Goal: Task Accomplishment & Management: Complete application form

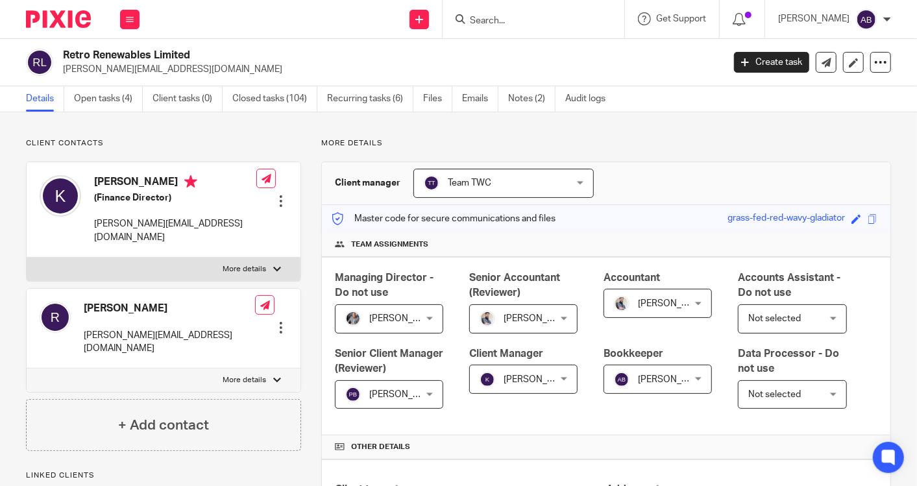
click at [554, 17] on input "Search" at bounding box center [527, 22] width 117 height 12
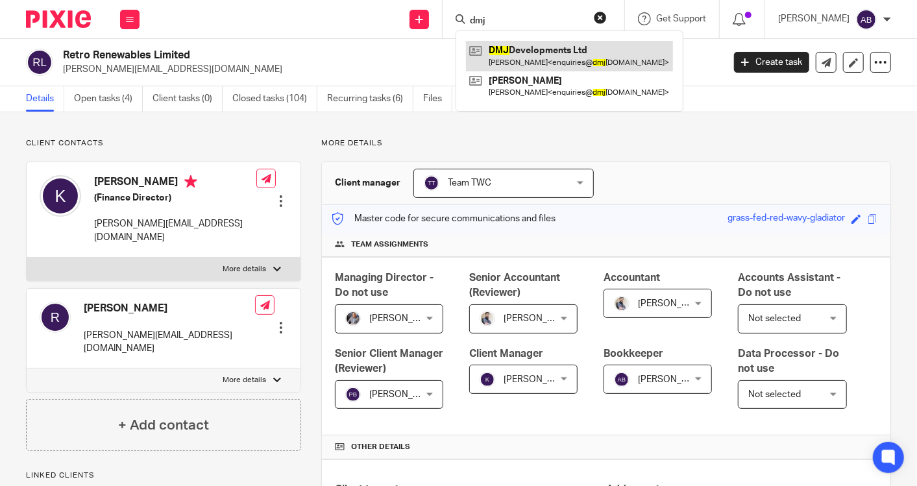
type input "dmj"
drag, startPoint x: 554, startPoint y: 50, endPoint x: 541, endPoint y: 47, distance: 13.2
click at [554, 50] on link at bounding box center [569, 56] width 207 height 30
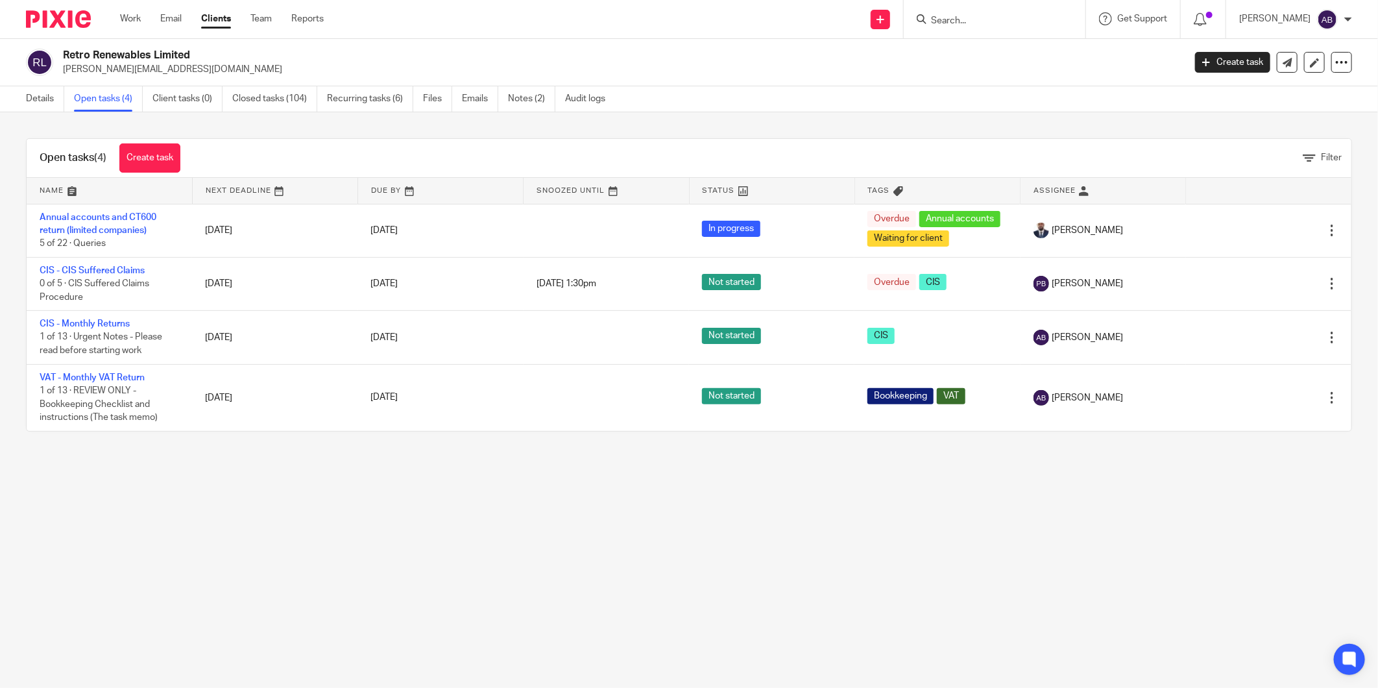
click at [945, 22] on input "Search" at bounding box center [988, 22] width 117 height 12
type input "x"
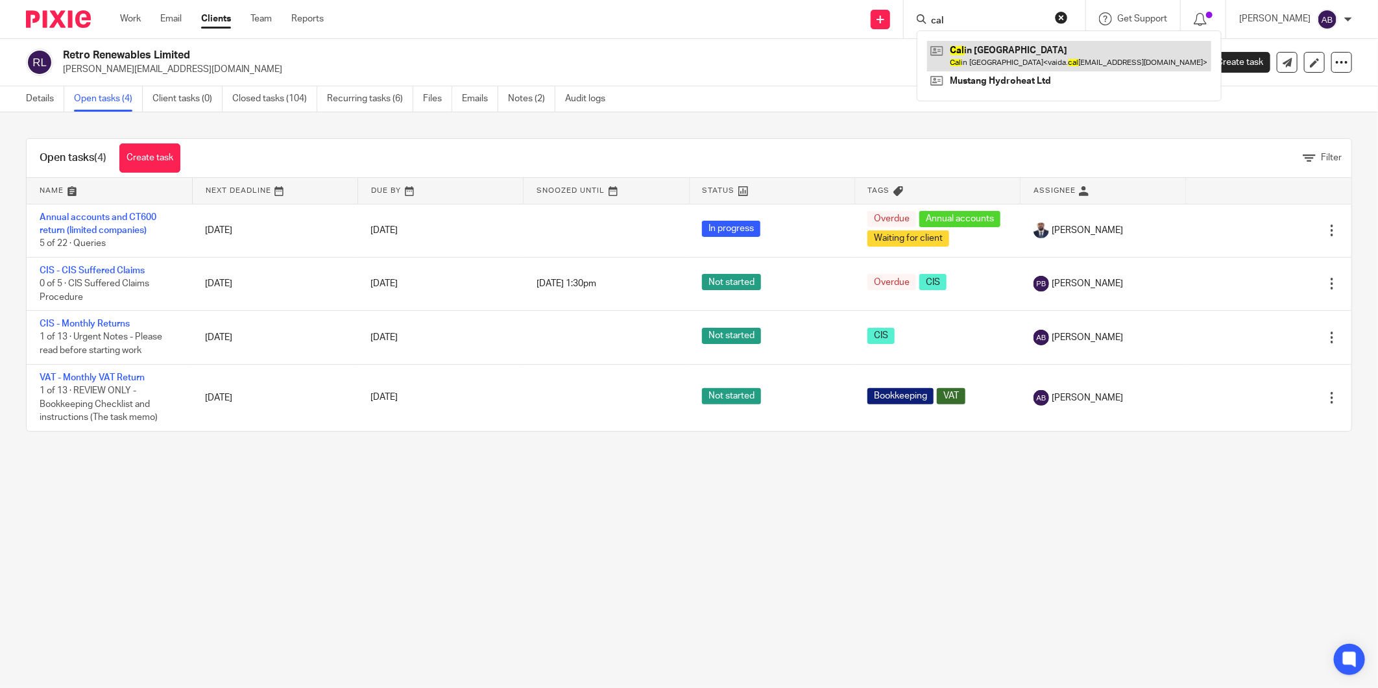
type input "cal"
click at [980, 52] on link at bounding box center [1069, 56] width 284 height 30
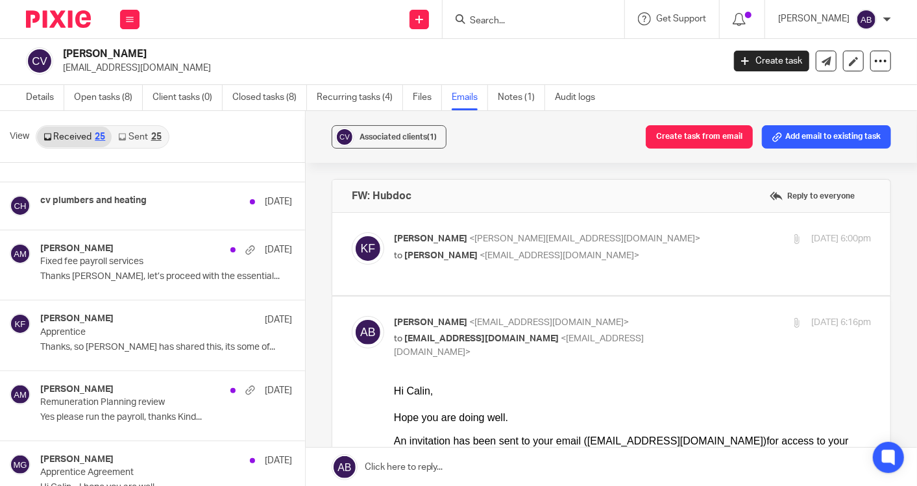
scroll to position [721, 0]
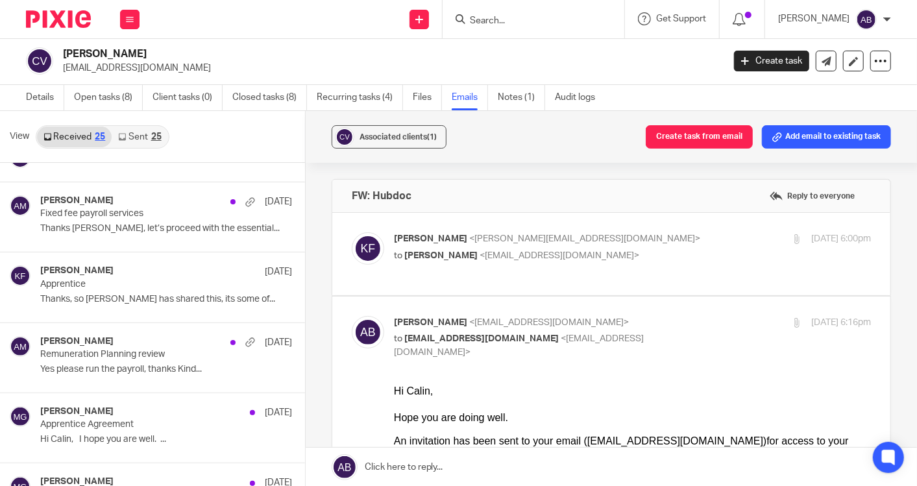
click at [123, 133] on icon at bounding box center [122, 137] width 8 height 8
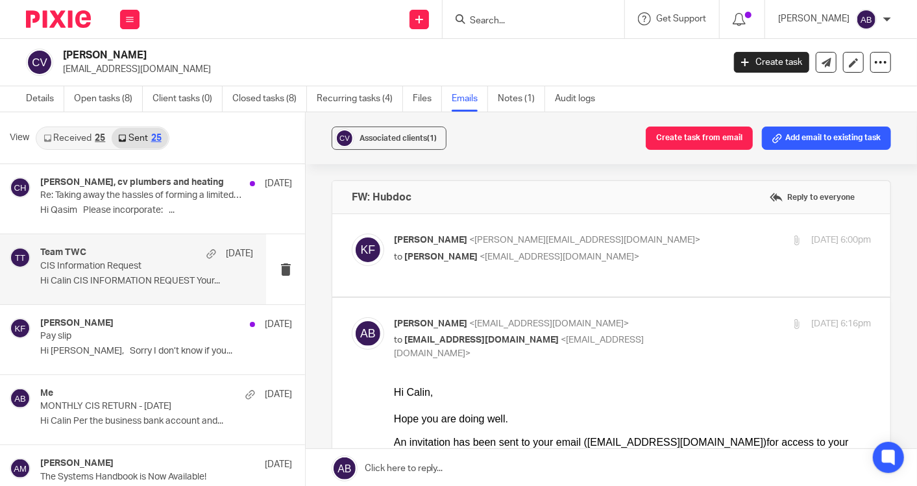
scroll to position [1, 0]
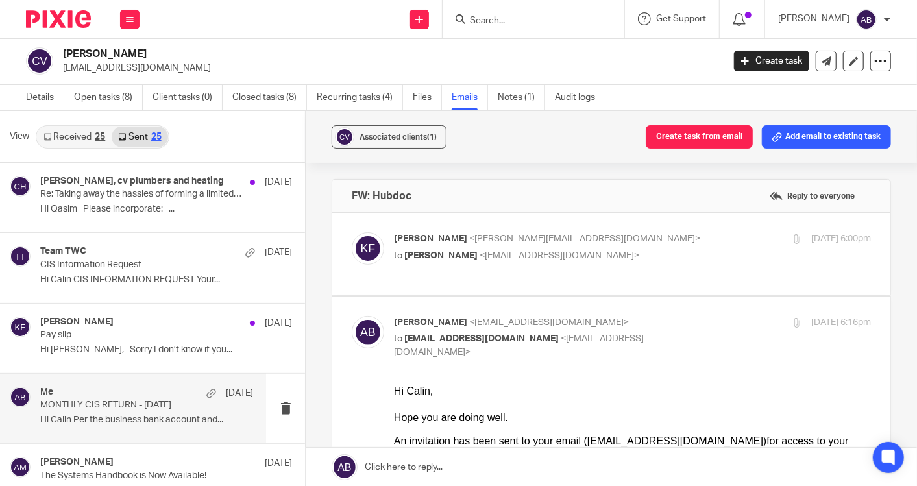
click at [95, 394] on div "Me 14 Aug" at bounding box center [146, 393] width 213 height 13
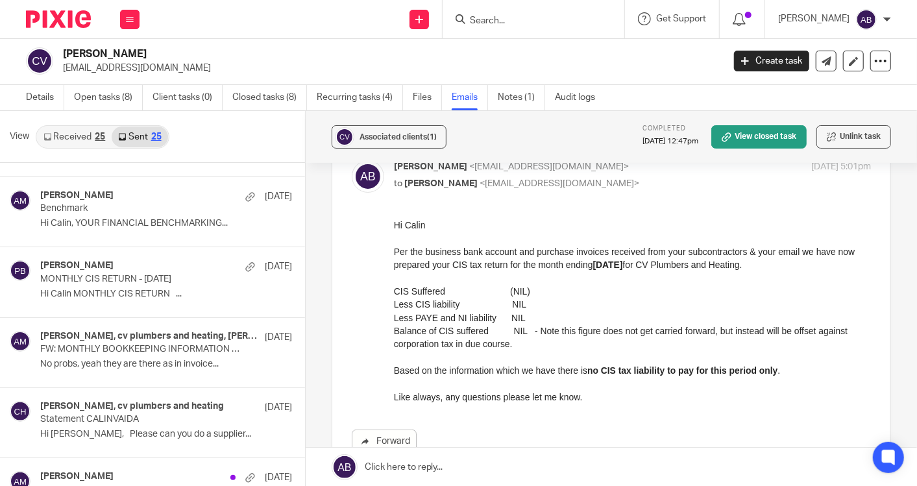
scroll to position [576, 0]
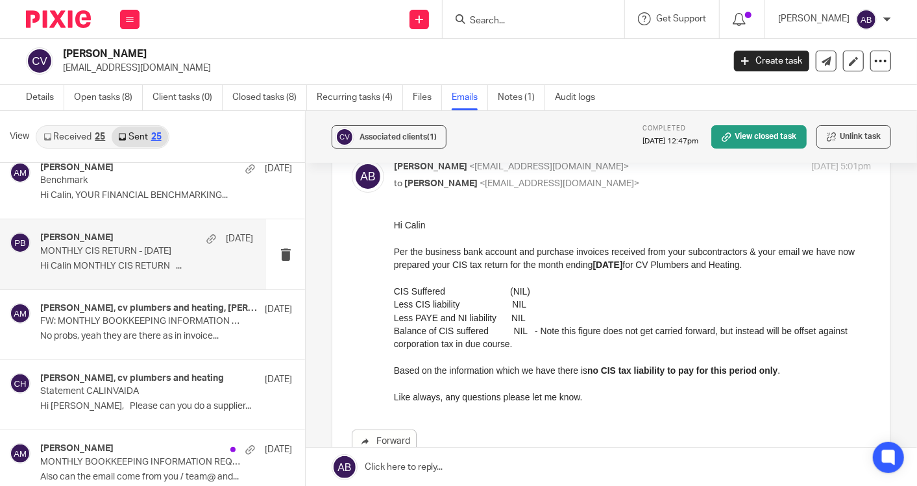
click at [138, 268] on p "Hi Calin MONTHLY CIS RETURN ..." at bounding box center [146, 266] width 213 height 11
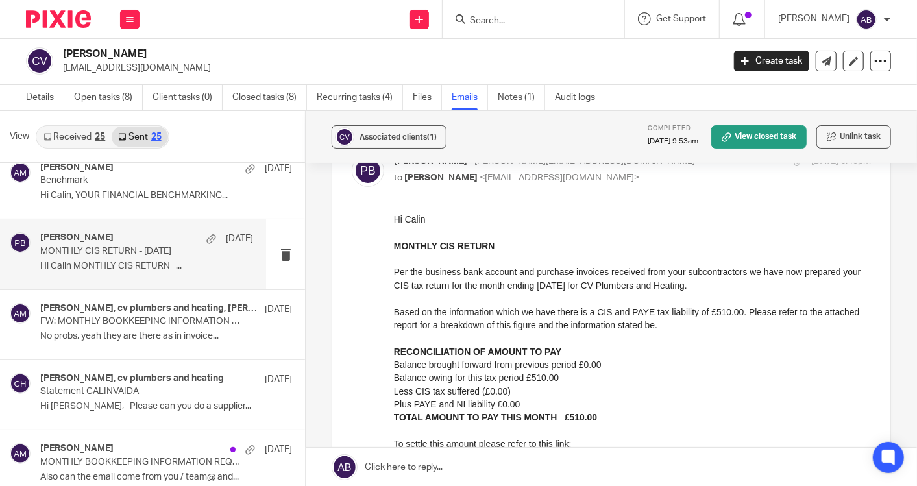
scroll to position [72, 0]
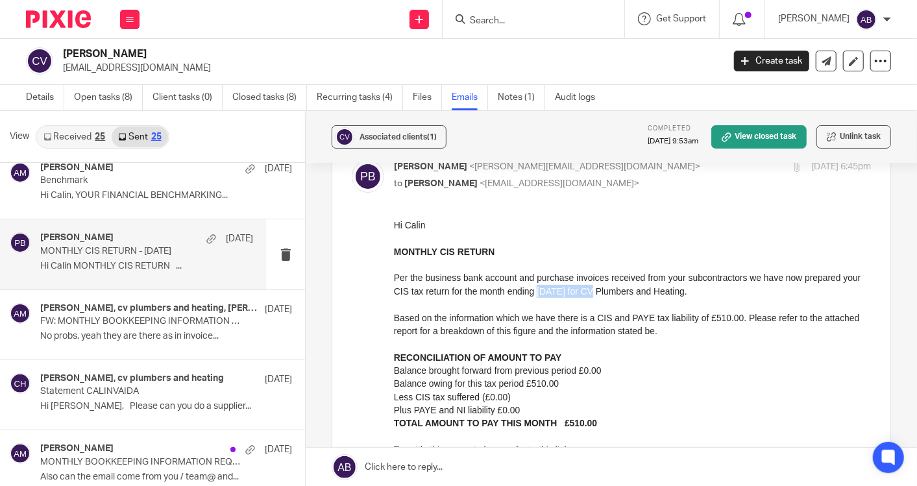
drag, startPoint x: 559, startPoint y: 291, endPoint x: 609, endPoint y: 290, distance: 50.0
click at [609, 290] on p "MONTHLY CIS RETURN Per the business bank account and purchase invoices received…" at bounding box center [631, 304] width 477 height 119
copy p "5th July 2025"
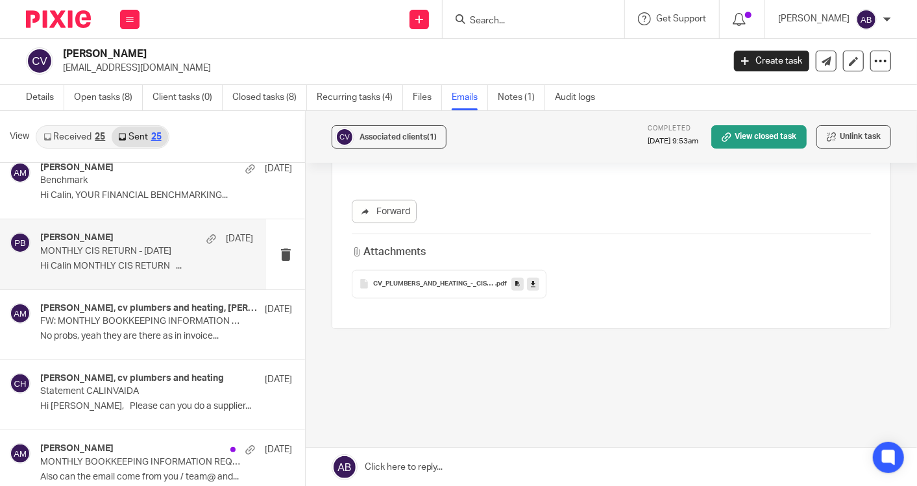
scroll to position [510, 0]
click at [451, 274] on span "CV_PLUMBERS_AND_HEATING_-_CIS_Monthly_Return" at bounding box center [434, 275] width 122 height 8
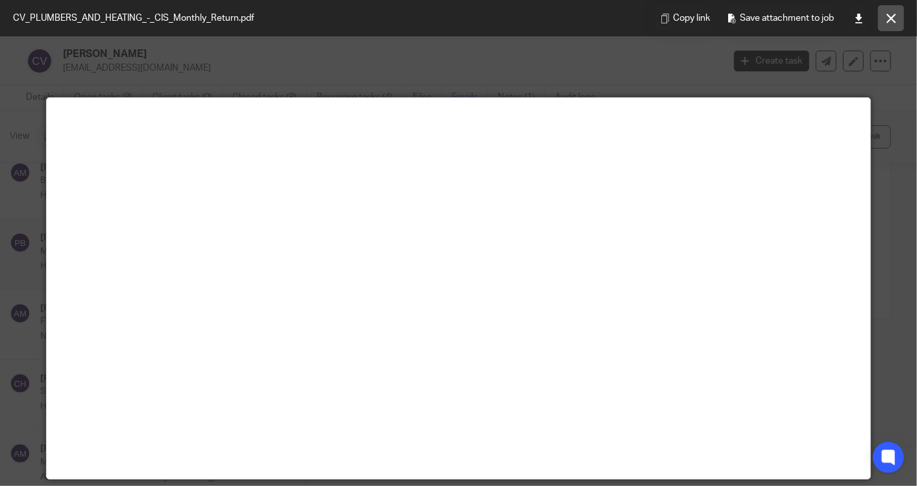
click at [883, 22] on button at bounding box center [891, 18] width 26 height 26
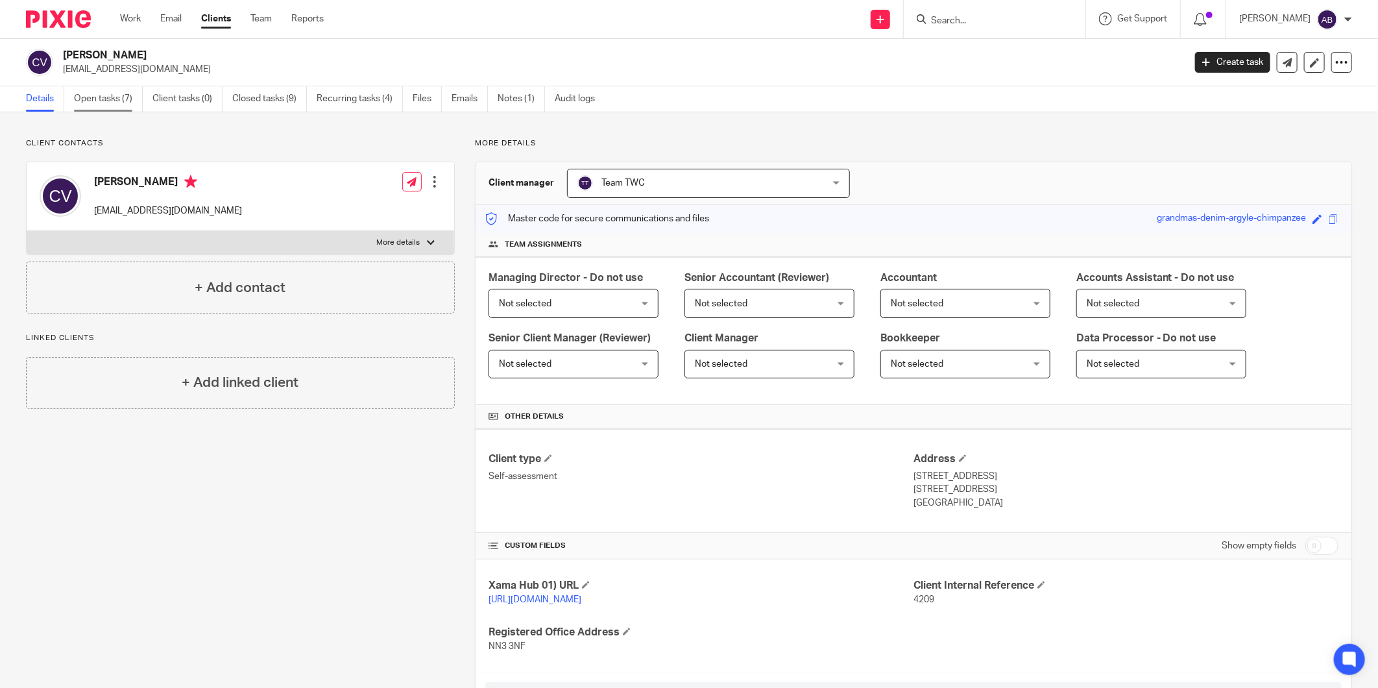
click at [121, 99] on link "Open tasks (7)" at bounding box center [108, 98] width 69 height 25
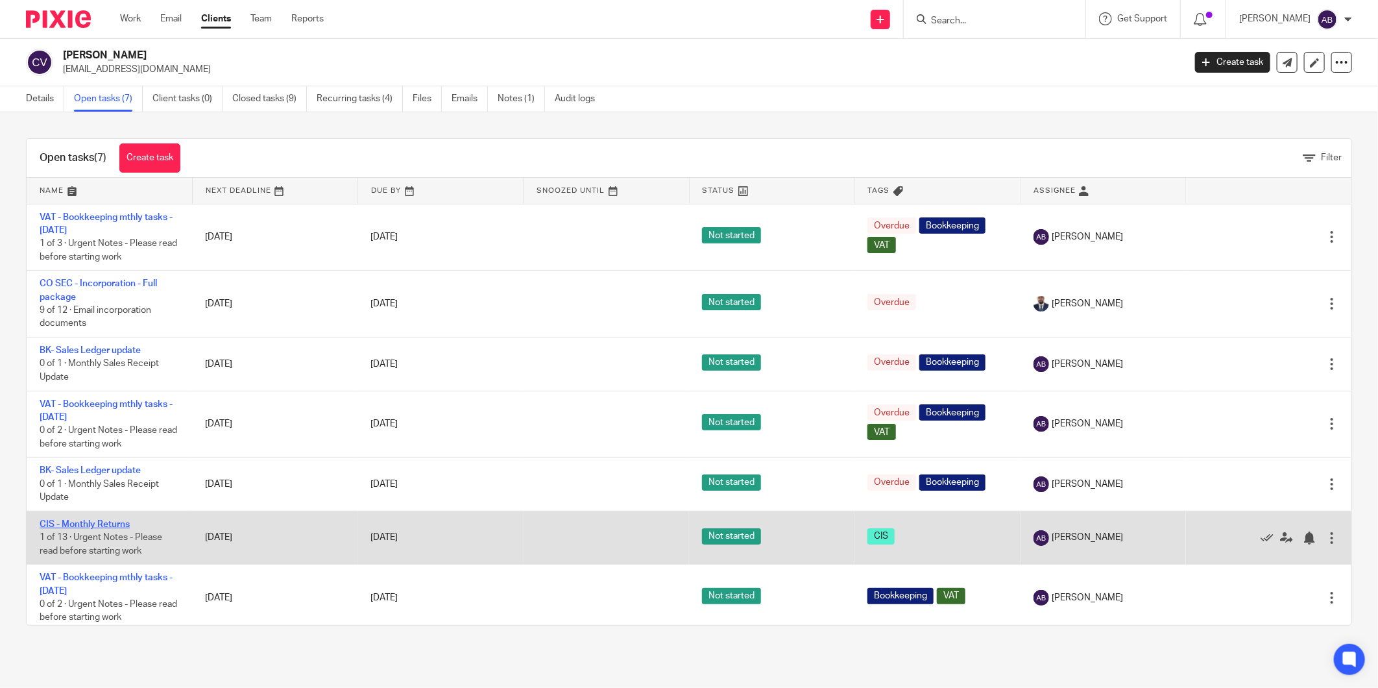
scroll to position [10, 0]
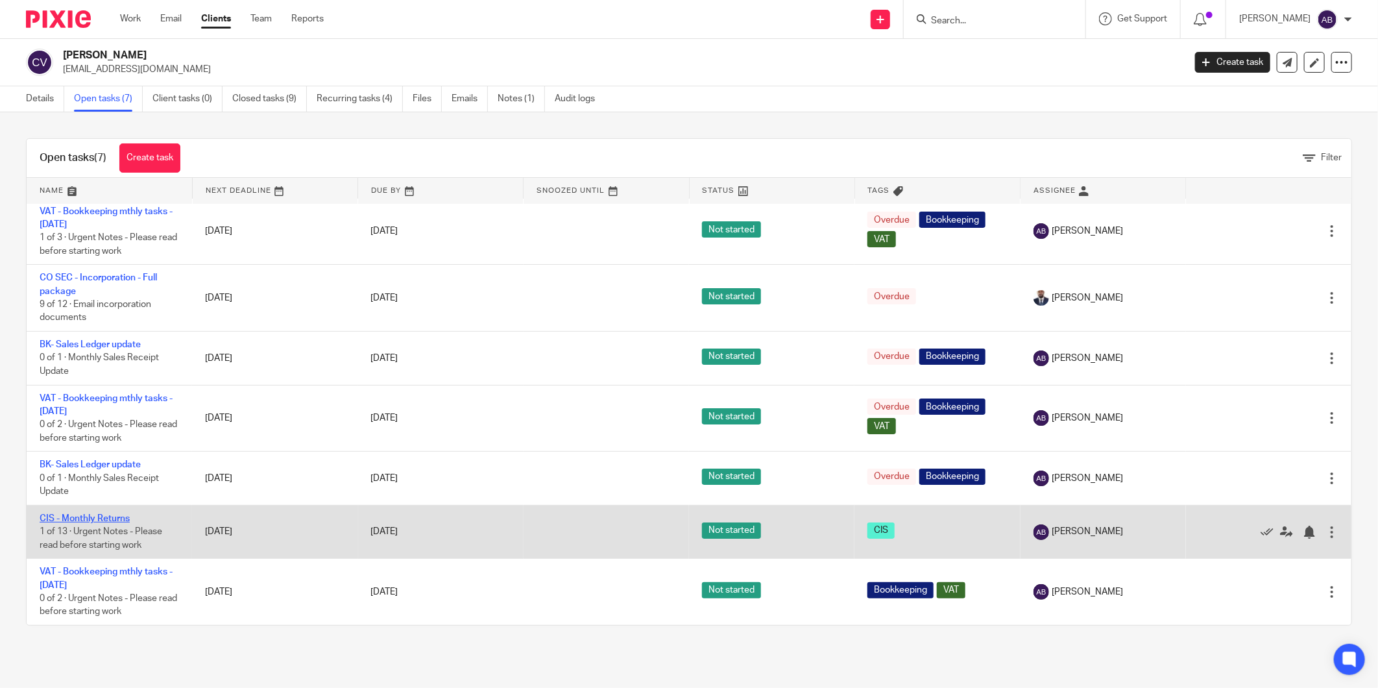
click at [105, 519] on link "CIS - Monthly Returns" at bounding box center [85, 518] width 90 height 9
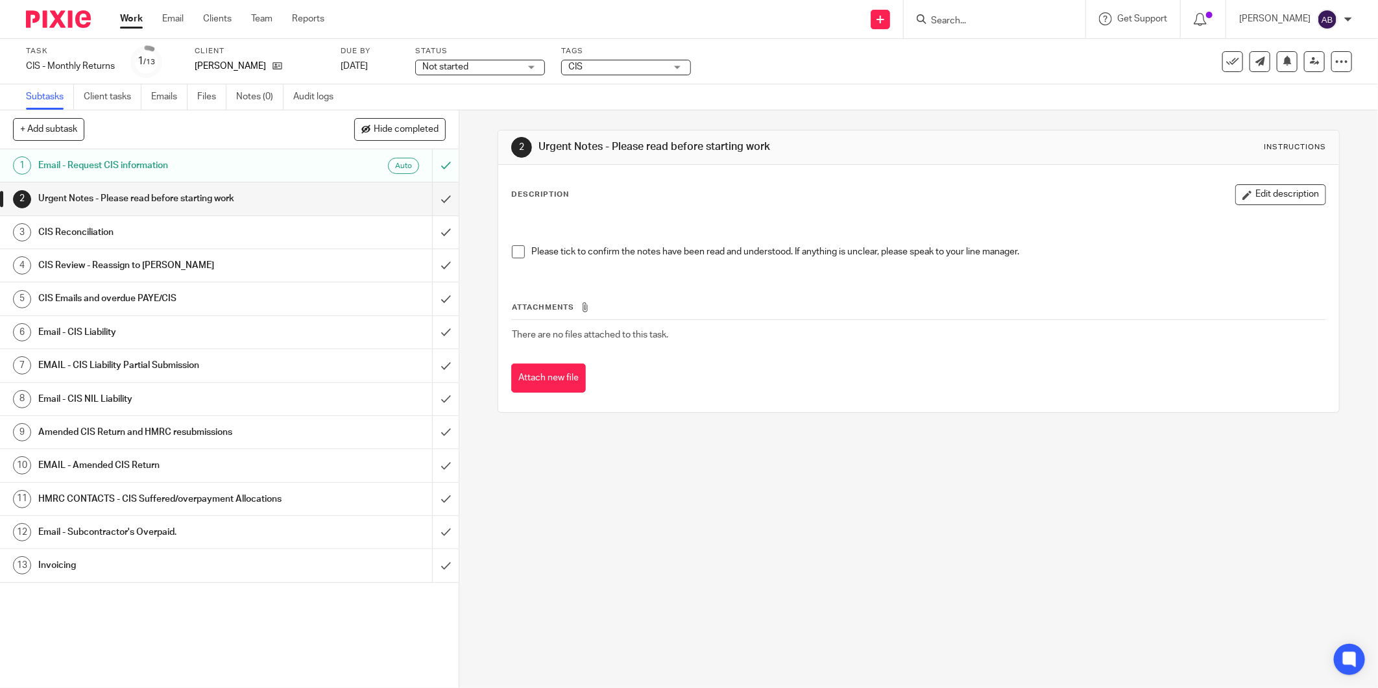
click at [258, 202] on h1 "Urgent Notes - Please read before starting work" at bounding box center [165, 198] width 254 height 19
click at [513, 250] on span at bounding box center [518, 251] width 13 height 13
click at [205, 228] on h1 "CIS Reconciliation" at bounding box center [165, 232] width 254 height 19
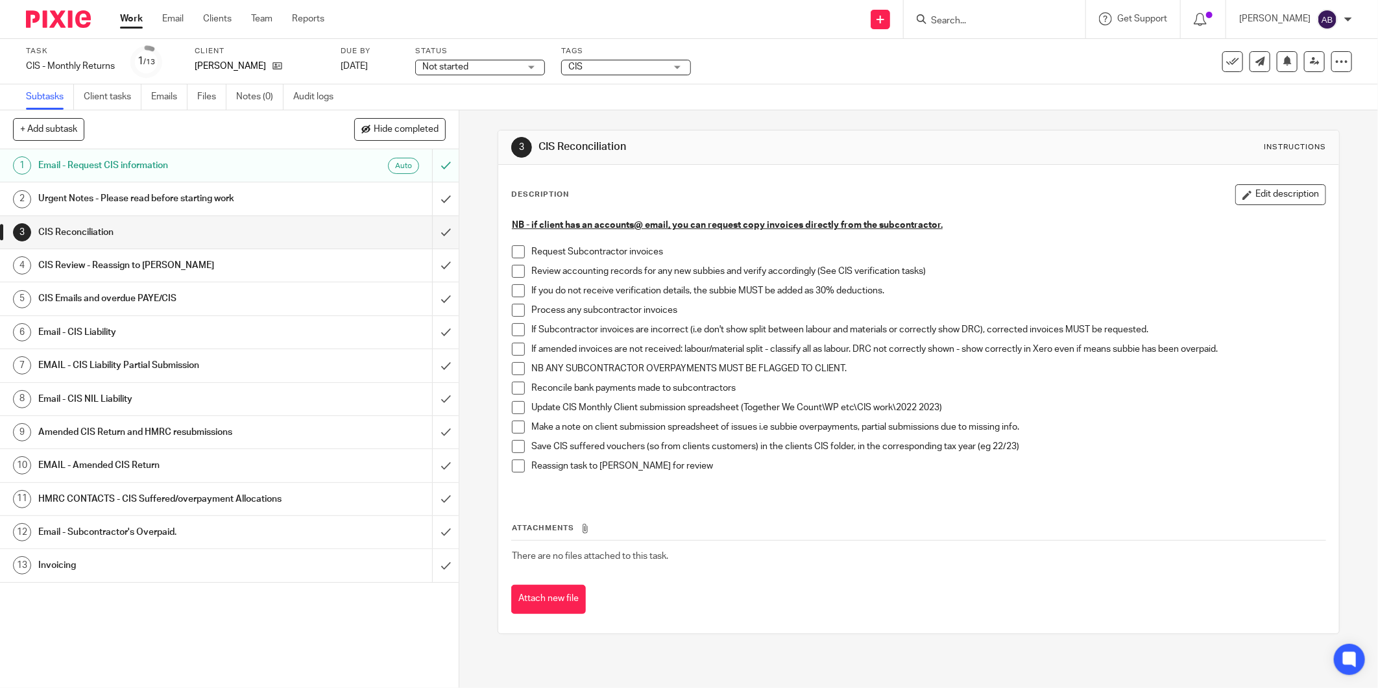
click at [516, 250] on span at bounding box center [518, 251] width 13 height 13
click at [514, 267] on span at bounding box center [518, 271] width 13 height 13
click at [513, 287] on span at bounding box center [518, 290] width 13 height 13
click at [514, 306] on span at bounding box center [518, 310] width 13 height 13
click at [515, 385] on span at bounding box center [518, 388] width 13 height 13
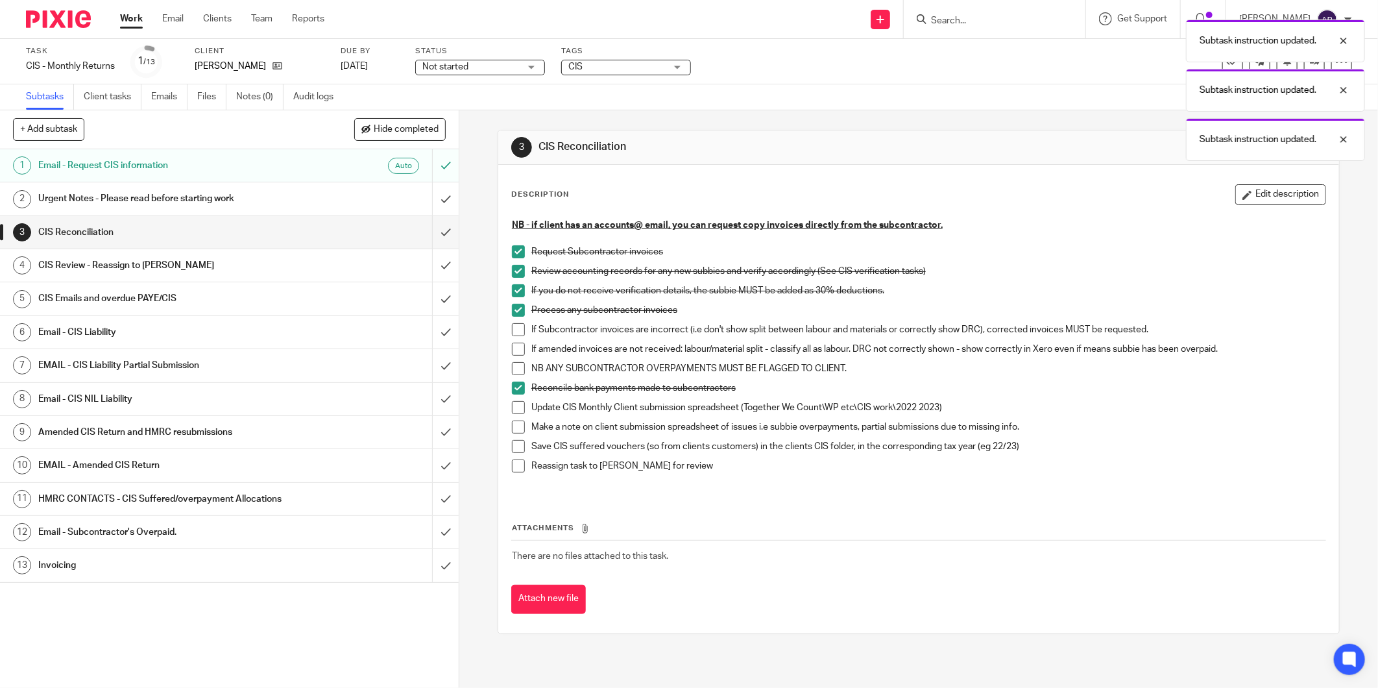
click at [515, 403] on span at bounding box center [518, 407] width 13 height 13
click at [514, 424] on span at bounding box center [518, 427] width 13 height 13
click at [514, 435] on li "Make a note on client submission spreadsheet of issues i.e subbie overpayments,…" at bounding box center [919, 430] width 814 height 19
click at [513, 448] on span at bounding box center [518, 446] width 13 height 13
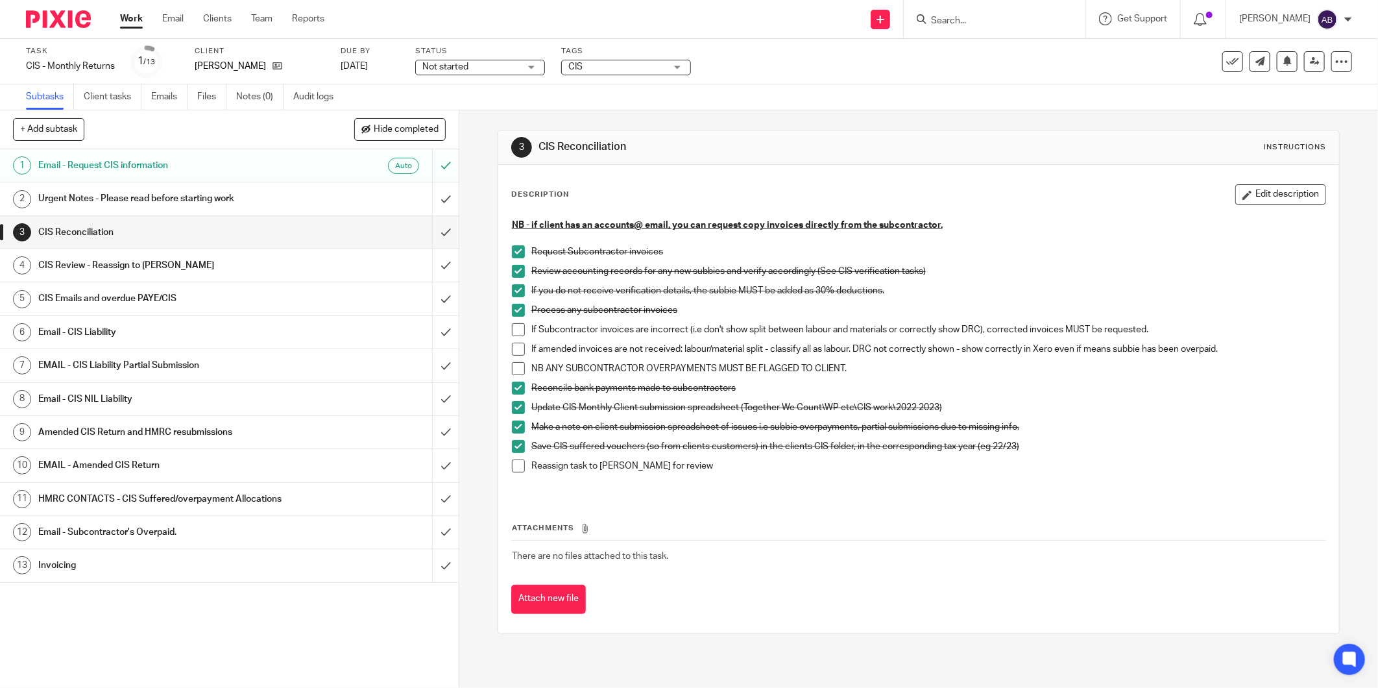
click at [513, 446] on span at bounding box center [518, 446] width 13 height 13
click at [512, 430] on span at bounding box center [518, 427] width 13 height 13
click at [513, 398] on li "Reconcile bank payments made to subcontractors" at bounding box center [919, 391] width 814 height 19
click at [160, 328] on h1 "Email - CIS Liability" at bounding box center [165, 332] width 254 height 19
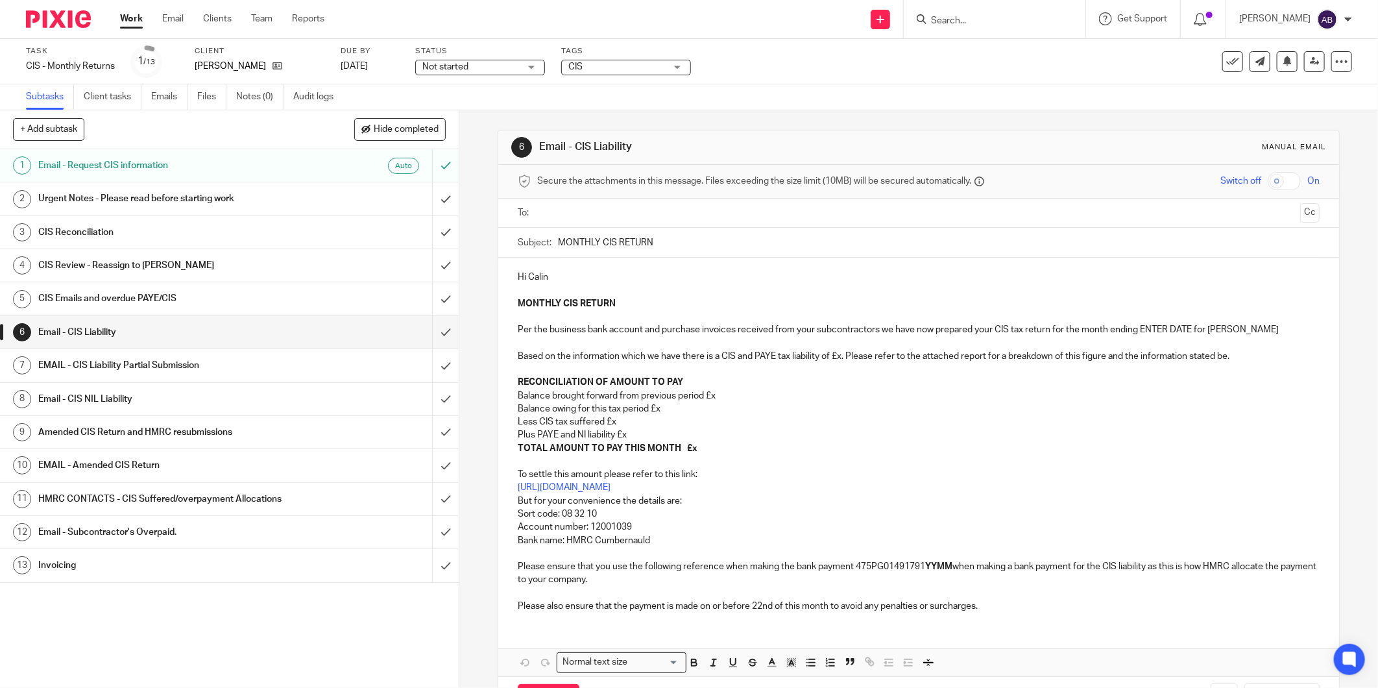
click at [668, 409] on p "Balance owing for this tax period £x" at bounding box center [919, 408] width 802 height 13
click at [716, 396] on p "Balance brought forward from previous period £x" at bounding box center [919, 395] width 802 height 13
click at [620, 422] on p "Less CIS tax suffered £x" at bounding box center [919, 421] width 802 height 13
click at [637, 432] on p "Plus PAYE and NI liability £x" at bounding box center [919, 434] width 802 height 13
click at [697, 448] on p "TOTAL AMOUNT TO PAY THIS MONTH £x" at bounding box center [919, 448] width 802 height 13
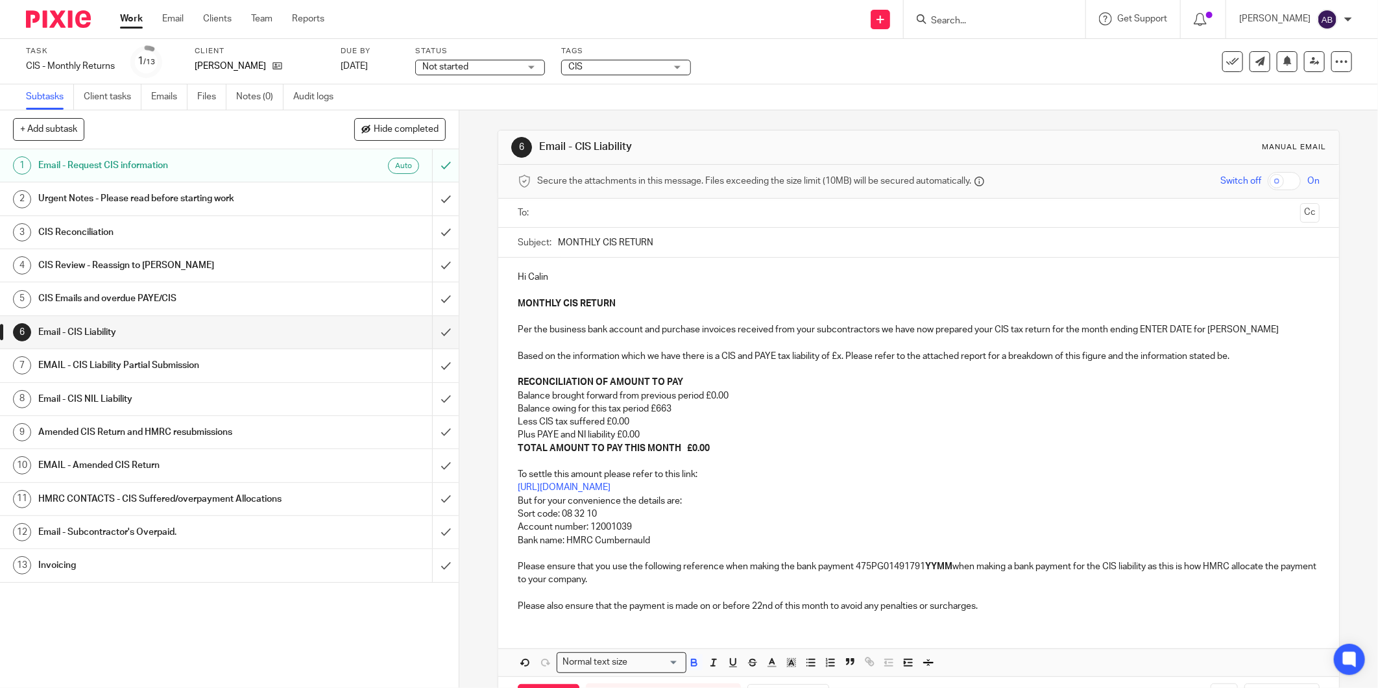
click at [708, 450] on p "TOTAL AMOUNT TO PAY THIS MONTH £0.00" at bounding box center [919, 448] width 802 height 13
click at [698, 445] on strong "TOTAL AMOUNT TO PAY THIS MONTH £0.00" at bounding box center [614, 448] width 192 height 9
click at [839, 358] on p "MONTHLY CIS RETURN Per the business bank account and purchase invoices received…" at bounding box center [919, 343] width 802 height 92
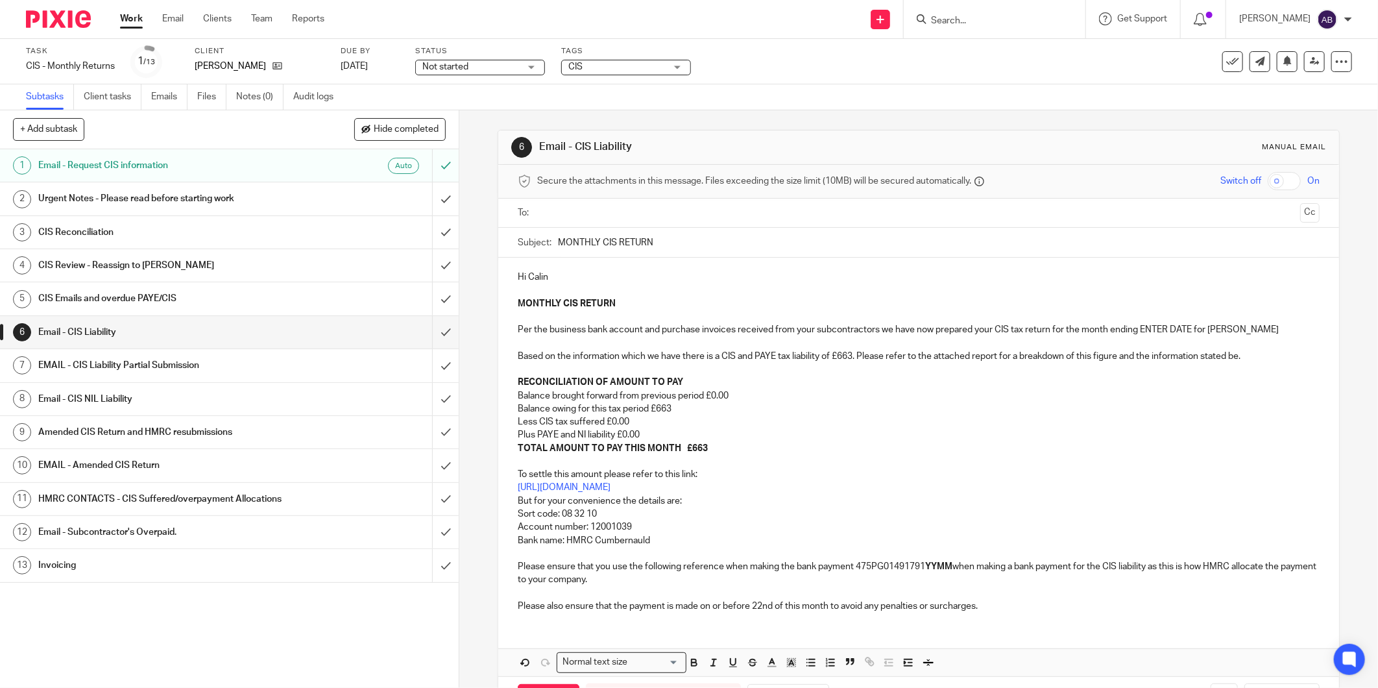
click at [1123, 377] on p "MONTHLY CIS RETURN Per the business bank account and purchase invoices received…" at bounding box center [919, 343] width 802 height 92
drag, startPoint x: 1138, startPoint y: 328, endPoint x: 1188, endPoint y: 333, distance: 50.8
click at [1188, 333] on p "MONTHLY CIS RETURN Per the business bank account and purchase invoices received…" at bounding box center [919, 343] width 802 height 92
click at [1162, 329] on p "MONTHLY CIS RETURN Per the business bank account and purchase invoices received…" at bounding box center [919, 343] width 802 height 92
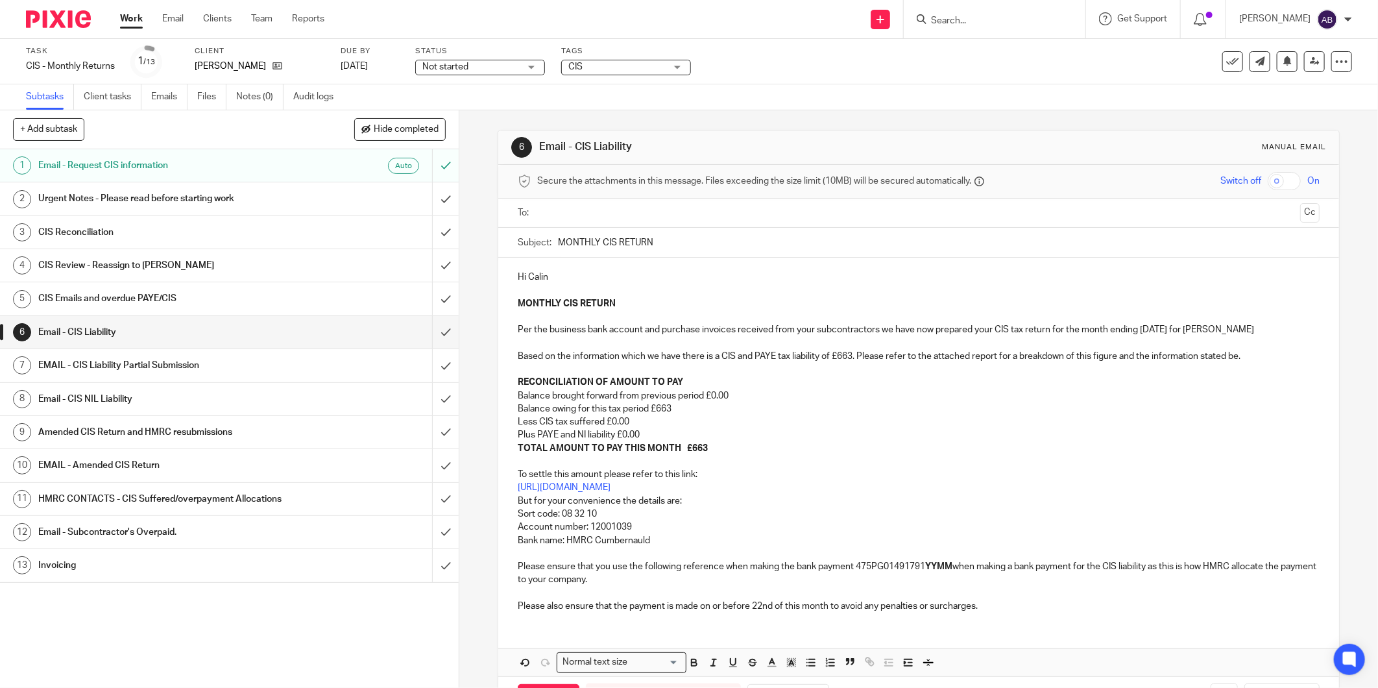
click at [665, 240] on input "MONTHLY CIS RETURN" at bounding box center [939, 242] width 762 height 29
type input "MONTHLY CIS RETURN -Sep 2025"
click at [592, 208] on input "text" at bounding box center [918, 213] width 753 height 15
click at [1300, 218] on button "Cc" at bounding box center [1309, 213] width 19 height 19
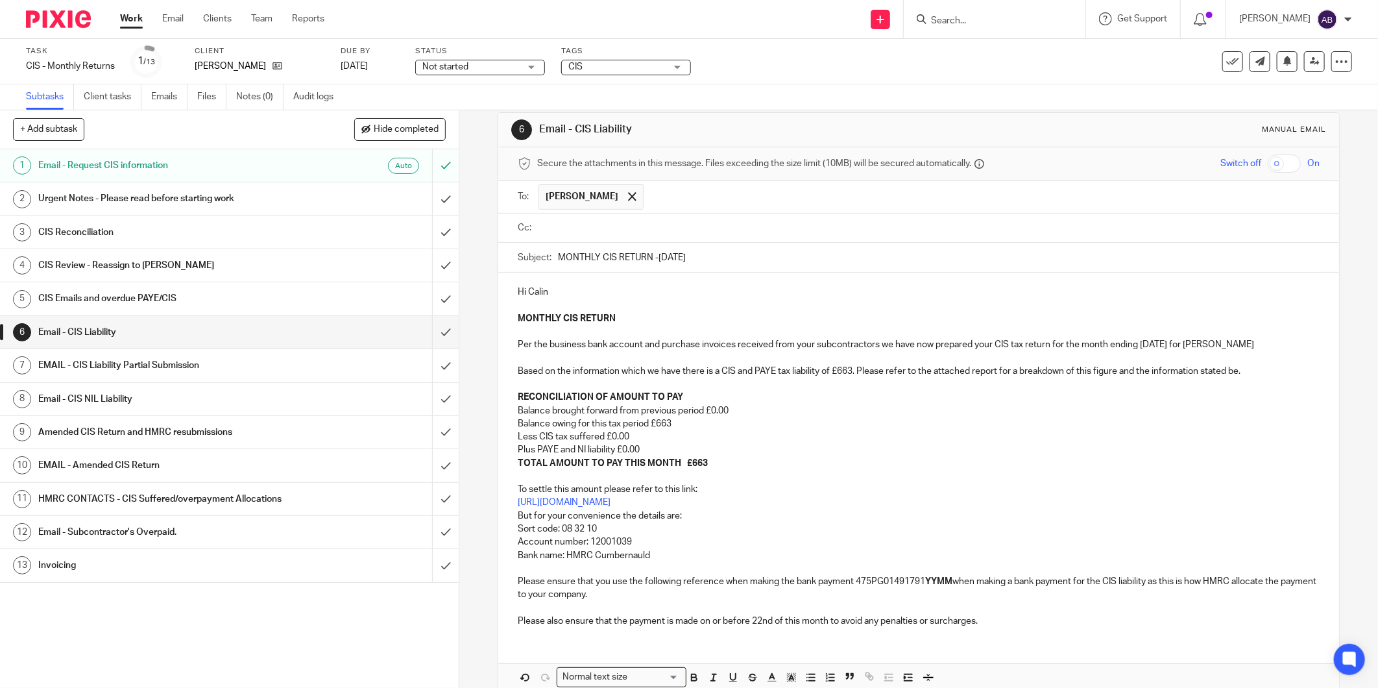
scroll to position [72, 0]
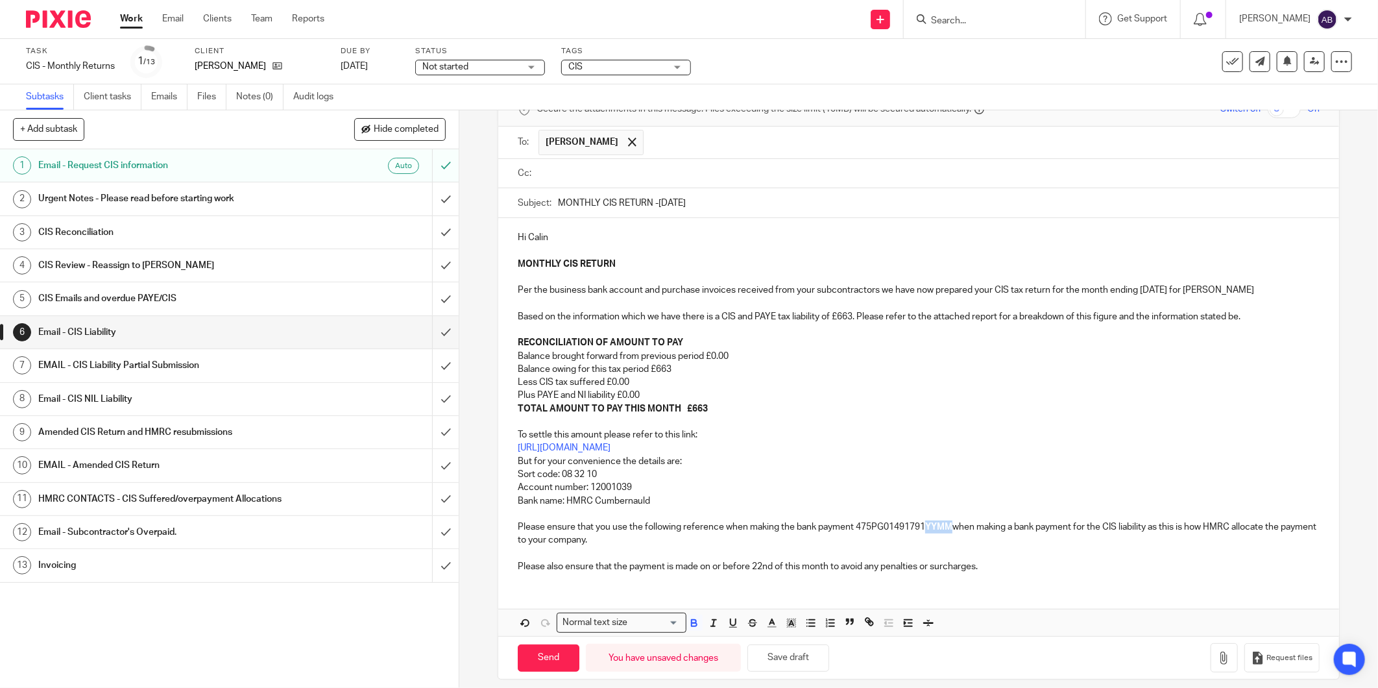
drag, startPoint x: 950, startPoint y: 530, endPoint x: 925, endPoint y: 530, distance: 25.3
click at [925, 530] on strong "YYMM" at bounding box center [938, 526] width 27 height 9
click at [794, 658] on button "Save draft" at bounding box center [789, 658] width 82 height 28
click at [1218, 659] on icon "button" at bounding box center [1224, 658] width 13 height 13
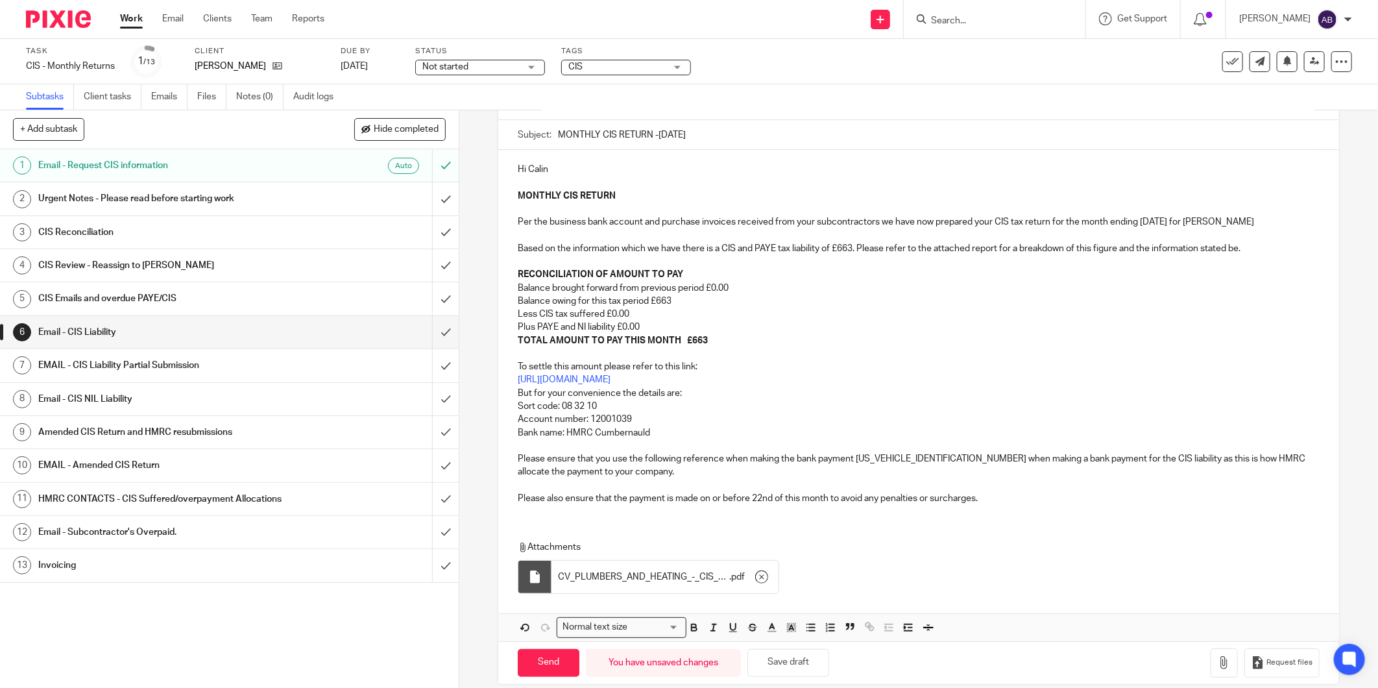
scroll to position [158, 0]
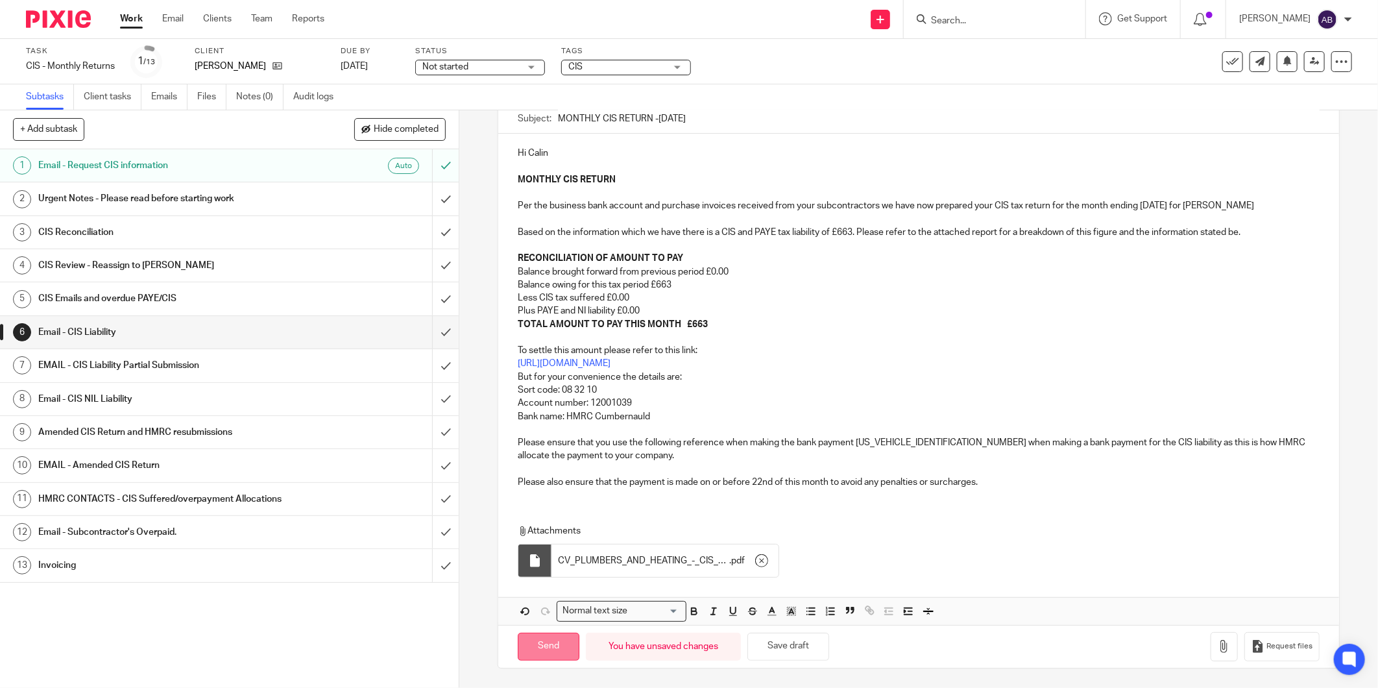
click at [559, 649] on input "Send" at bounding box center [549, 647] width 62 height 28
type input "Sent"
click at [225, 502] on h1 "HMRC CONTACTS - CIS Suffered/overpayment Allocations" at bounding box center [165, 498] width 254 height 19
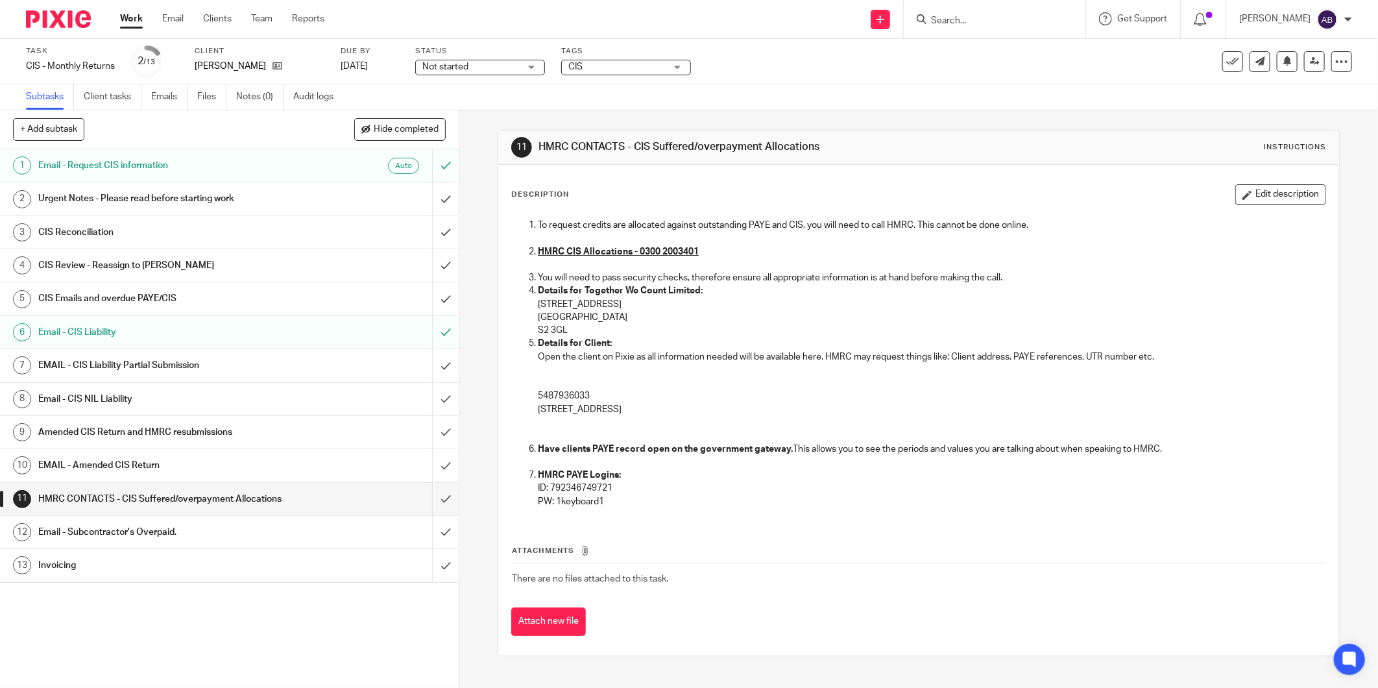
click at [228, 522] on h1 "Email - Subcontractor's Overpaid." at bounding box center [165, 531] width 254 height 19
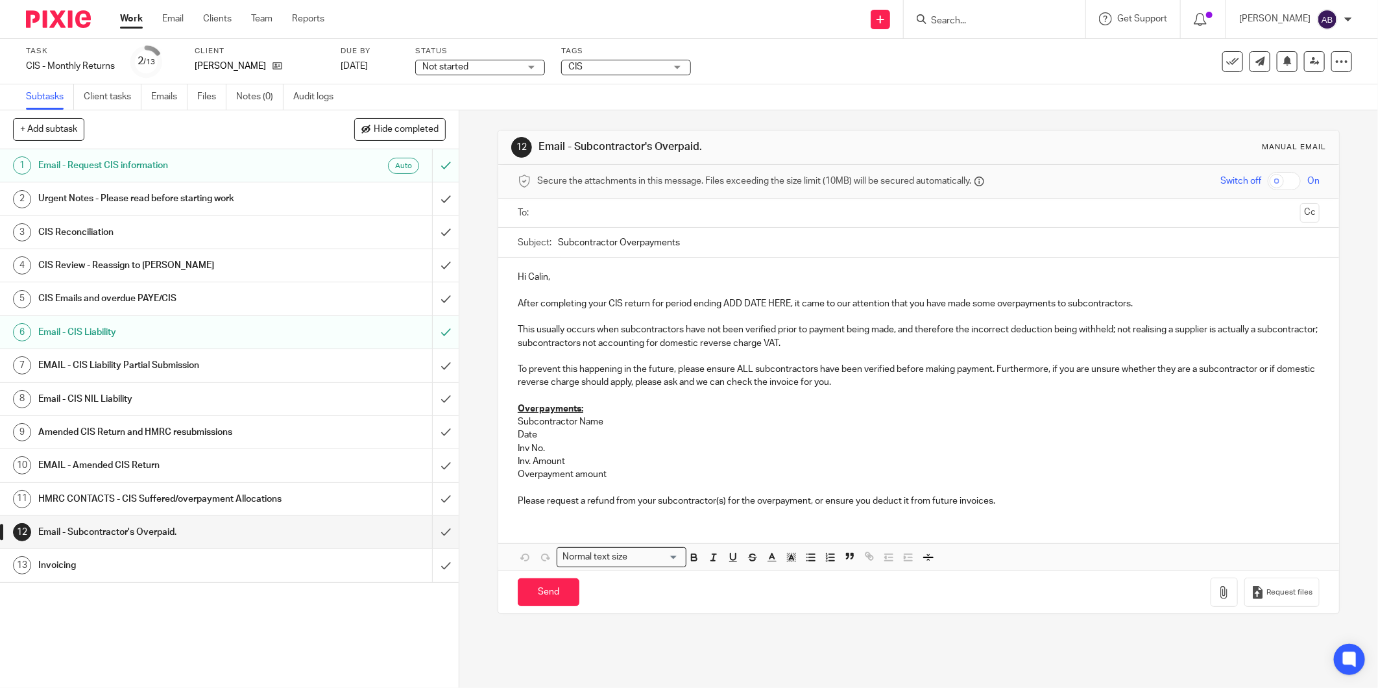
click at [145, 557] on h1 "Invoicing" at bounding box center [165, 564] width 254 height 19
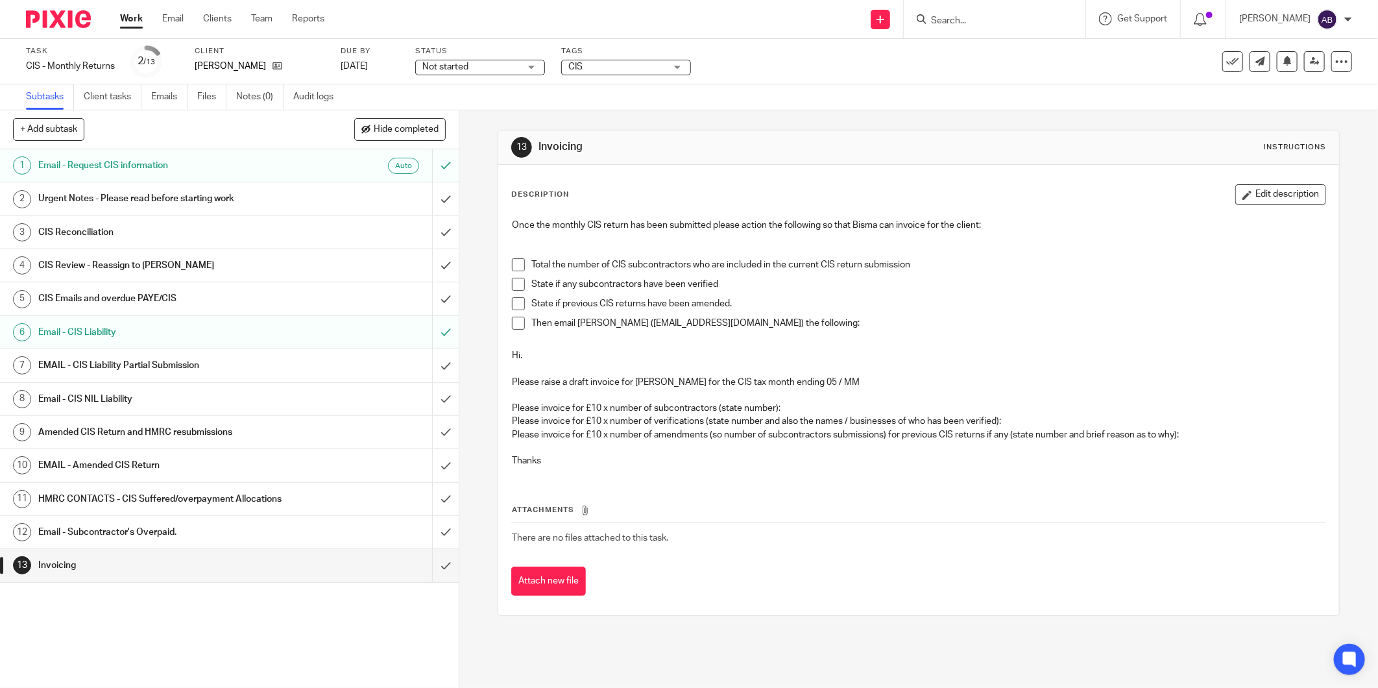
click at [512, 263] on span at bounding box center [518, 264] width 13 height 13
click at [515, 279] on span at bounding box center [518, 284] width 13 height 13
click at [512, 300] on span at bounding box center [518, 303] width 13 height 13
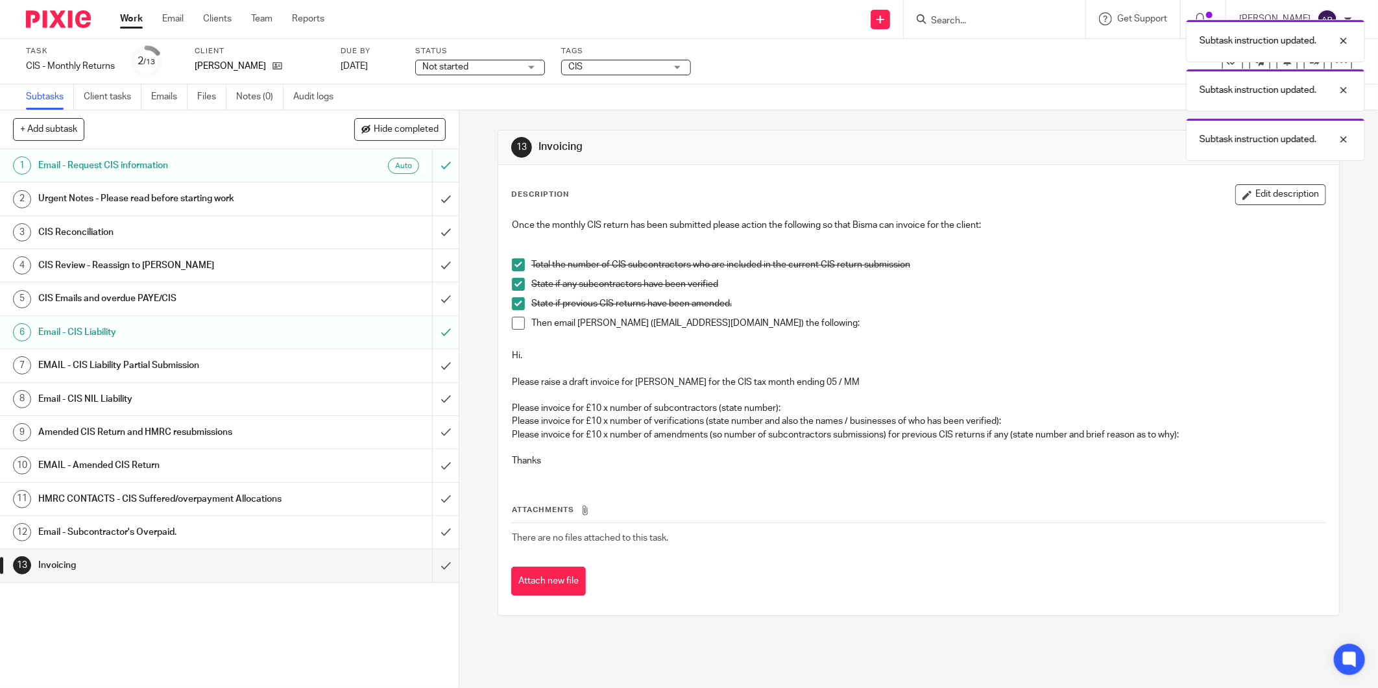
click at [512, 321] on span at bounding box center [518, 323] width 13 height 13
click at [424, 567] on input "submit" at bounding box center [229, 565] width 459 height 32
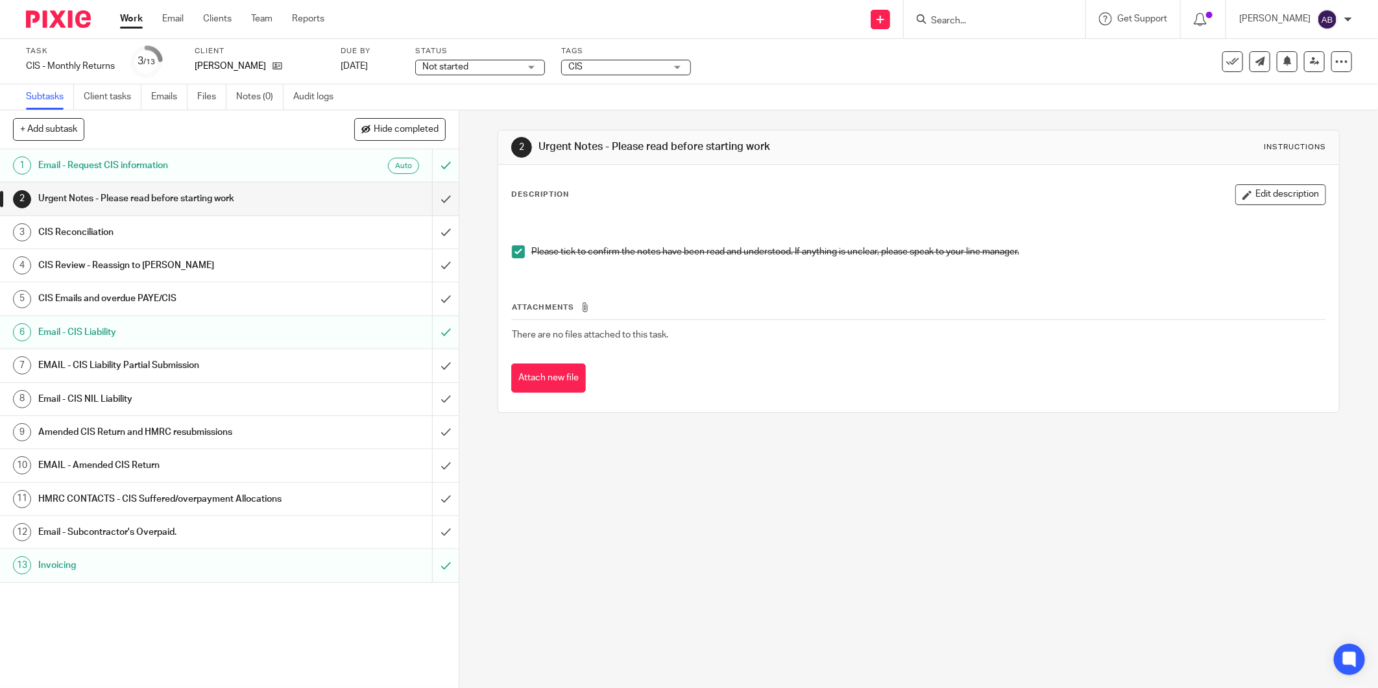
click at [154, 563] on h1 "Invoicing" at bounding box center [165, 564] width 254 height 19
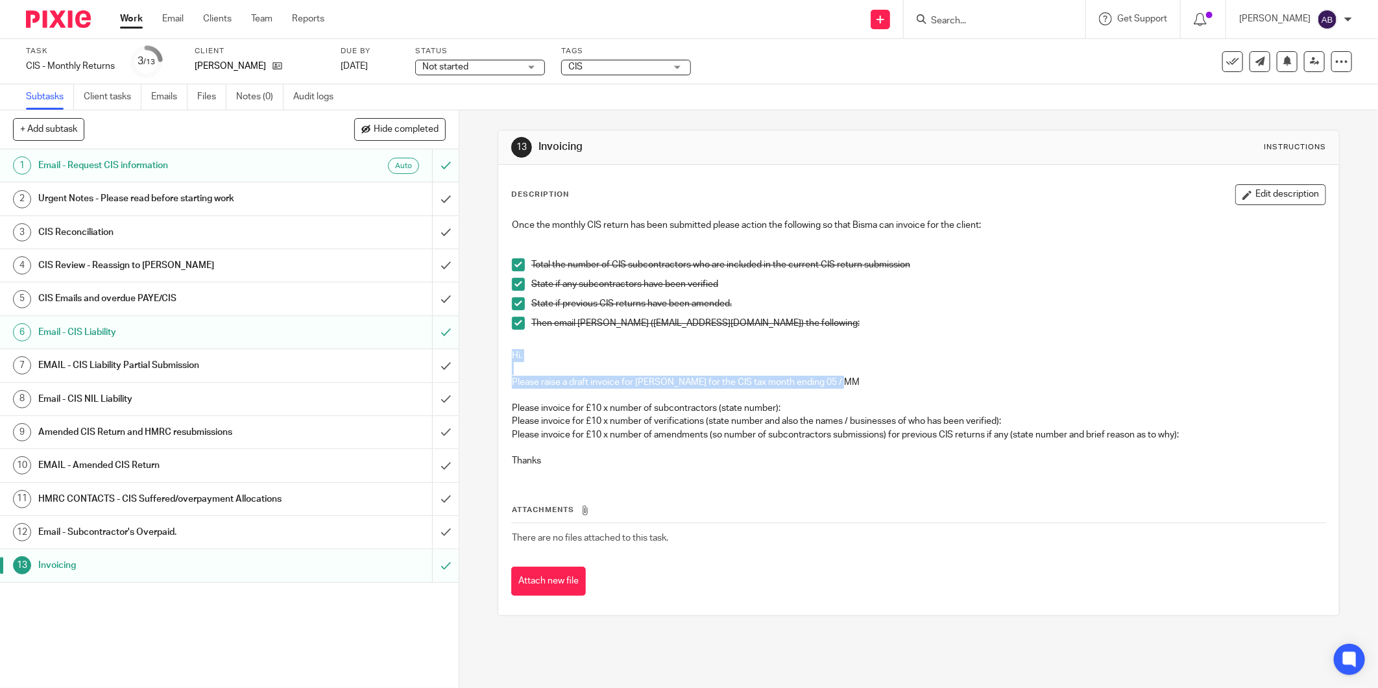
drag, startPoint x: 833, startPoint y: 380, endPoint x: 506, endPoint y: 353, distance: 327.5
click at [506, 353] on div "Once the monthly CIS return has been submitted please action the following so t…" at bounding box center [919, 344] width 827 height 265
copy div "Hi. Please raise a draft invoice for Calin Vaida for the CIS tax month ending 0…"
drag, startPoint x: 776, startPoint y: 406, endPoint x: 507, endPoint y: 405, distance: 269.3
click at [507, 405] on div "Once the monthly CIS return has been submitted please action the following so t…" at bounding box center [919, 344] width 827 height 265
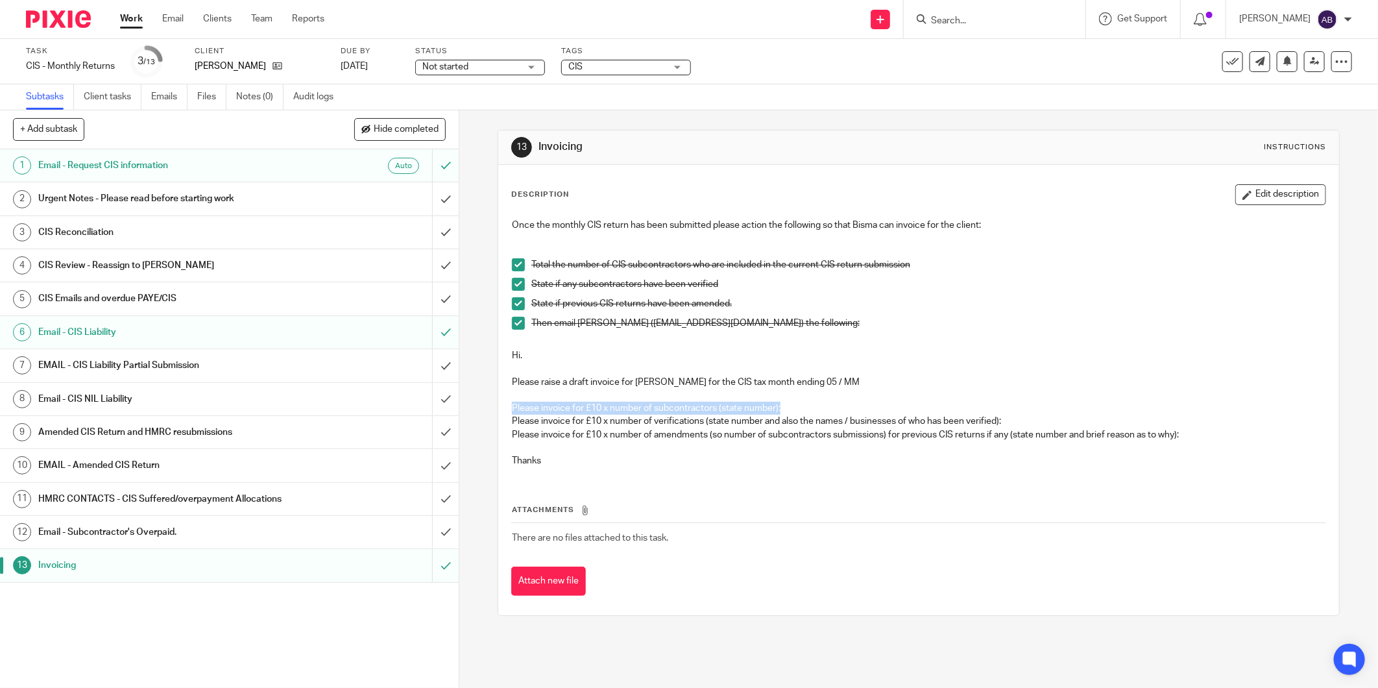
copy p "Please invoice for £10 x number of subcontractors (state number):"
drag, startPoint x: 193, startPoint y: 63, endPoint x: 242, endPoint y: 72, distance: 50.1
click at [242, 72] on div "Task CIS - Monthly Returns Save CIS - Monthly Returns 3 /13 Client Calin Vaida …" at bounding box center [578, 61] width 1105 height 31
copy div "Calin Vaida"
click at [256, 66] on div "[PERSON_NAME]" at bounding box center [260, 66] width 130 height 13
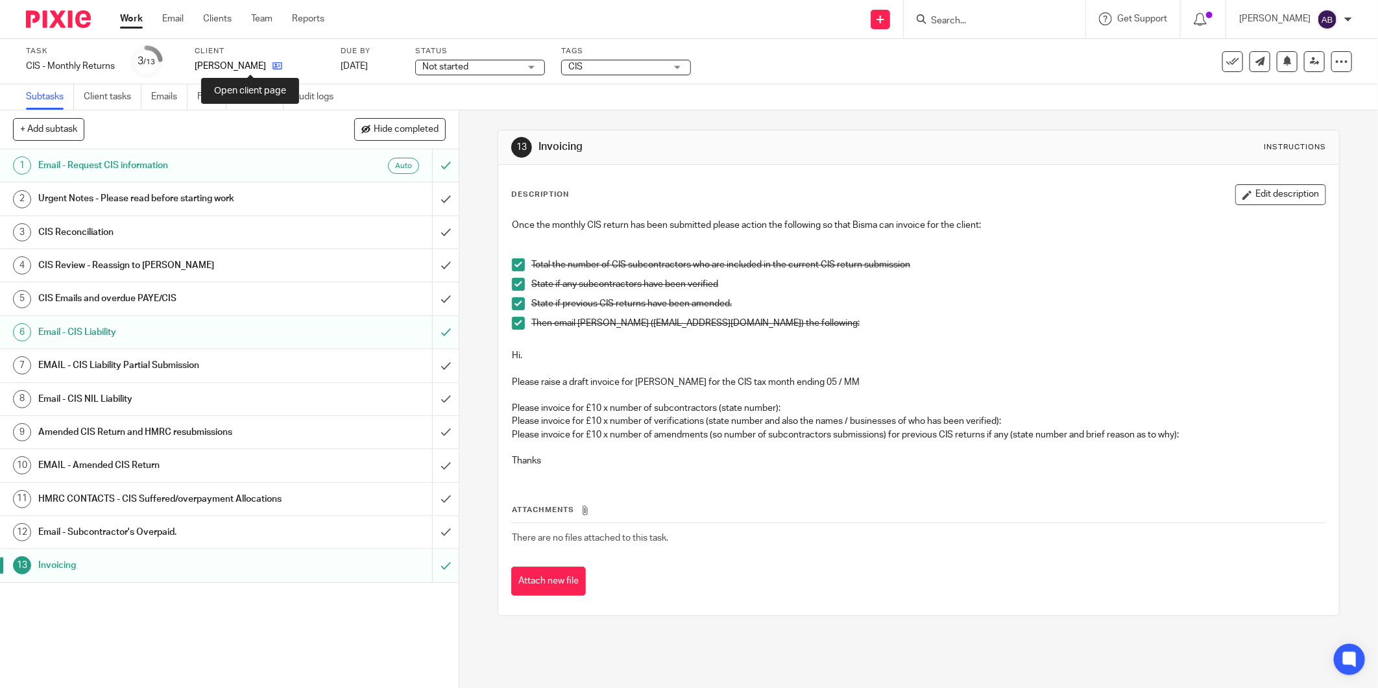
click at [273, 67] on icon at bounding box center [278, 66] width 10 height 10
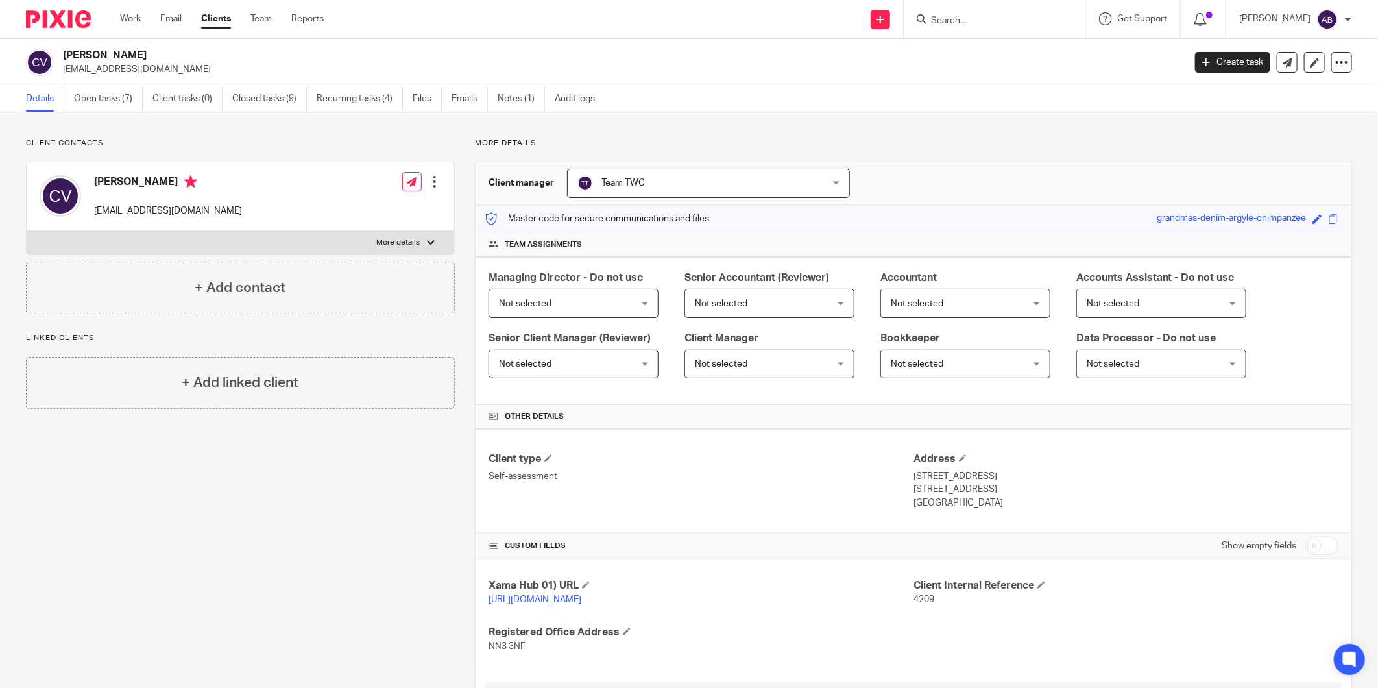
click at [954, 14] on form at bounding box center [999, 19] width 138 height 16
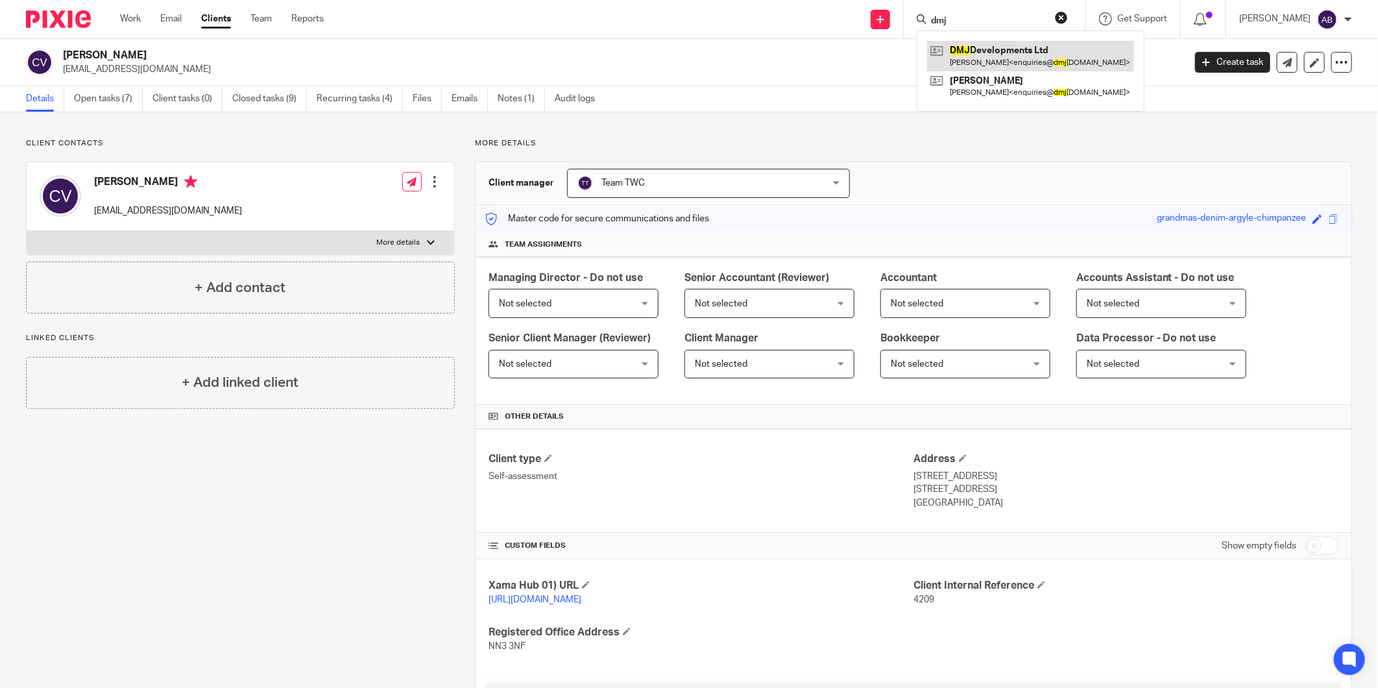
type input "dmj"
click at [965, 55] on link at bounding box center [1030, 56] width 207 height 30
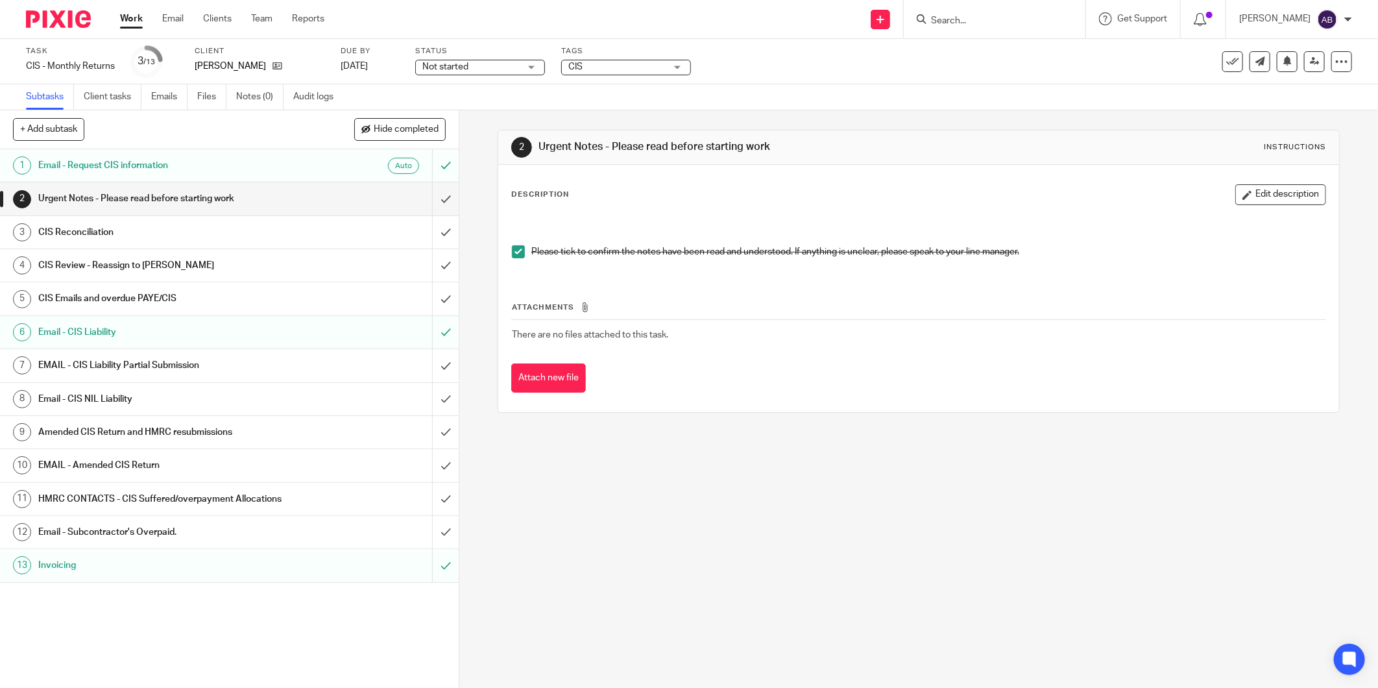
click at [1226, 61] on icon at bounding box center [1232, 61] width 13 height 13
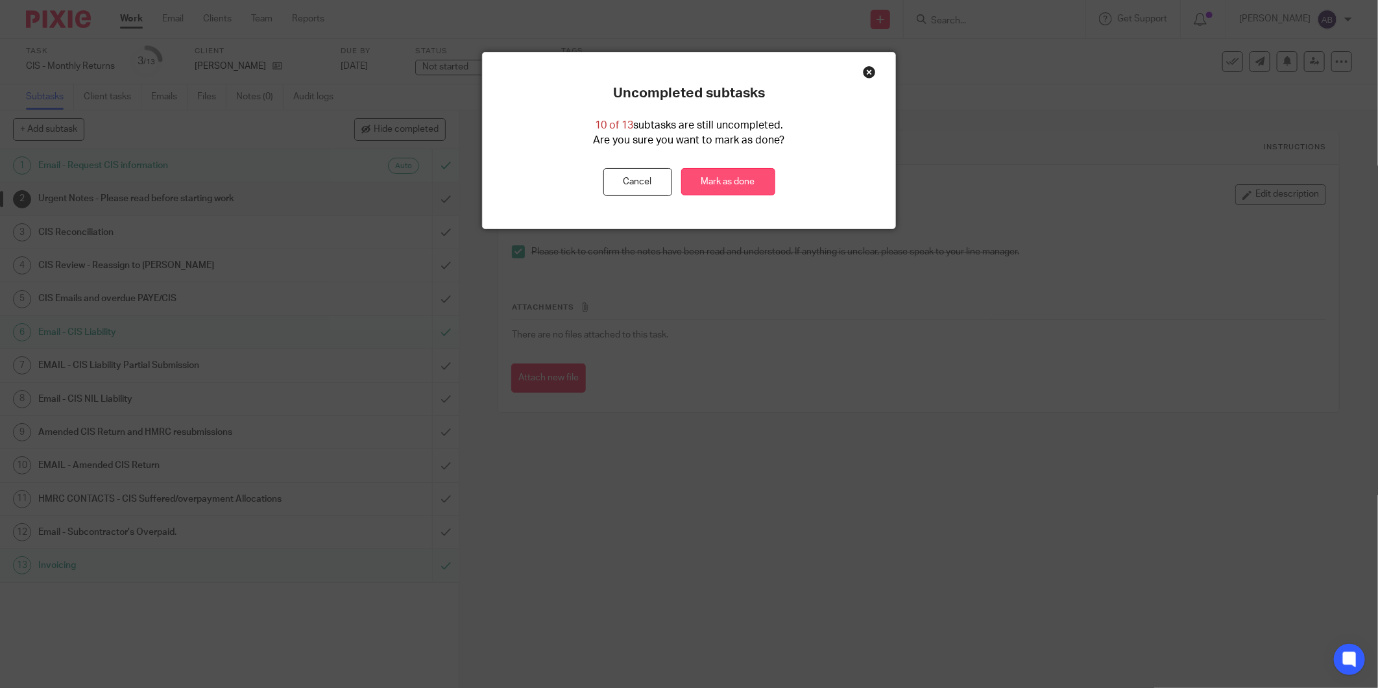
click at [718, 174] on link "Mark as done" at bounding box center [728, 182] width 94 height 28
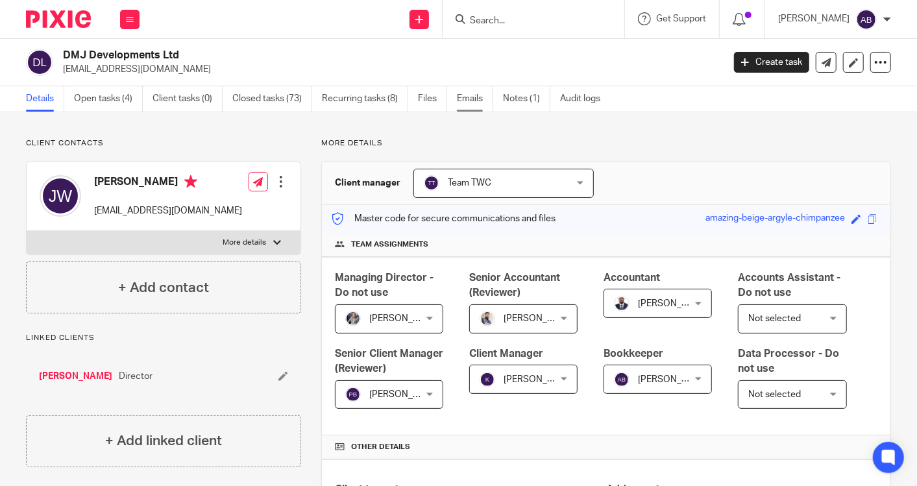
click at [461, 104] on link "Emails" at bounding box center [475, 98] width 36 height 25
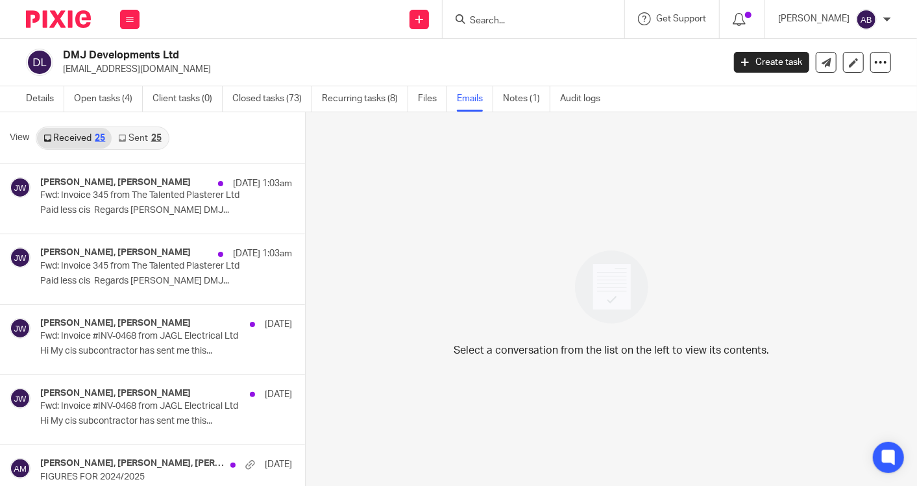
click at [103, 208] on p "Paid less cis Regards [PERSON_NAME] DMJ..." at bounding box center [166, 210] width 252 height 11
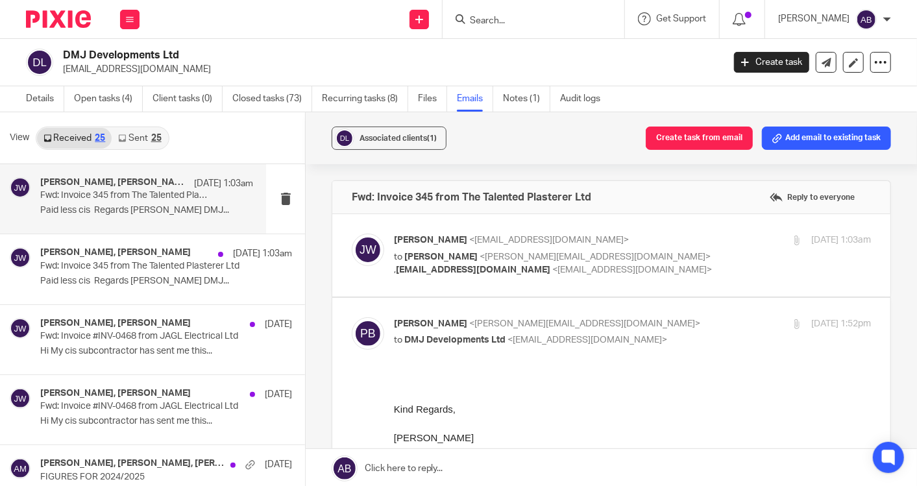
click at [680, 247] on div "Josh White <enquiries@dmjdevelopmentsltd.com> to Emma Armitage <emma@togetherwe…" at bounding box center [553, 255] width 318 height 43
checkbox input "true"
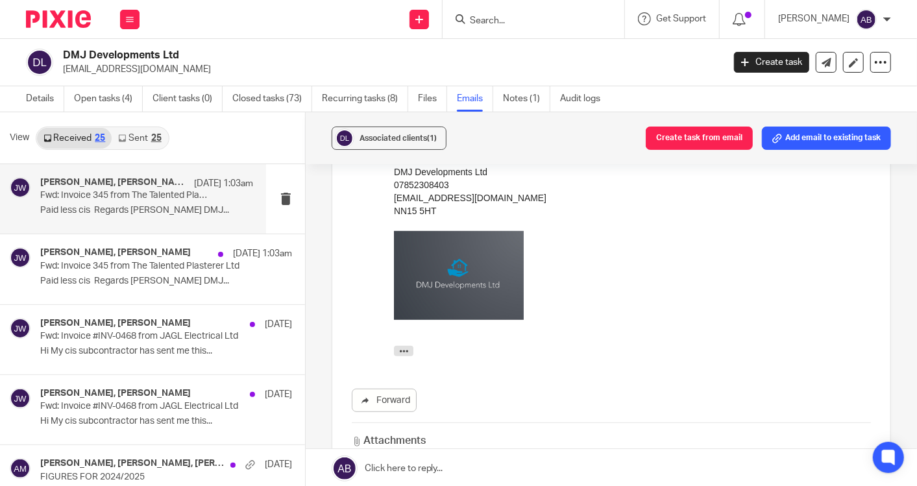
scroll to position [216, 0]
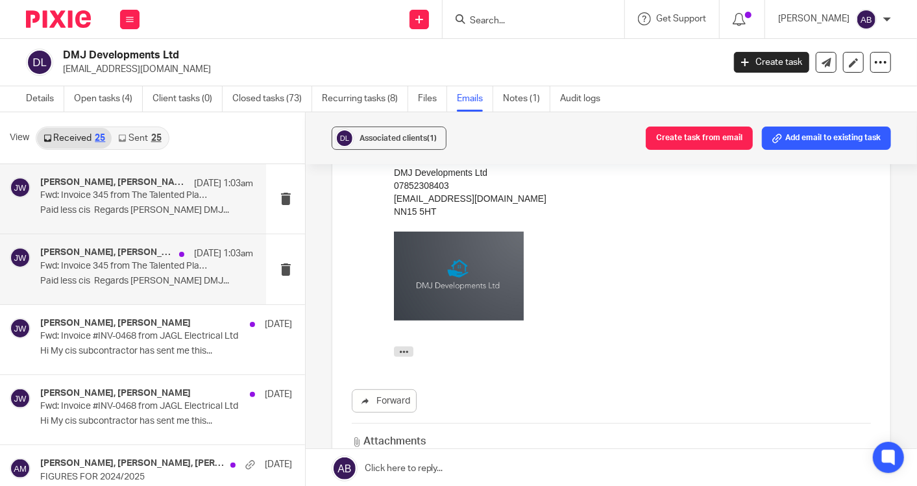
click at [125, 276] on p "Paid less cis Regards Josh DMJ..." at bounding box center [146, 281] width 213 height 11
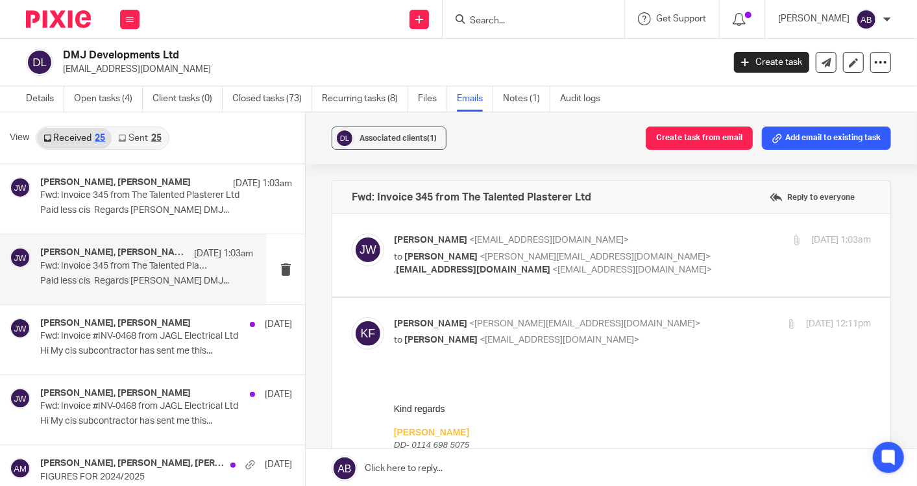
scroll to position [0, 0]
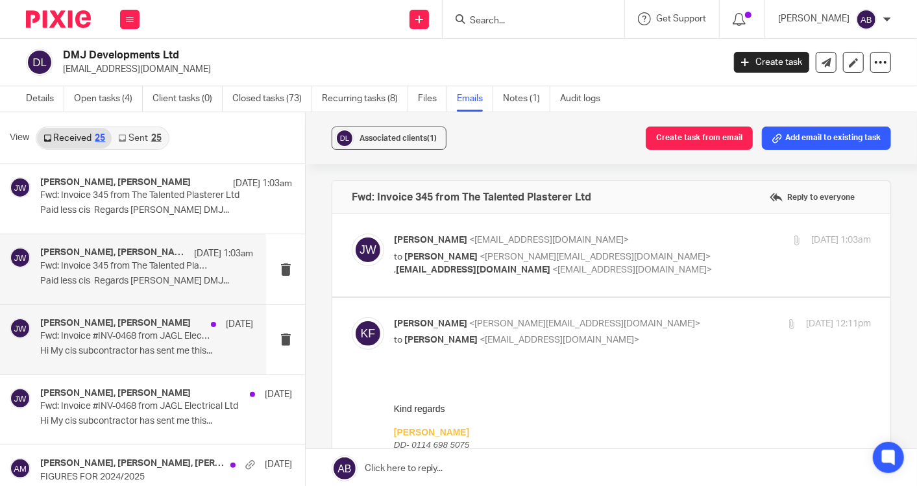
click at [109, 357] on div "Aaron Mcleish, Josh White 8 Sep Fwd: Invoice #INV-0468 from JAGL Electrical Ltd…" at bounding box center [146, 339] width 213 height 43
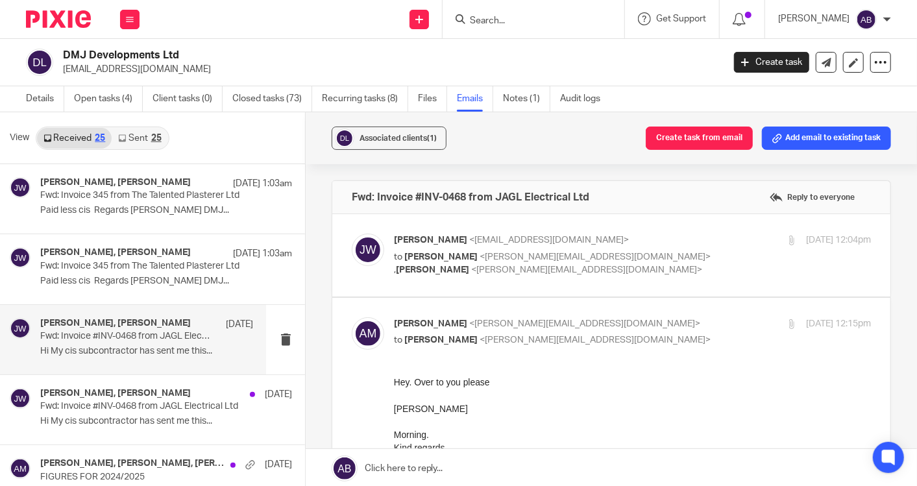
click at [724, 260] on div "Josh White <enquiries@dmjdevelopmentsltd.com> to Aaron Mcleish <aaron@togetherw…" at bounding box center [632, 255] width 477 height 43
checkbox input "true"
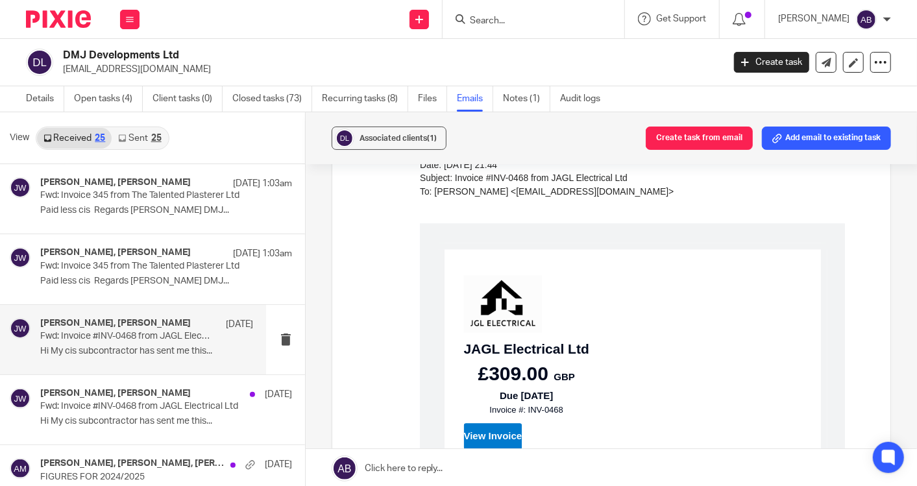
scroll to position [1271, 0]
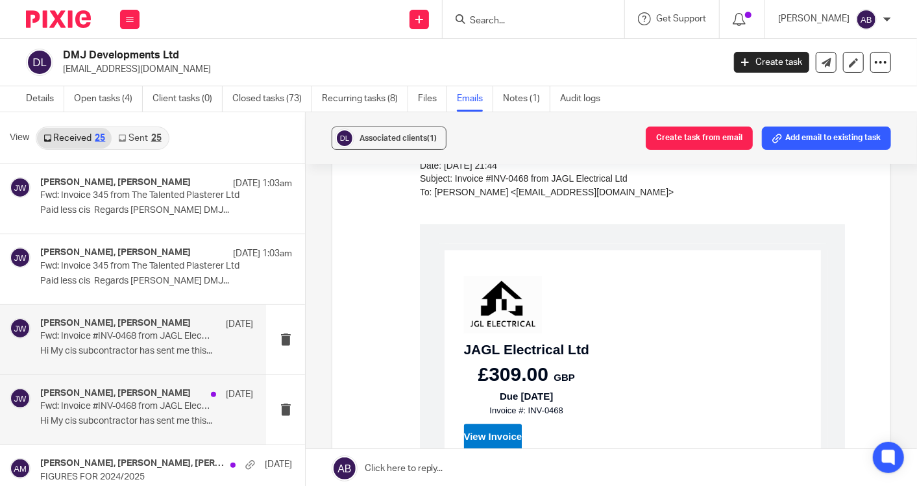
click at [124, 407] on p "Fwd: Invoice #INV-0468 from JAGL Electrical Ltd" at bounding box center [125, 406] width 170 height 11
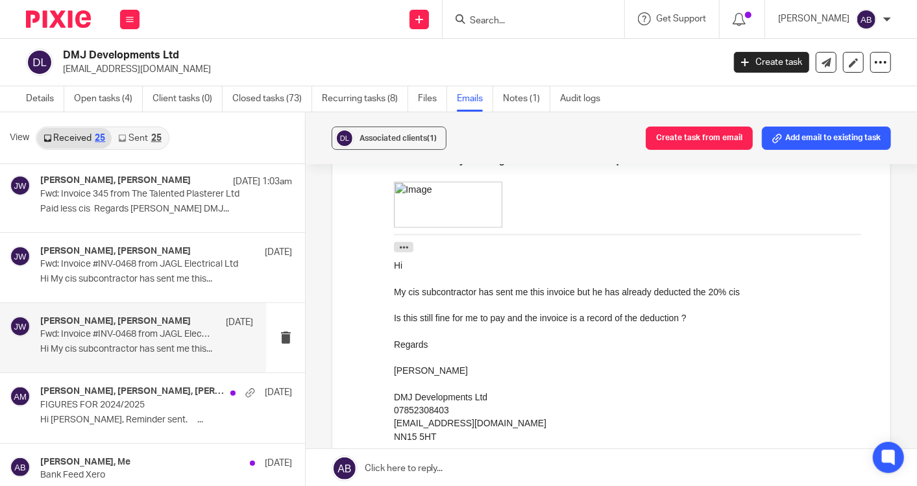
scroll to position [144, 0]
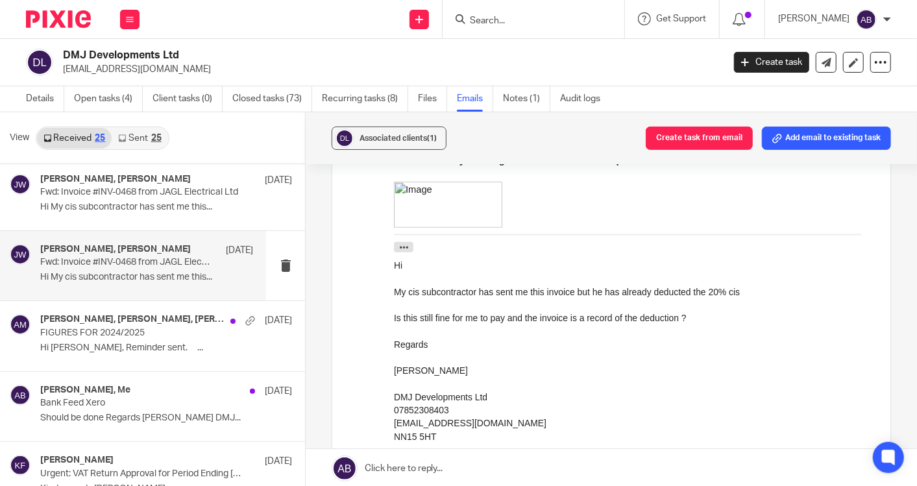
click at [720, 297] on div "My cis subcontractor has sent me this invoice but he has already deducted the 2…" at bounding box center [631, 292] width 477 height 13
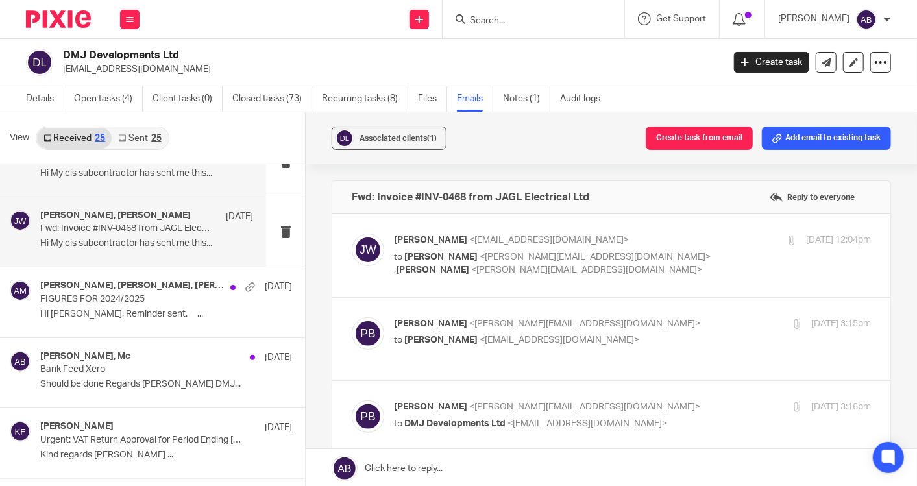
scroll to position [288, 0]
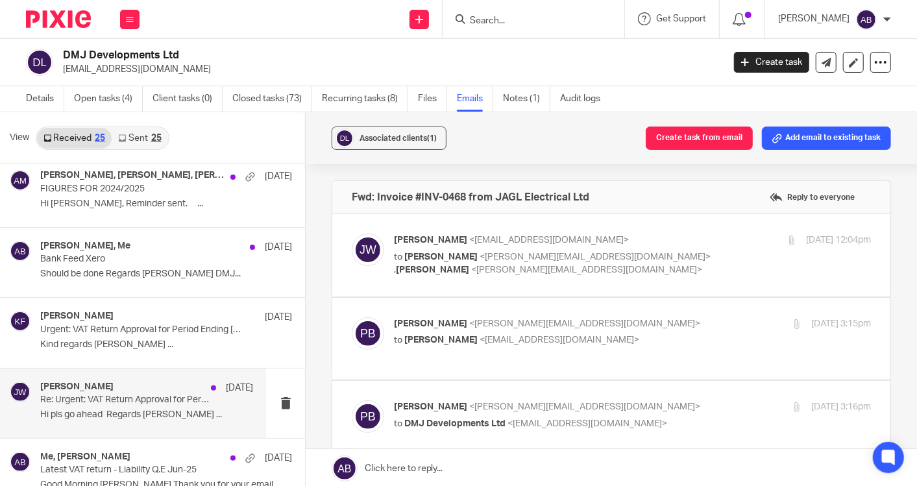
click at [105, 395] on p "Re: Urgent: VAT Return Approval for Period Ending 30/06/2025" at bounding box center [125, 400] width 170 height 11
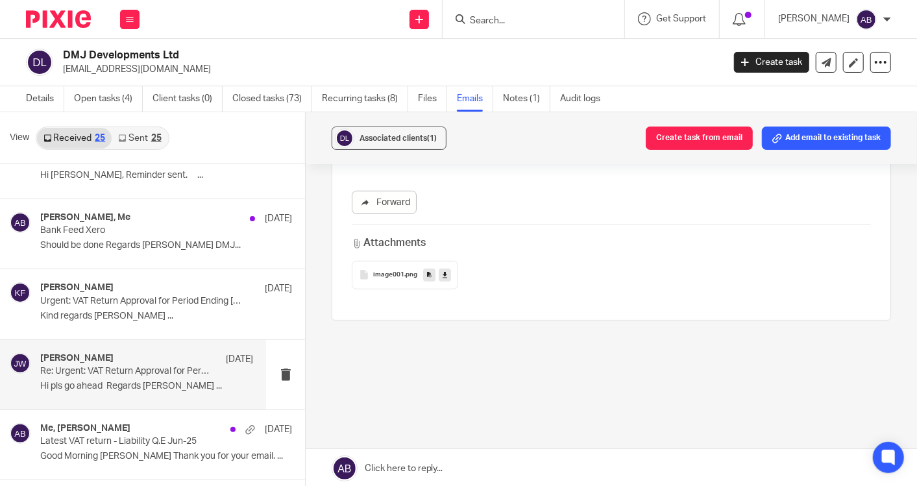
scroll to position [360, 0]
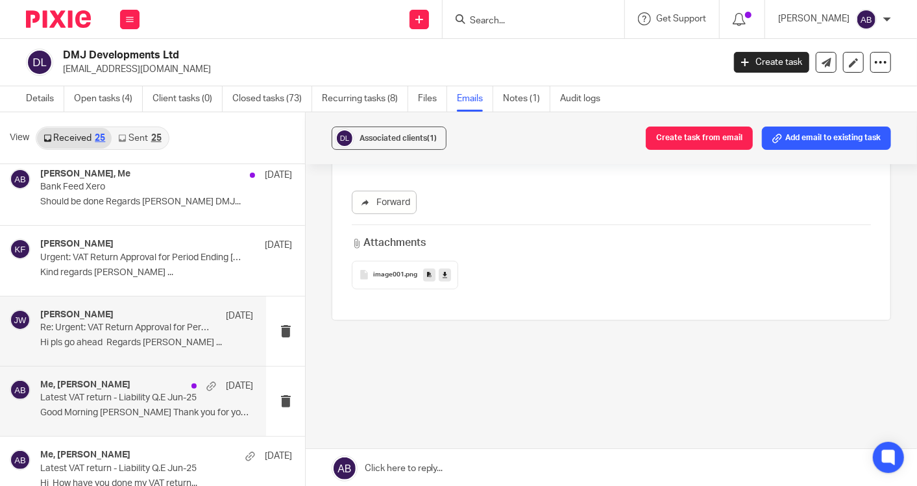
click at [110, 396] on p "Latest VAT return - Liability Q.E Jun-25" at bounding box center [125, 398] width 170 height 11
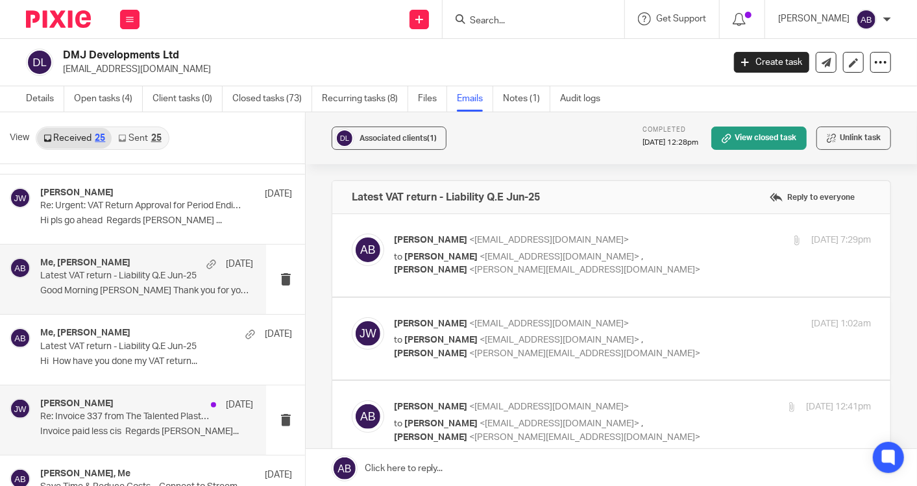
scroll to position [504, 0]
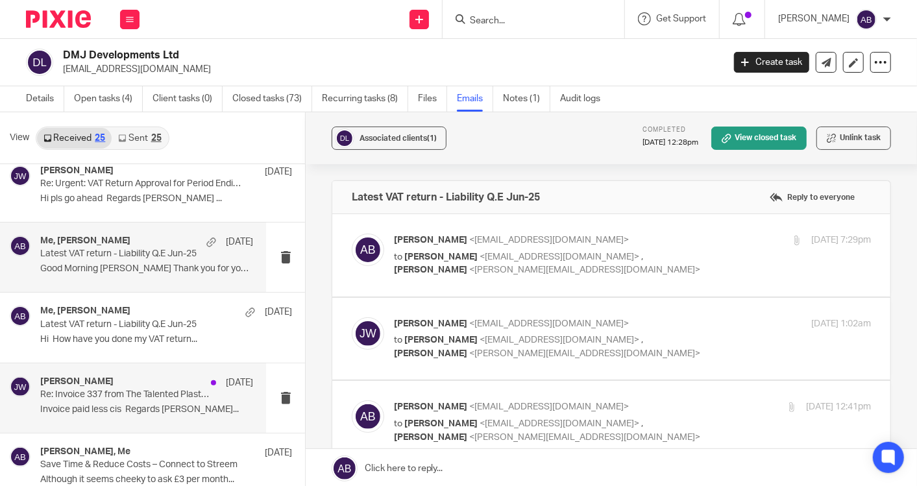
click at [96, 397] on p "Re: Invoice 337 from The Talented Plasterer Ltd" at bounding box center [125, 394] width 170 height 11
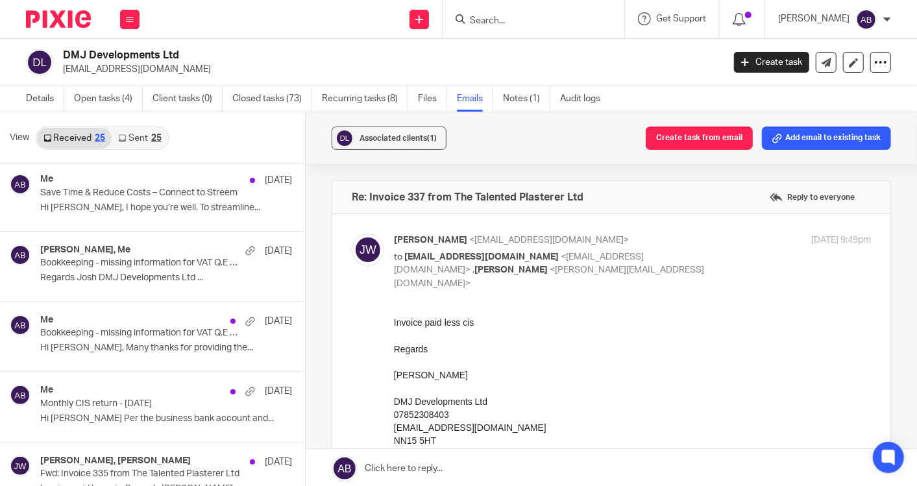
scroll to position [865, 0]
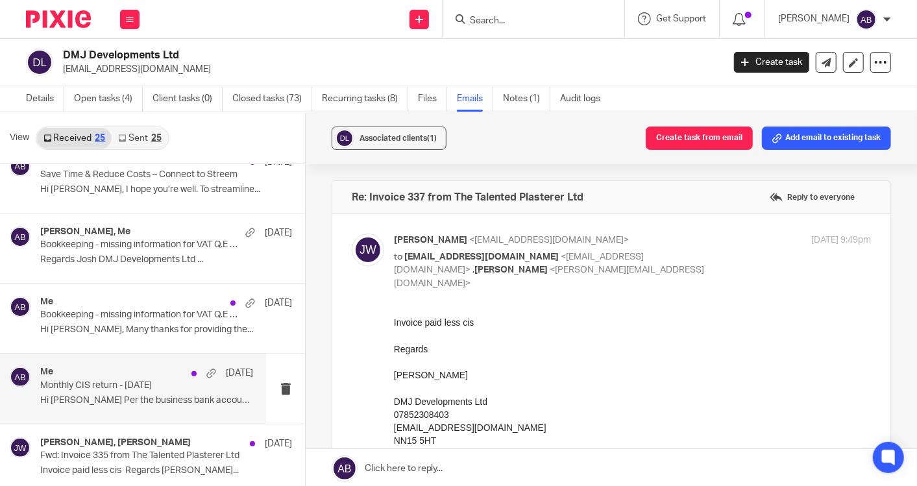
click at [98, 395] on p "Hi Joshua Per the business bank account and..." at bounding box center [146, 400] width 213 height 11
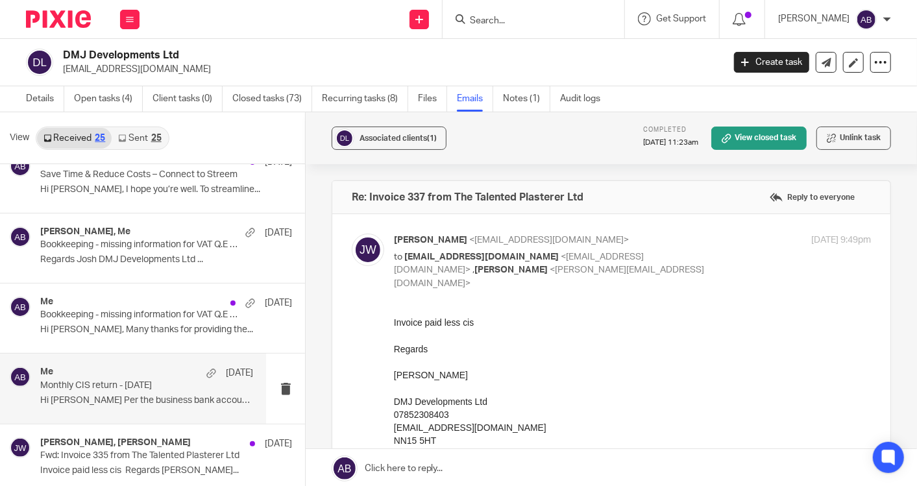
scroll to position [72, 0]
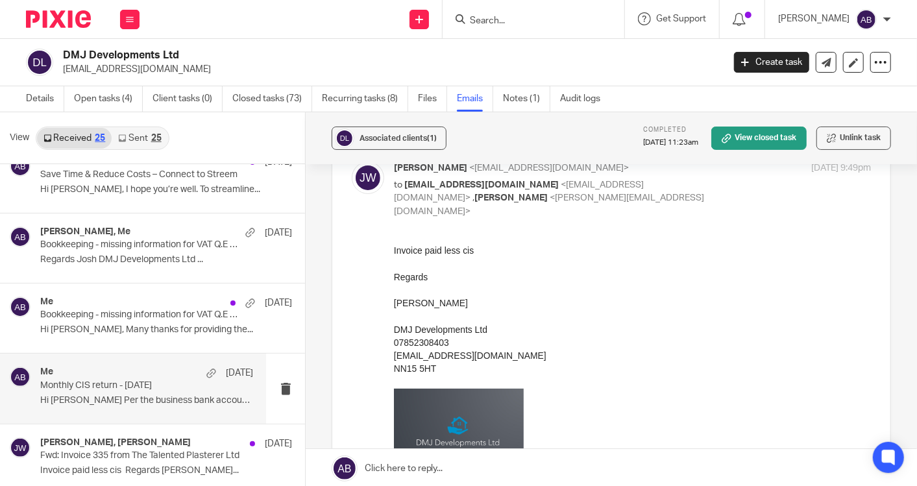
click at [78, 380] on p "Monthly CIS return - 05th July 2025" at bounding box center [125, 385] width 170 height 11
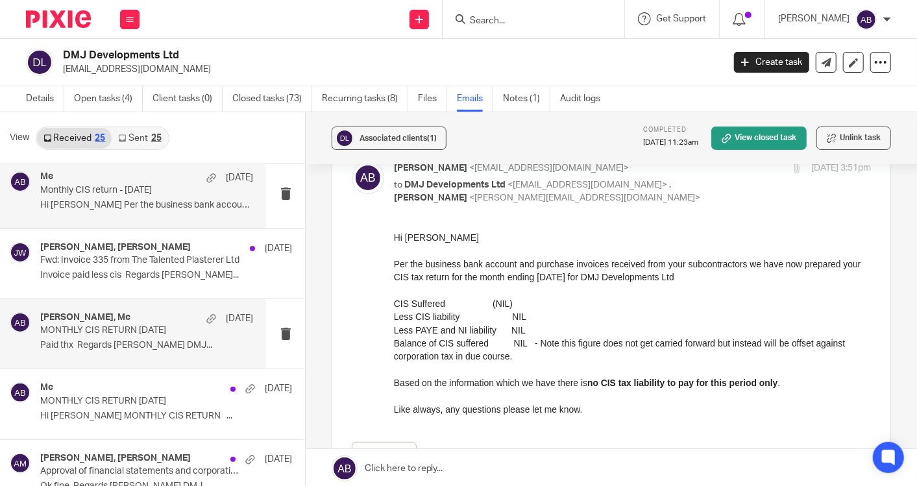
scroll to position [1081, 0]
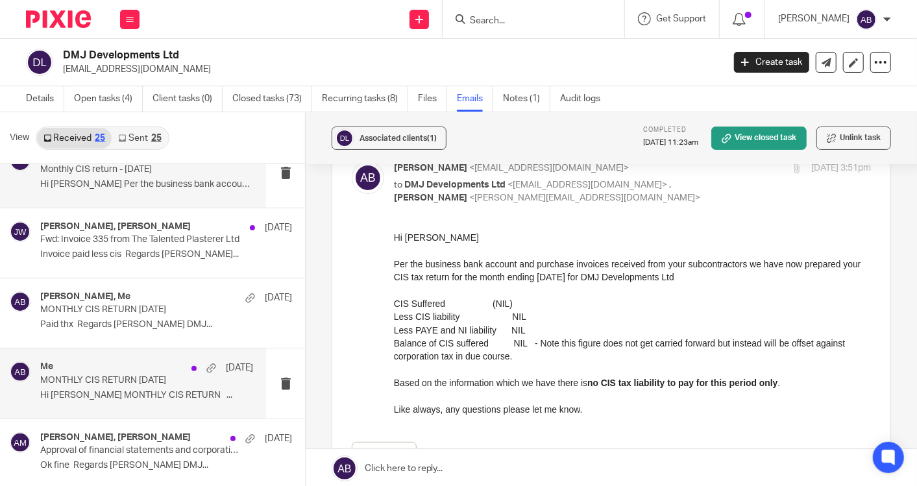
click at [128, 380] on p "MONTHLY CIS RETURN 5th June 2025" at bounding box center [125, 380] width 170 height 11
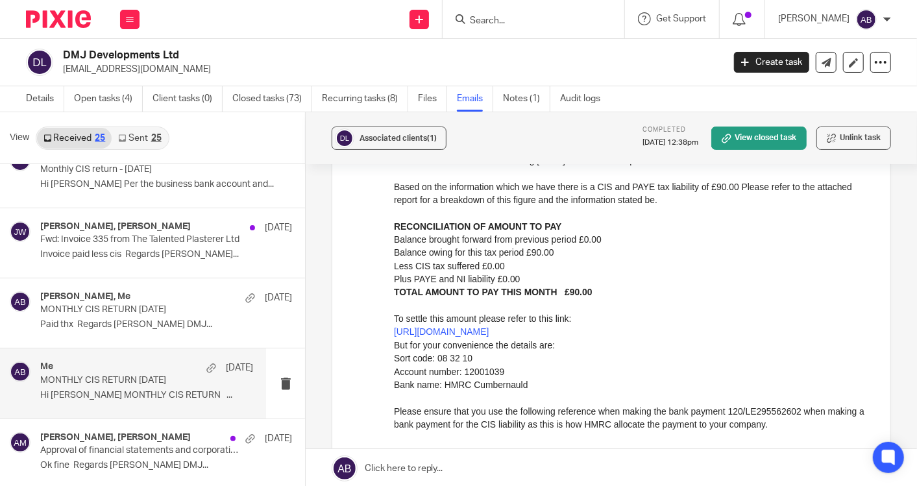
scroll to position [216, 0]
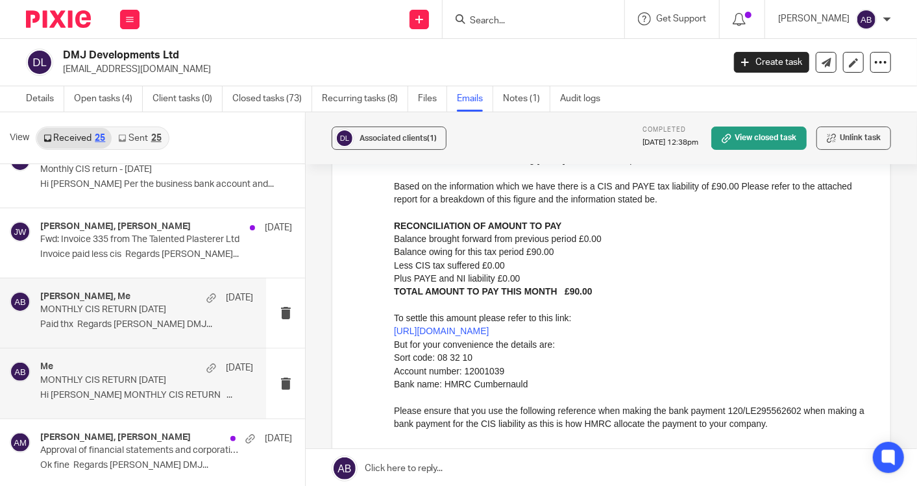
click at [78, 319] on p "Paid thx Regards Josh DMJ..." at bounding box center [146, 324] width 213 height 11
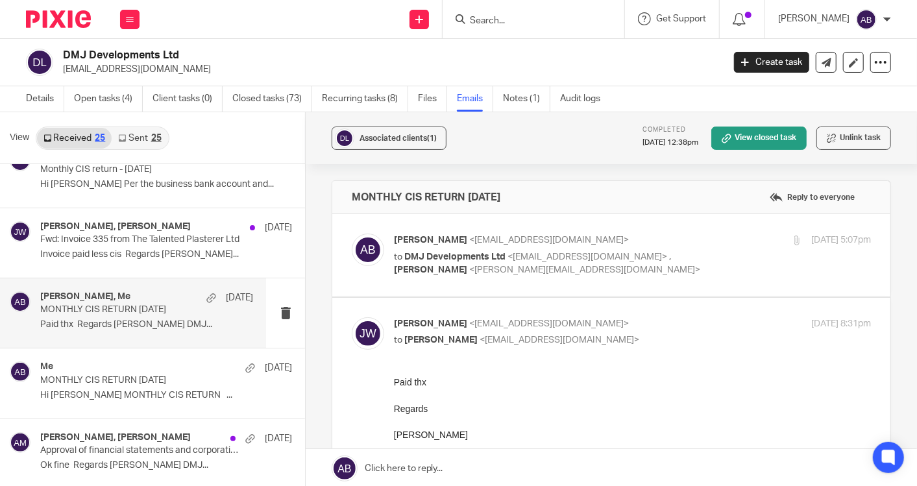
scroll to position [0, 0]
click at [699, 267] on div "Akshay Bhanushali <akshay@togetherwecount.co.uk> to DMJ Developments Ltd <enqui…" at bounding box center [632, 255] width 477 height 43
checkbox input "true"
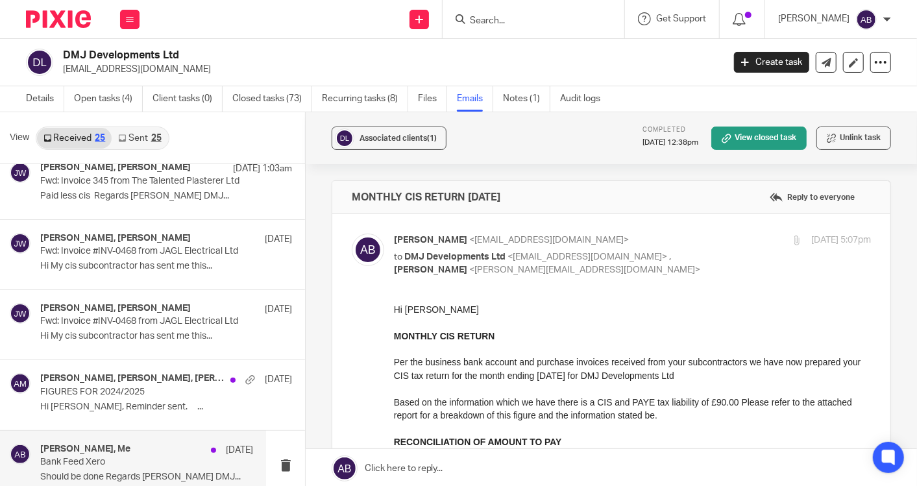
scroll to position [72, 0]
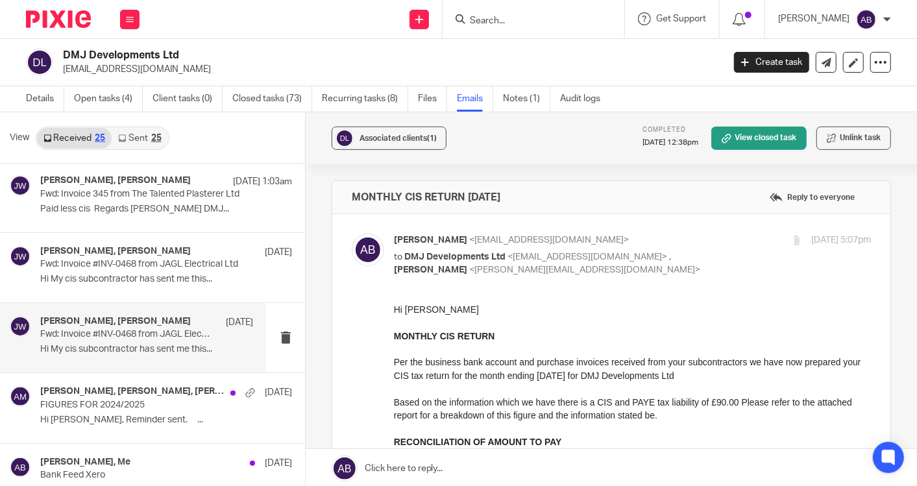
click at [112, 337] on p "Fwd: Invoice #INV-0468 from JAGL Electrical Ltd" at bounding box center [125, 334] width 170 height 11
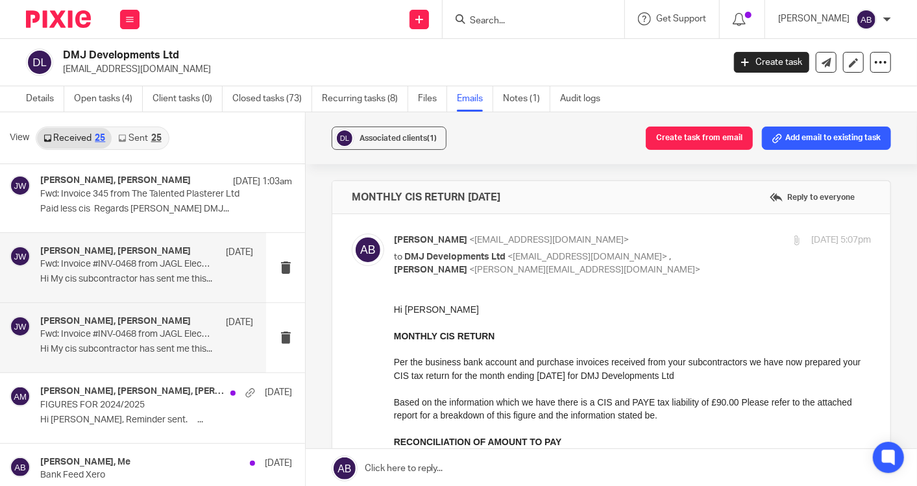
click at [104, 277] on p "Hi My cis subcontractor has sent me this..." at bounding box center [146, 279] width 213 height 11
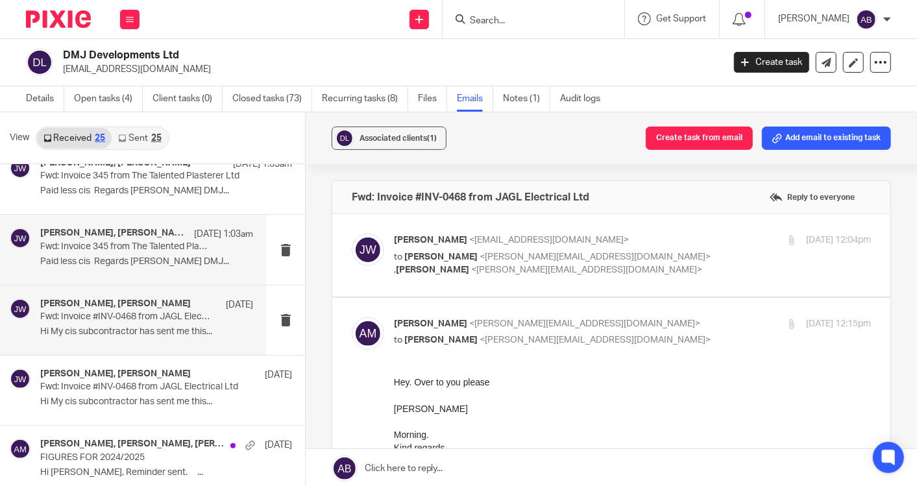
scroll to position [0, 0]
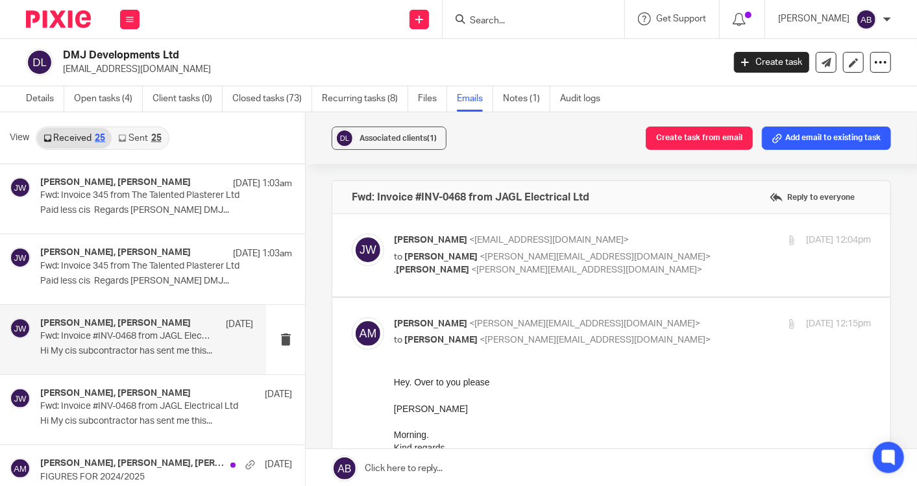
click at [67, 146] on link "Received 25" at bounding box center [74, 138] width 75 height 21
click at [71, 140] on link "Received 25" at bounding box center [74, 138] width 75 height 21
click at [78, 140] on link "Received 25" at bounding box center [74, 138] width 75 height 21
click at [132, 138] on link "Sent 25" at bounding box center [140, 138] width 56 height 21
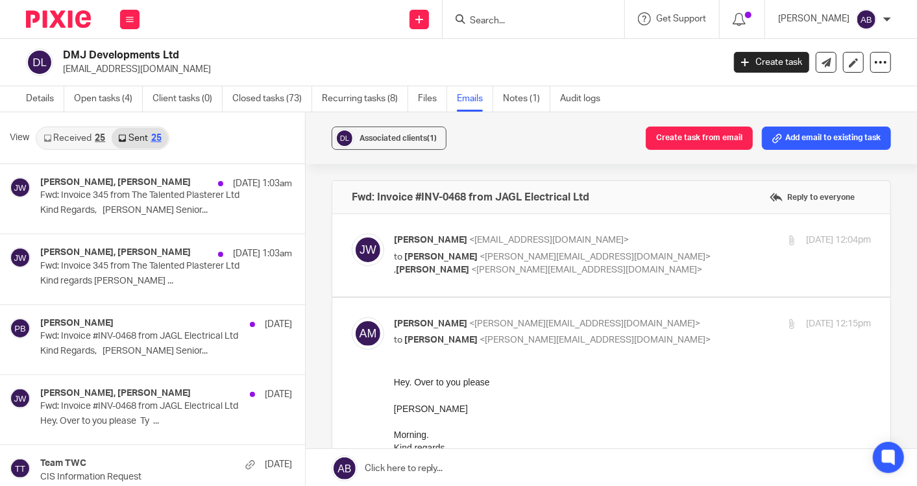
scroll to position [1, 0]
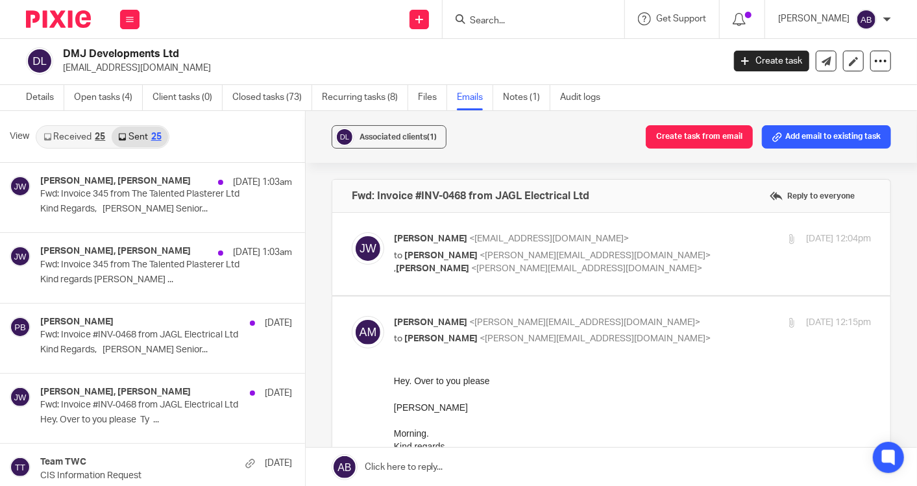
click at [86, 141] on link "Received 25" at bounding box center [74, 137] width 75 height 21
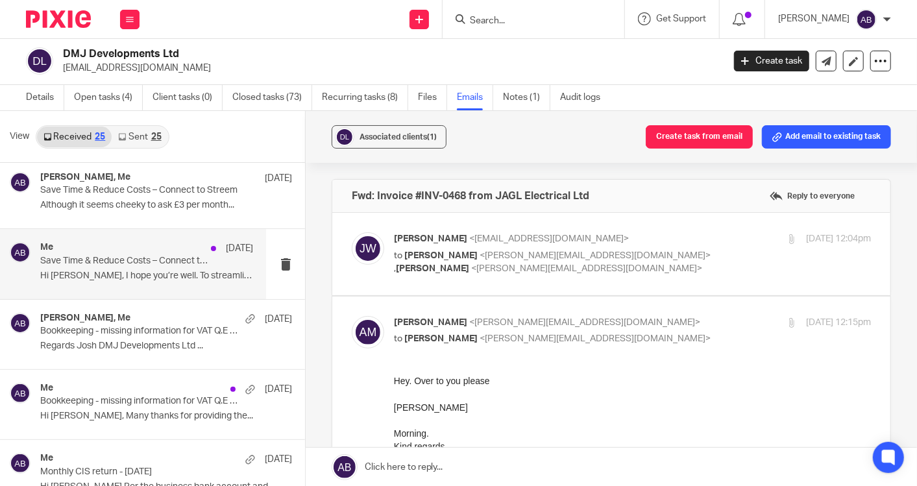
scroll to position [865, 0]
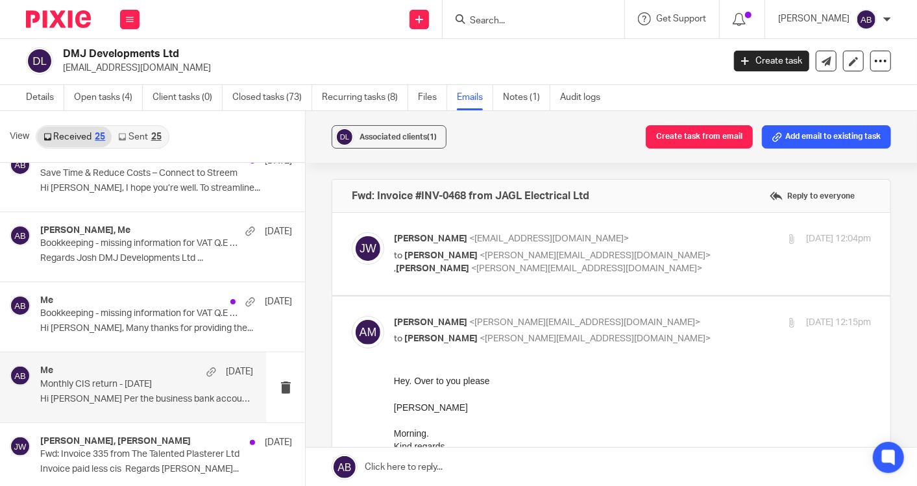
click at [135, 394] on p "Hi Joshua Per the business bank account and..." at bounding box center [146, 399] width 213 height 11
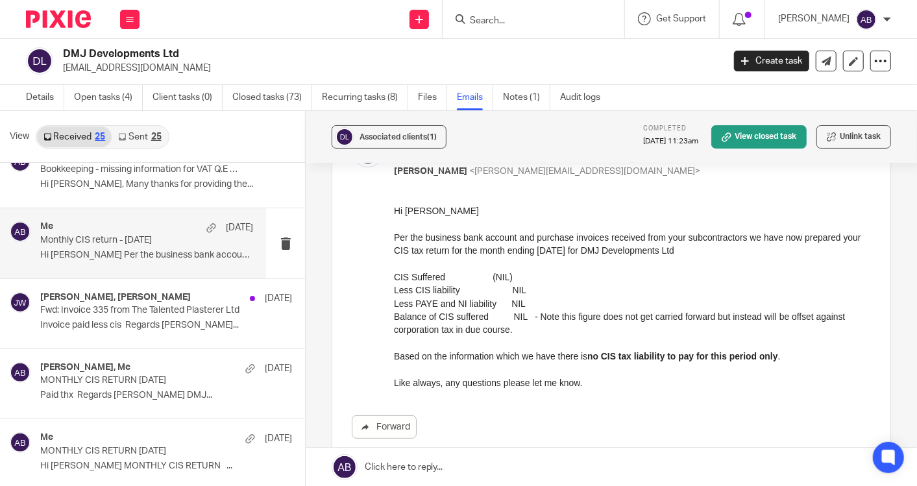
scroll to position [96, 0]
click at [502, 24] on input "Search" at bounding box center [527, 22] width 117 height 12
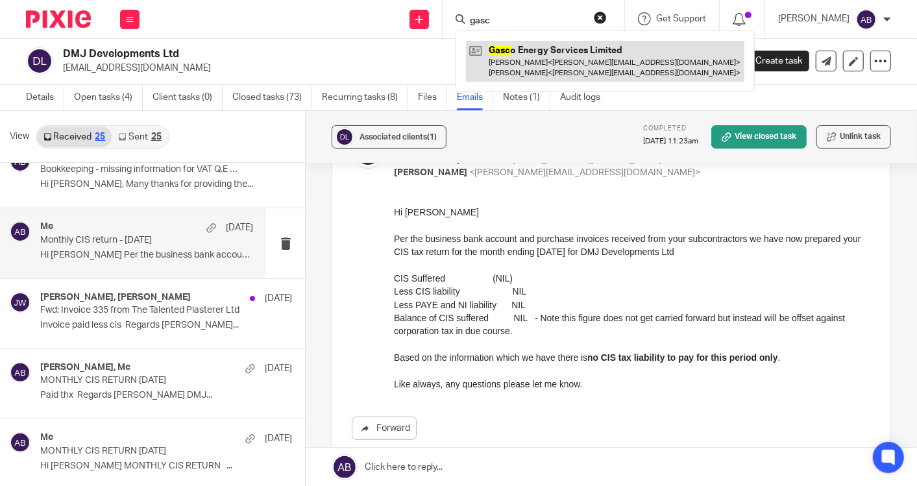
type input "gasc"
click at [522, 53] on link at bounding box center [605, 61] width 278 height 40
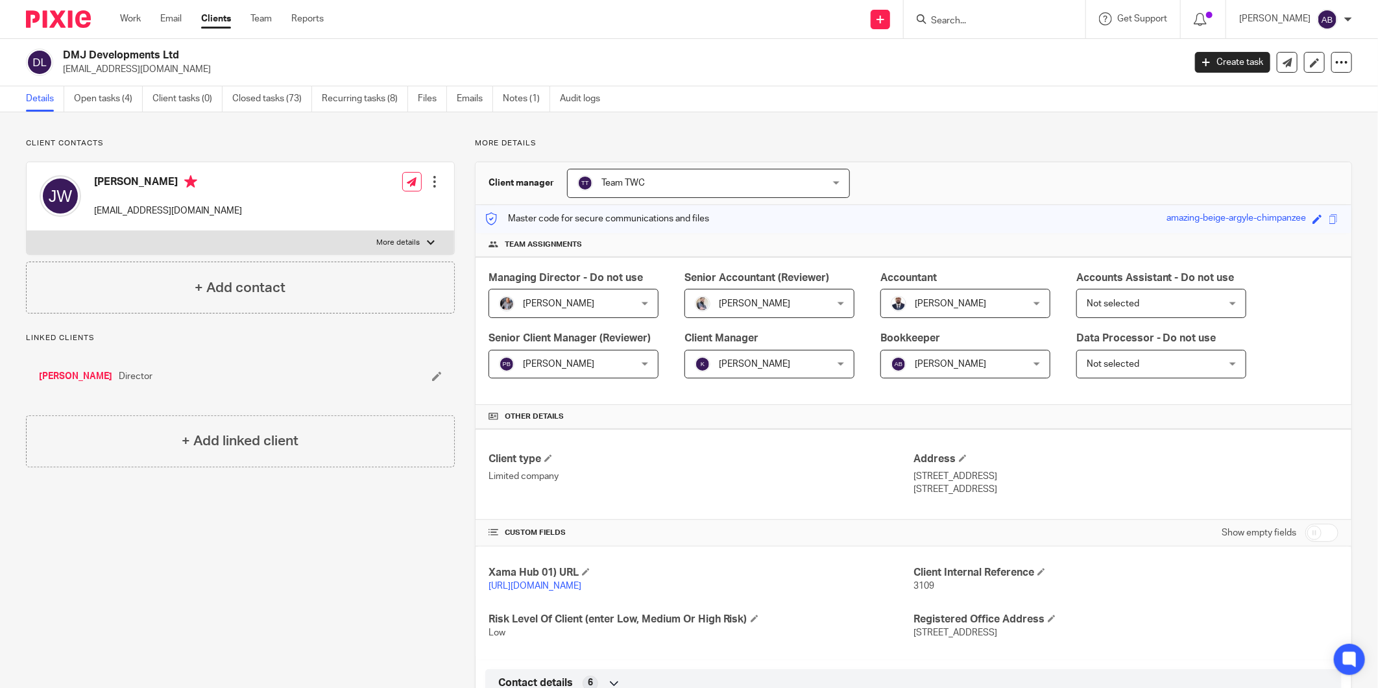
click at [933, 23] on input "Search" at bounding box center [988, 22] width 117 height 12
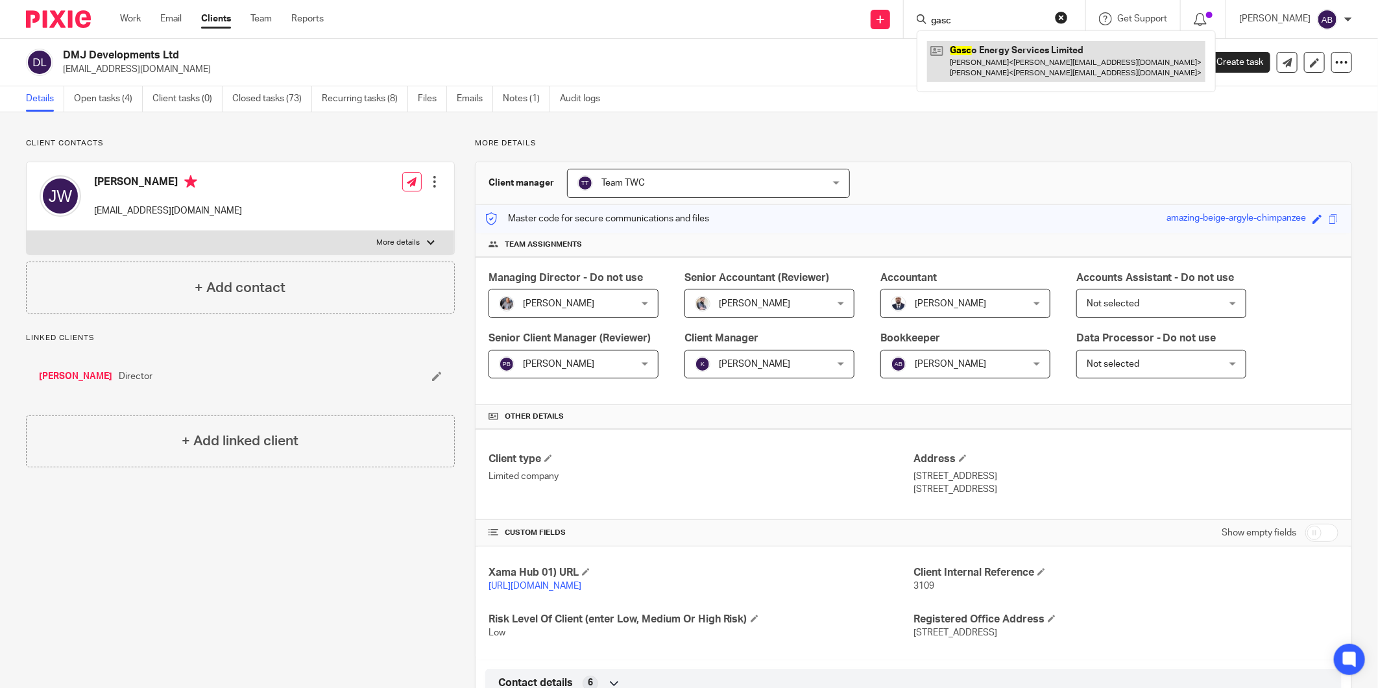
type input "gasc"
click at [997, 54] on link at bounding box center [1066, 61] width 278 height 40
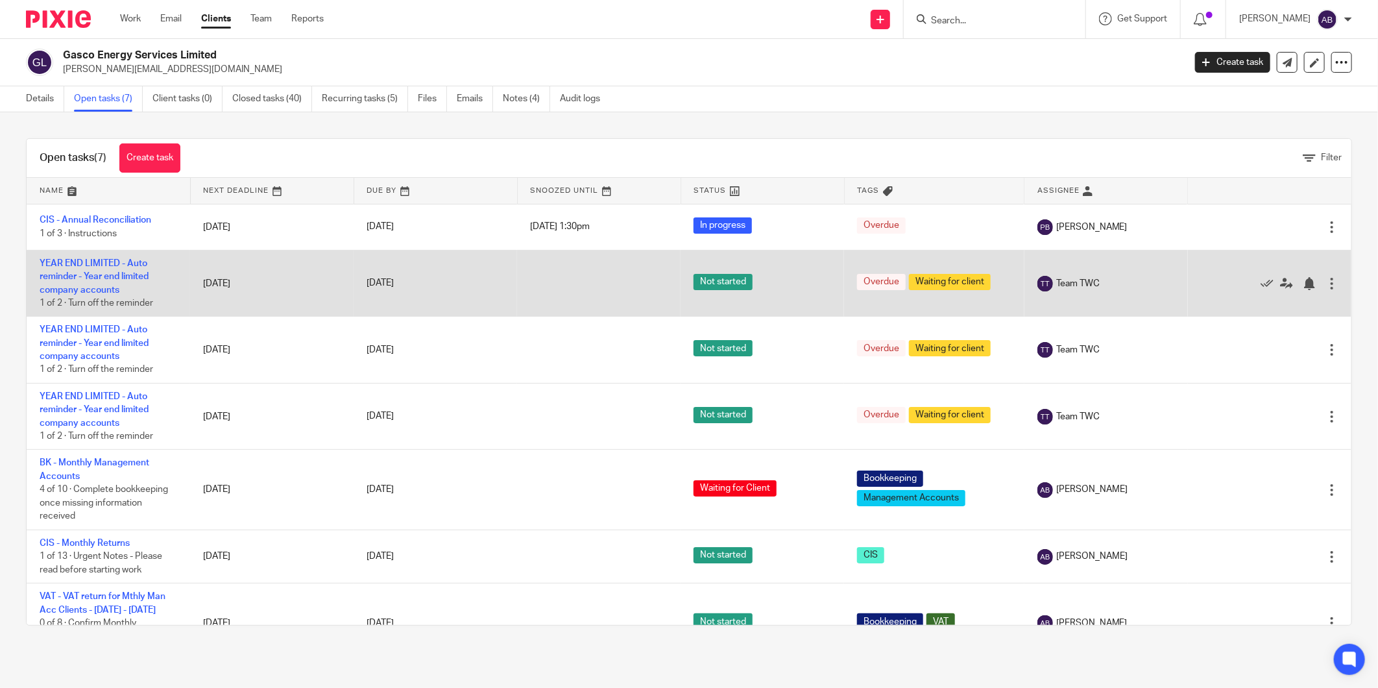
scroll to position [55, 0]
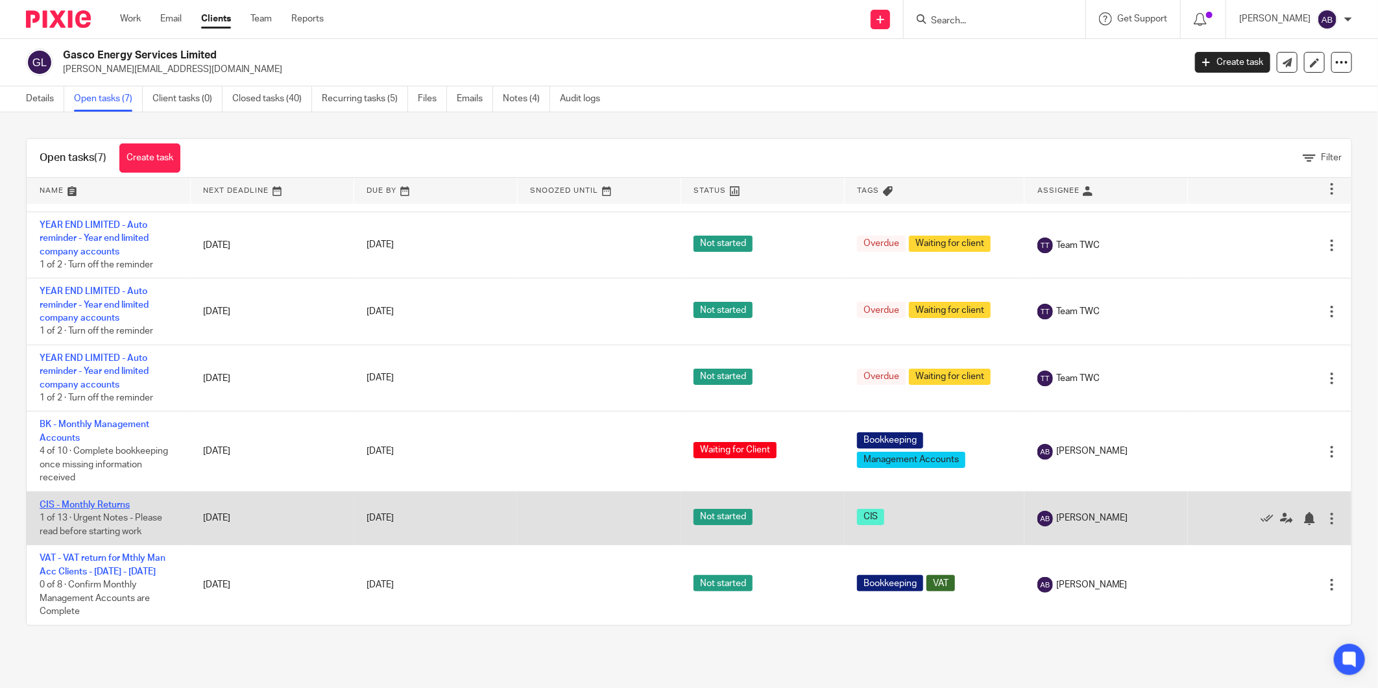
click at [113, 500] on link "CIS - Monthly Returns" at bounding box center [85, 504] width 90 height 9
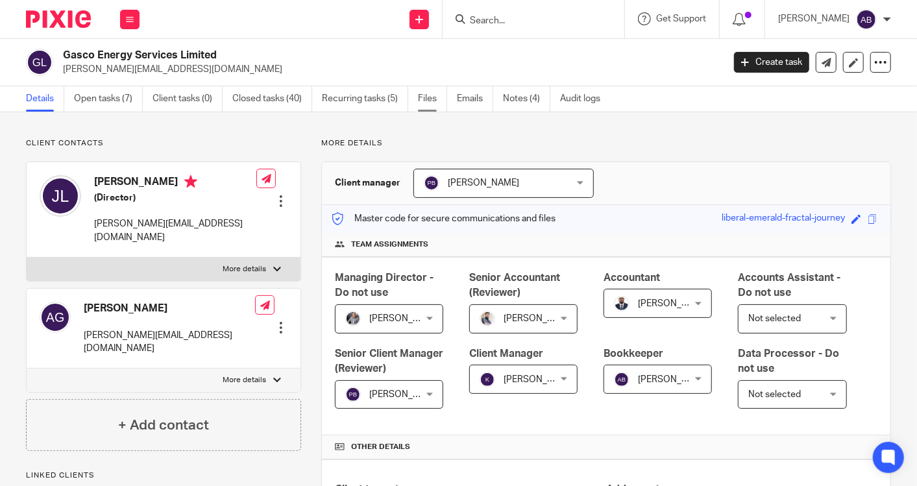
click at [433, 98] on link "Files" at bounding box center [432, 98] width 29 height 25
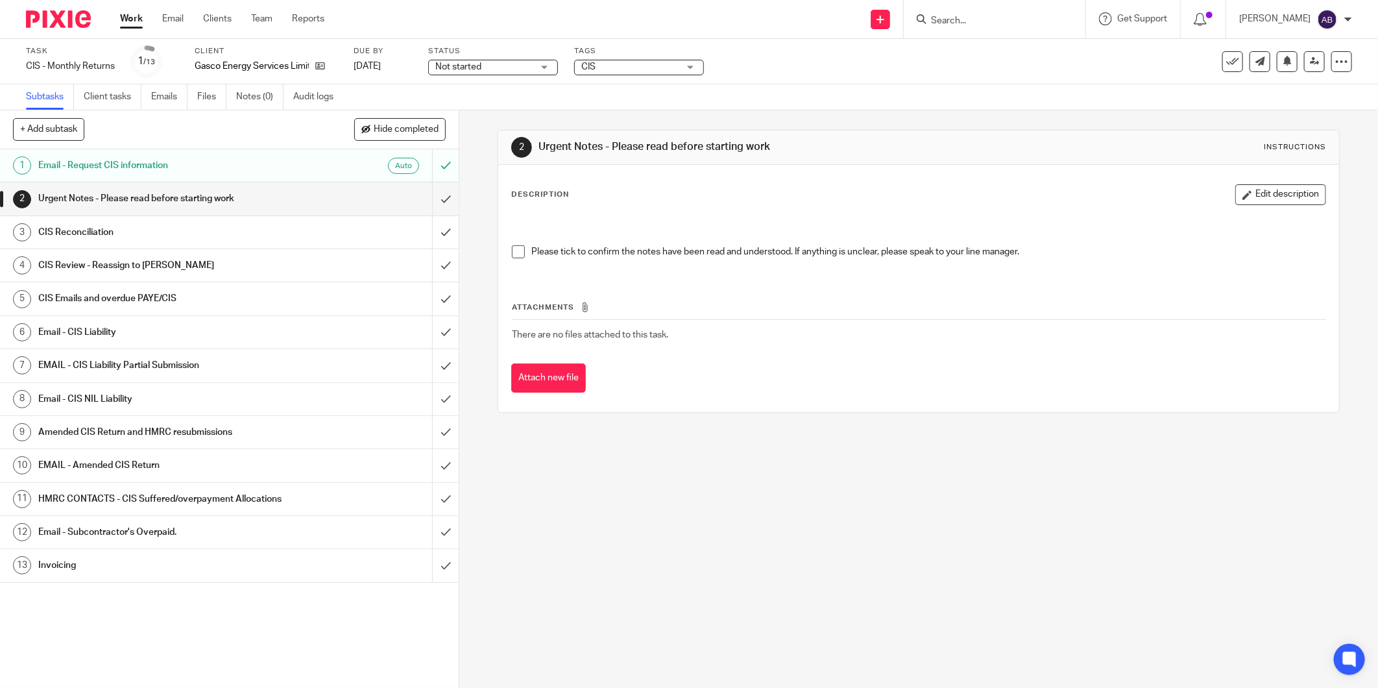
click at [353, 199] on div "Urgent Notes - Please read before starting work" at bounding box center [228, 198] width 381 height 19
click at [439, 199] on input "submit" at bounding box center [229, 198] width 459 height 32
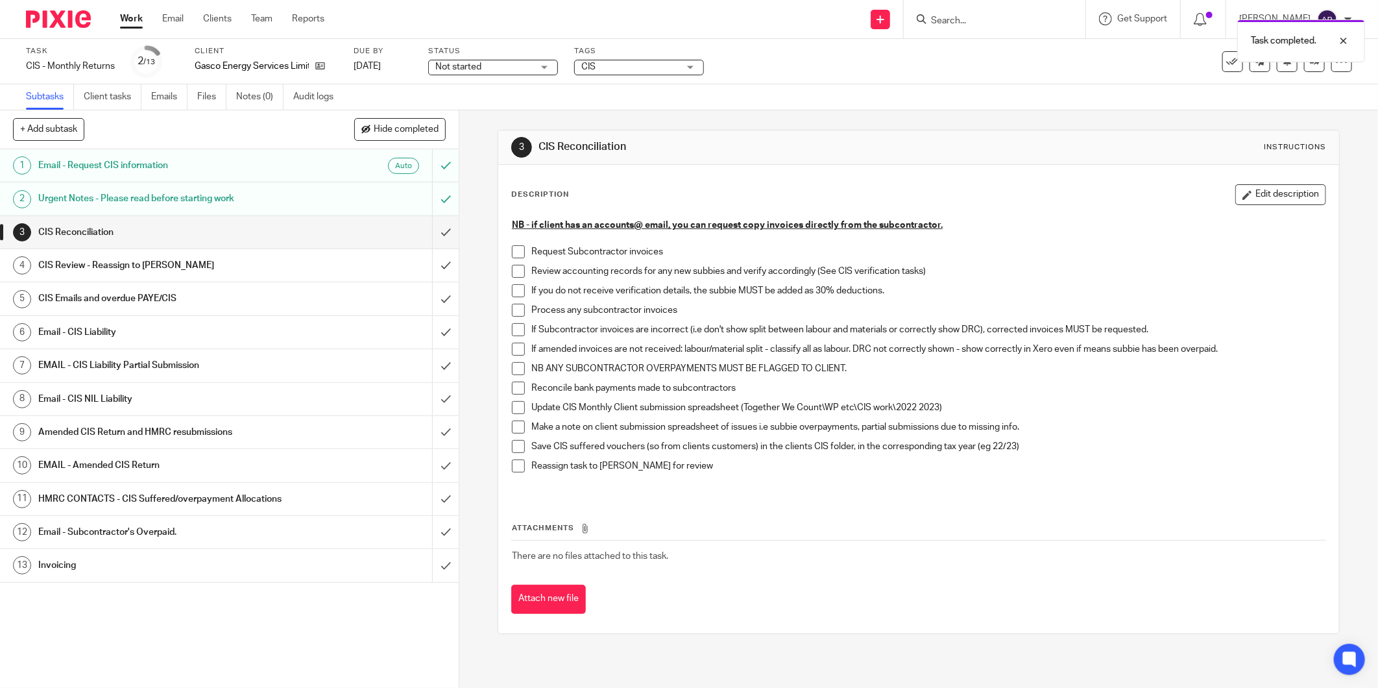
click at [227, 334] on h1 "Email - CIS Liability" at bounding box center [165, 332] width 254 height 19
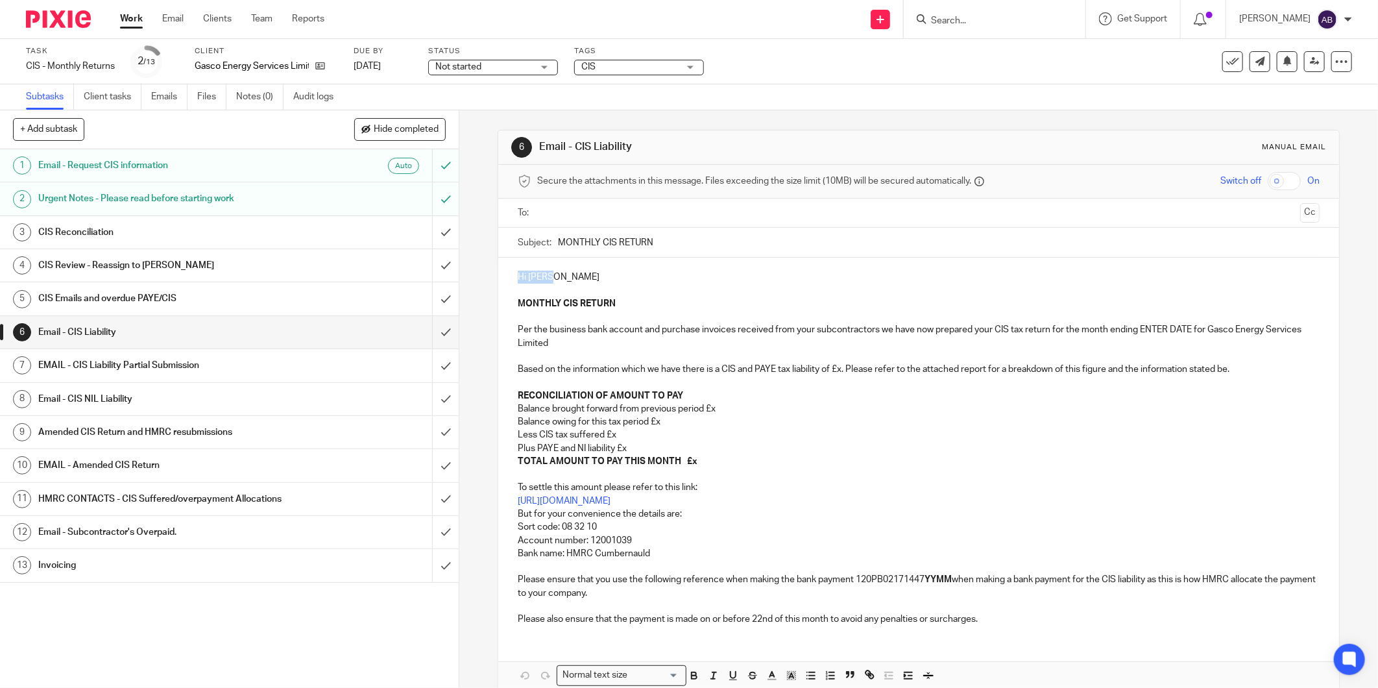
drag, startPoint x: 563, startPoint y: 281, endPoint x: 509, endPoint y: 274, distance: 54.3
click at [509, 274] on div "Hi [PERSON_NAME] MONTHLY CIS RETURN Per the business bank account and purchase …" at bounding box center [918, 447] width 841 height 378
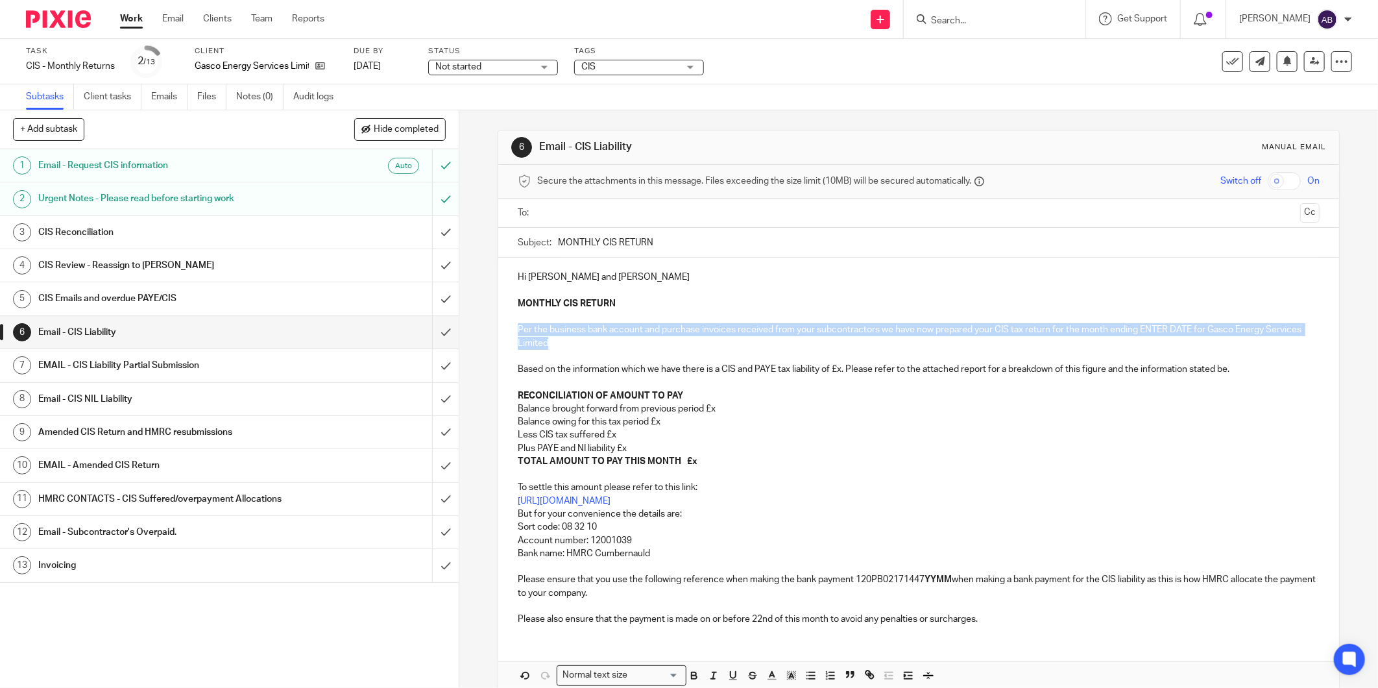
drag, startPoint x: 589, startPoint y: 338, endPoint x: 508, endPoint y: 330, distance: 81.6
click at [508, 330] on div "Hi [PERSON_NAME] and [PERSON_NAME] MONTHLY CIS RETURN Per the business bank acc…" at bounding box center [918, 447] width 841 height 378
paste div
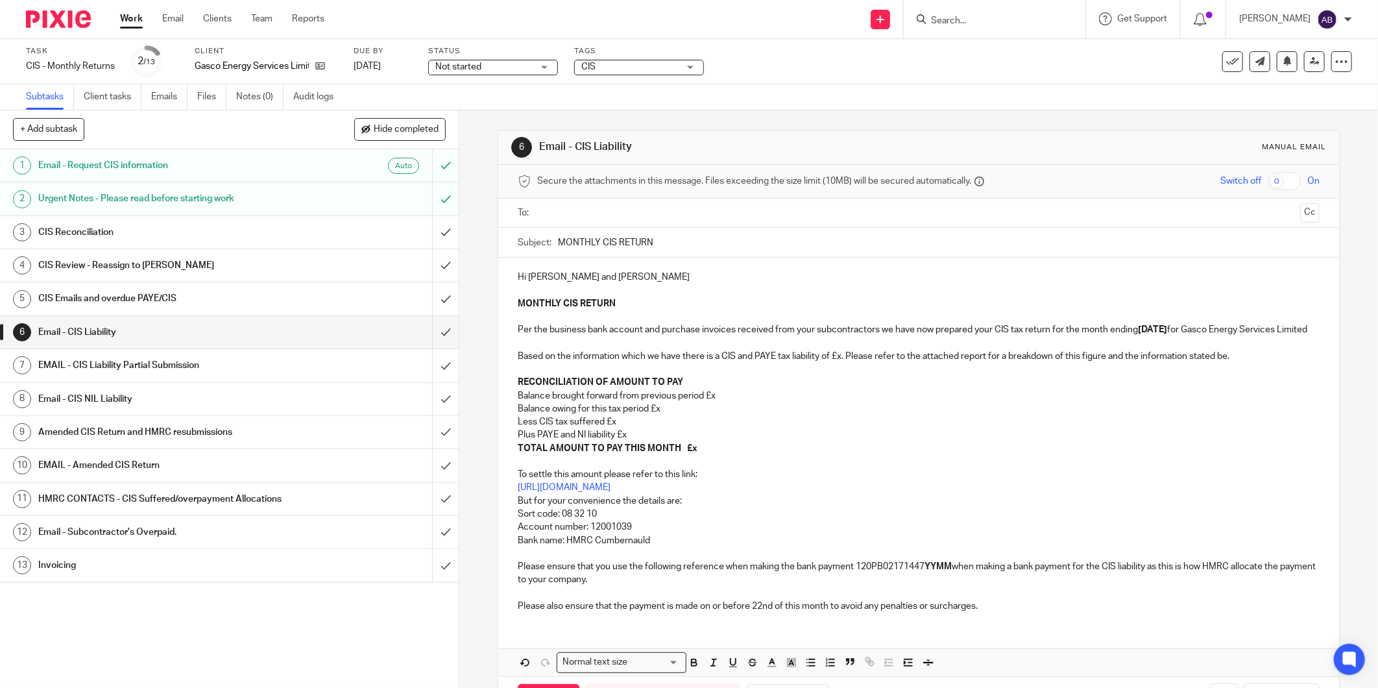
click at [1167, 331] on strong "05th August 25" at bounding box center [1152, 329] width 29 height 9
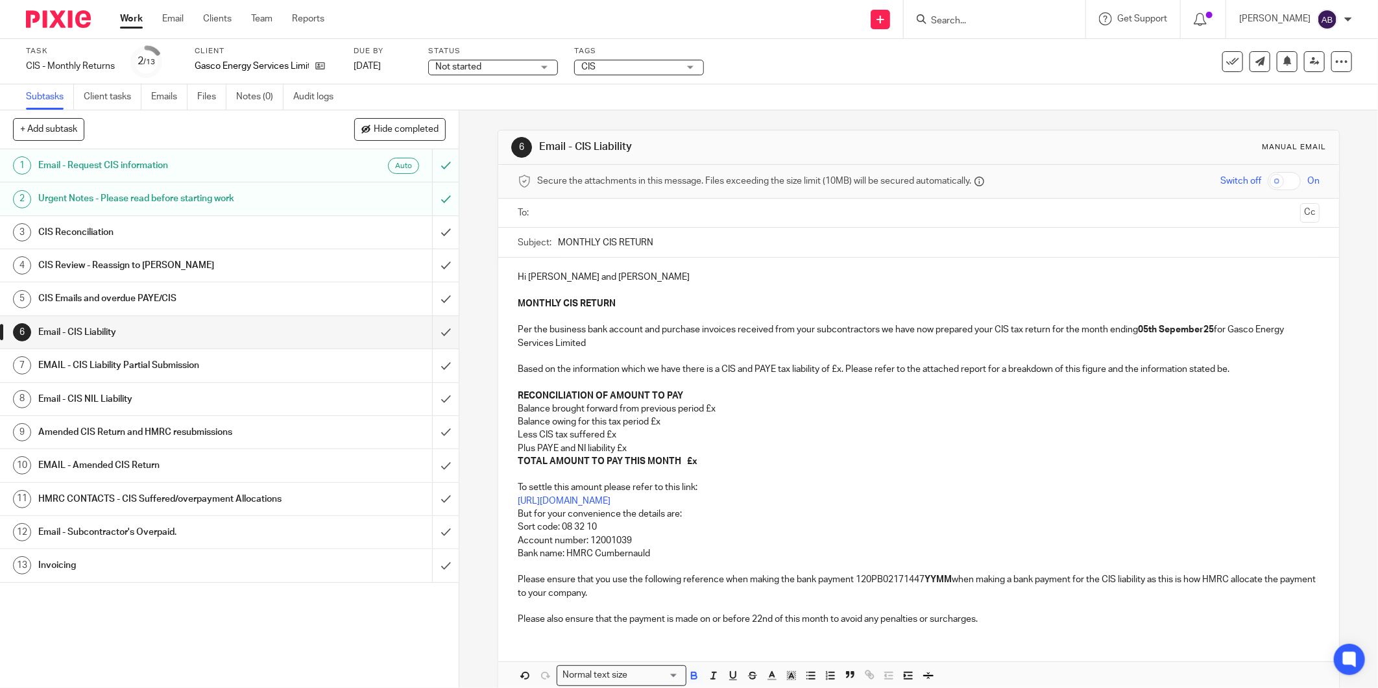
click at [1173, 331] on strong "05th Sepember25" at bounding box center [1176, 329] width 76 height 9
click at [1130, 344] on p "MONTHLY CIS RETURN Per the business bank account and purchase invoices received…" at bounding box center [919, 349] width 802 height 105
click at [1173, 327] on strong "05th Sepember25" at bounding box center [1176, 329] width 76 height 9
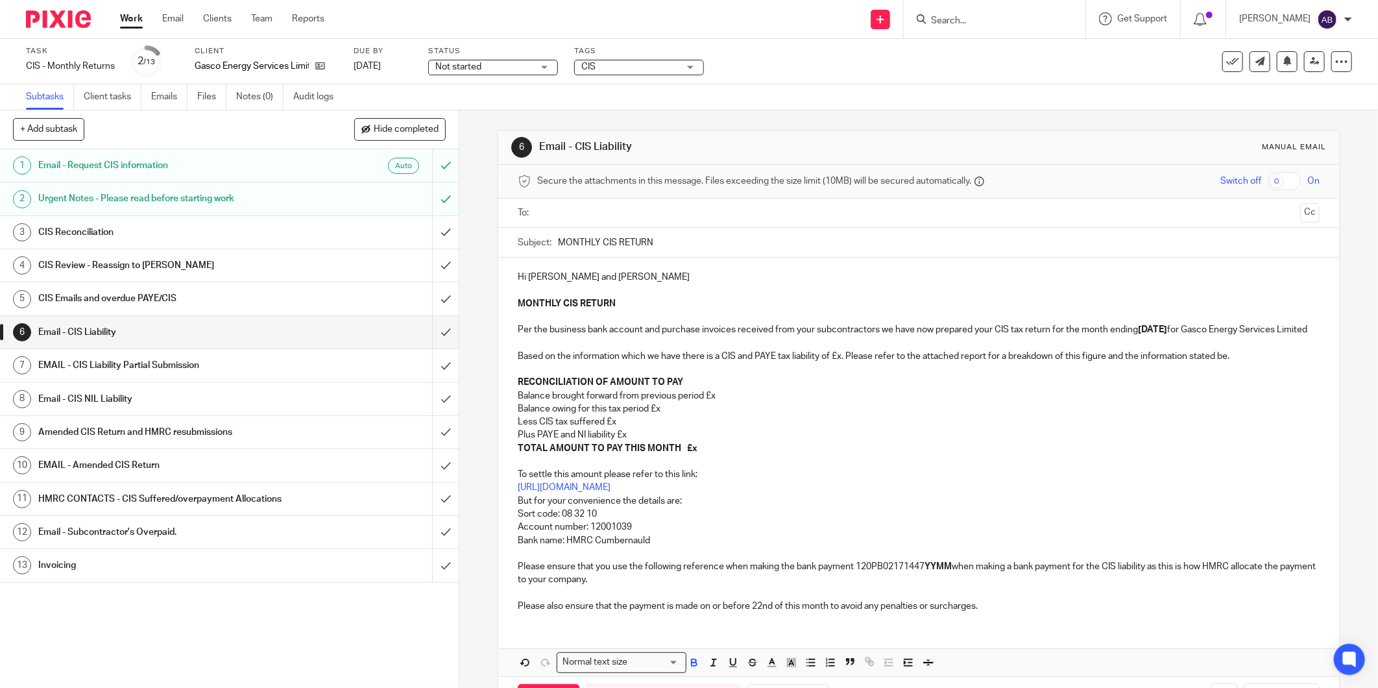
click at [1171, 342] on p "MONTHLY CIS RETURN Per the business bank account and purchase invoices received…" at bounding box center [919, 343] width 802 height 92
click at [840, 367] on p "MONTHLY CIS RETURN Per the business bank account and purchase invoices received…" at bounding box center [919, 343] width 802 height 92
click at [839, 367] on p "MONTHLY CIS RETURN Per the business bank account and purchase invoices received…" at bounding box center [919, 343] width 802 height 92
click at [851, 402] on p "Balance brought forward from previous period £x" at bounding box center [919, 395] width 802 height 13
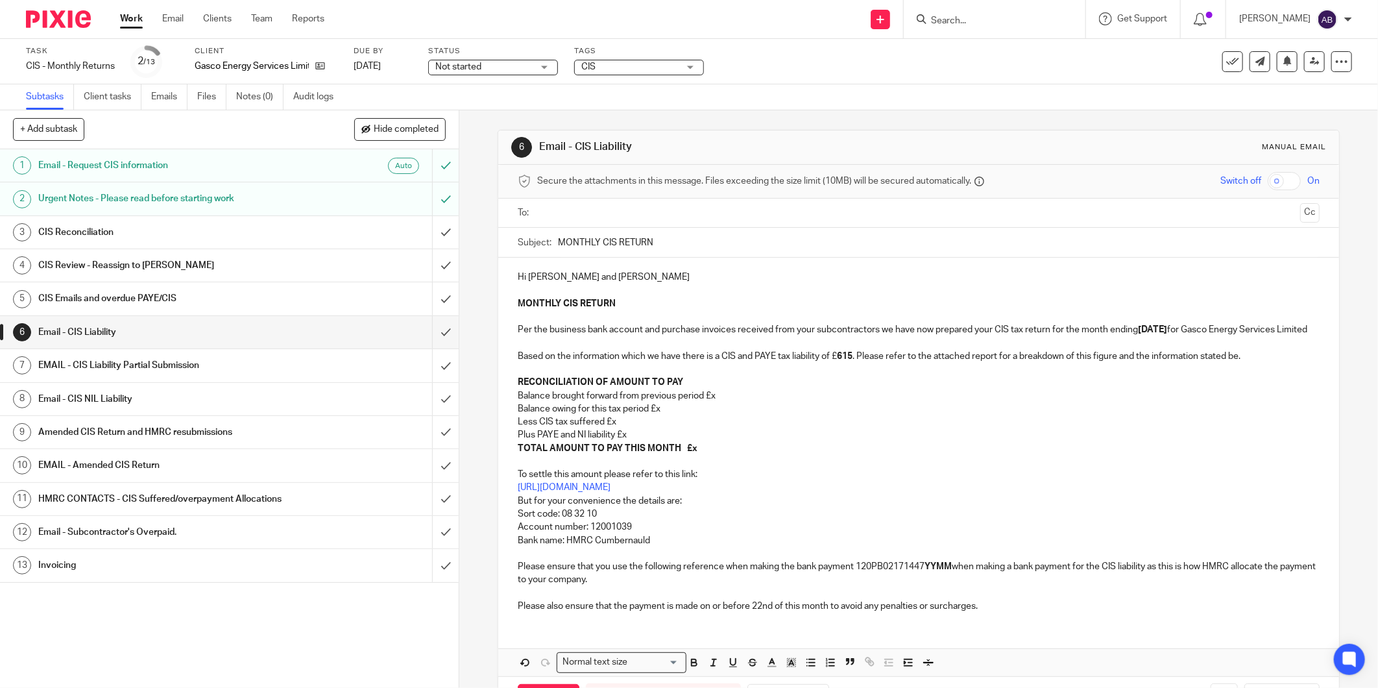
click at [828, 370] on p "MONTHLY CIS RETURN Per the business bank account and purchase invoices received…" at bounding box center [919, 343] width 802 height 92
click at [834, 370] on p "MONTHLY CIS RETURN Per the business bank account and purchase invoices received…" at bounding box center [919, 343] width 802 height 92
click at [831, 371] on p "MONTHLY CIS RETURN Per the business bank account and purchase invoices received…" at bounding box center [919, 343] width 802 height 92
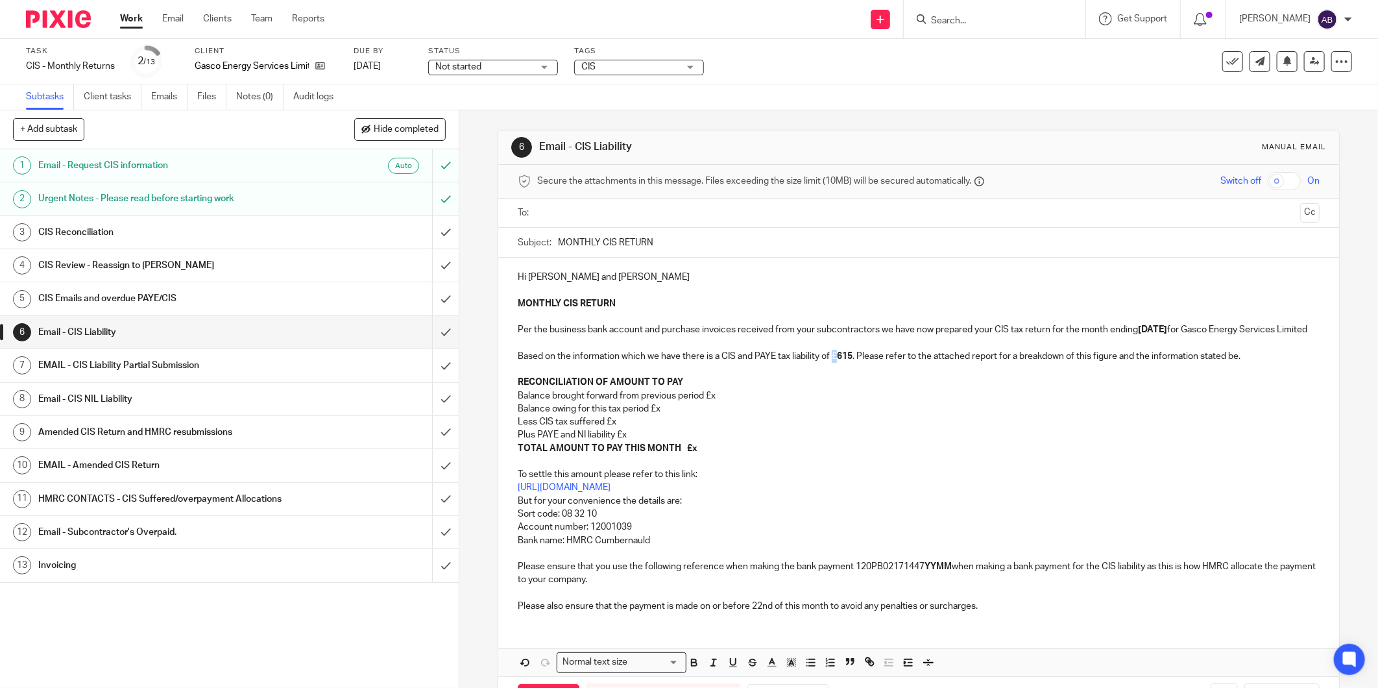
click at [831, 371] on p "MONTHLY CIS RETURN Per the business bank account and purchase invoices received…" at bounding box center [919, 343] width 802 height 92
click at [835, 389] on p "MONTHLY CIS RETURN Per the business bank account and purchase invoices received…" at bounding box center [919, 343] width 802 height 92
click at [676, 453] on strong "TOTAL AMOUNT TO PAY THIS MONTH £x" at bounding box center [608, 448] width 180 height 9
click at [696, 455] on p "TOTAL AMOUNT TO PAY THIS MONTH £x" at bounding box center [919, 448] width 802 height 13
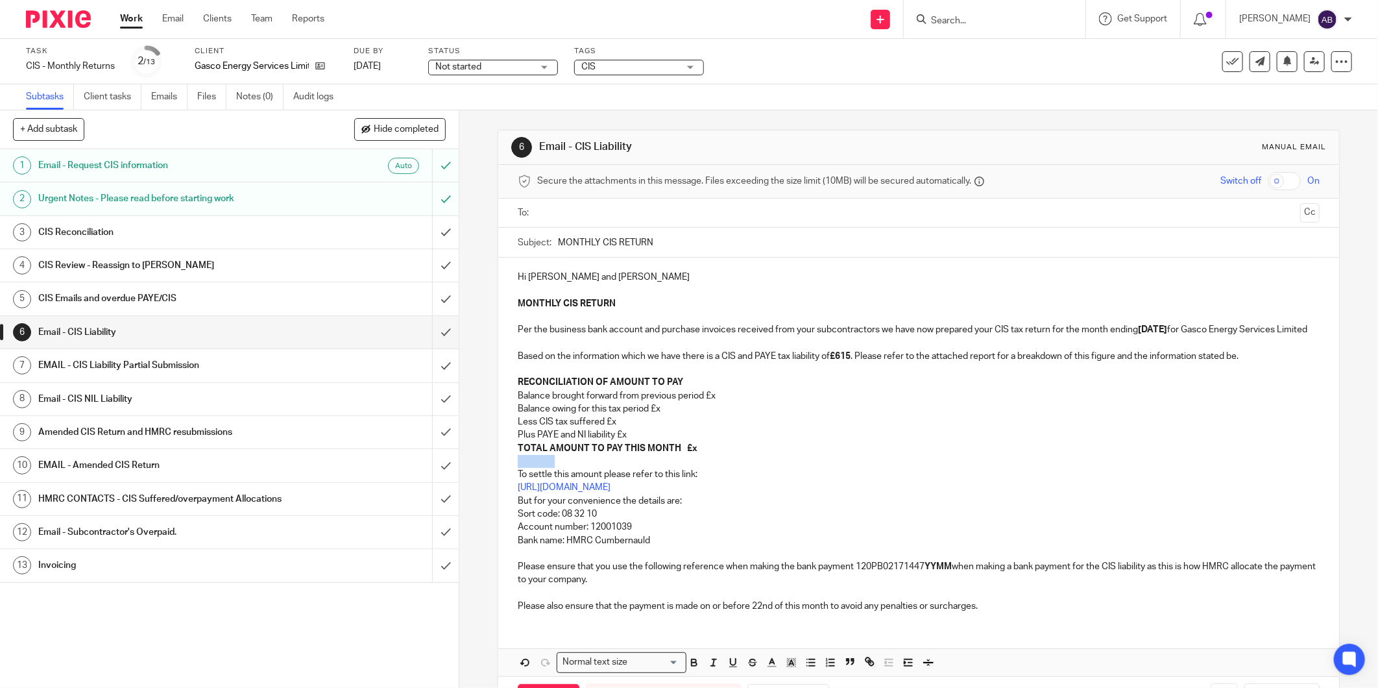
click at [696, 455] on p "TOTAL AMOUNT TO PAY THIS MONTH £x" at bounding box center [919, 448] width 802 height 13
click at [719, 402] on p "Balance brought forward from previous period £x" at bounding box center [919, 395] width 802 height 13
click at [681, 415] on p "Balance owing for this tax period £x" at bounding box center [919, 408] width 802 height 13
click at [639, 428] on p "Less CIS tax suffered £x" at bounding box center [919, 421] width 802 height 13
click at [633, 441] on p "Plus PAYE and NI liability £x" at bounding box center [919, 434] width 802 height 13
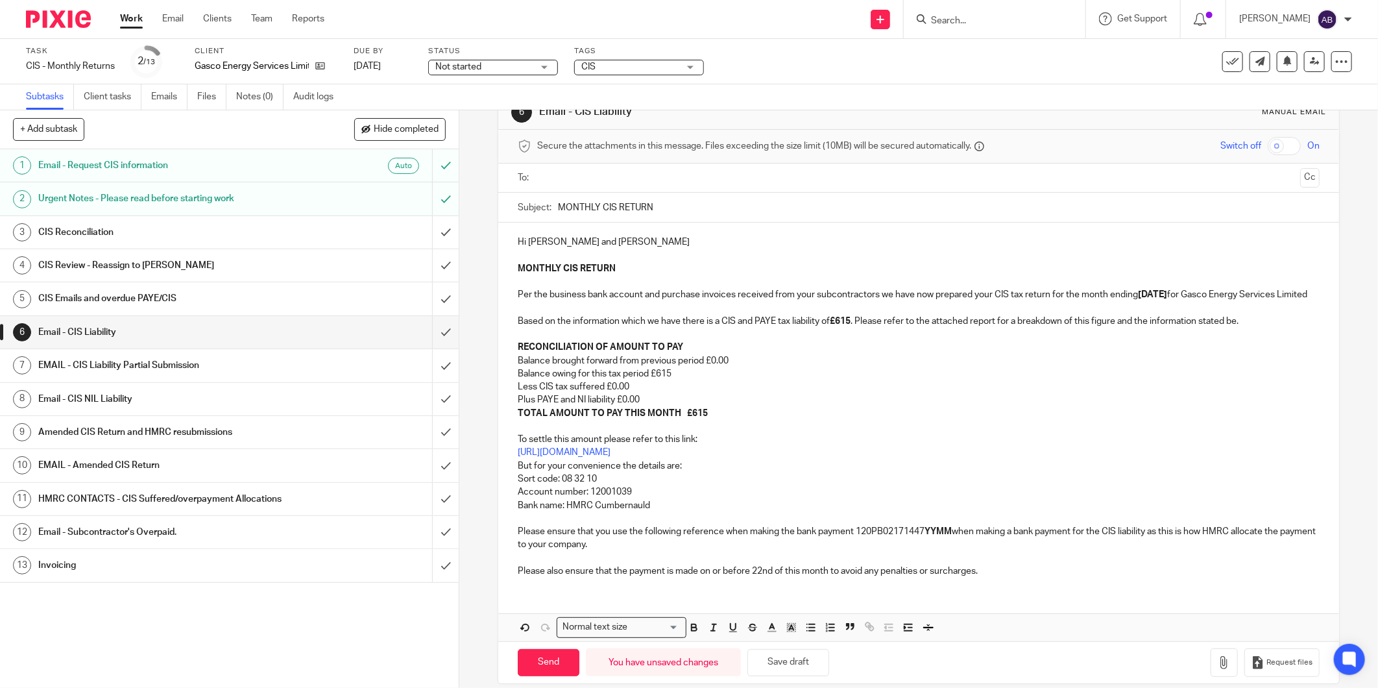
scroll to position [65, 0]
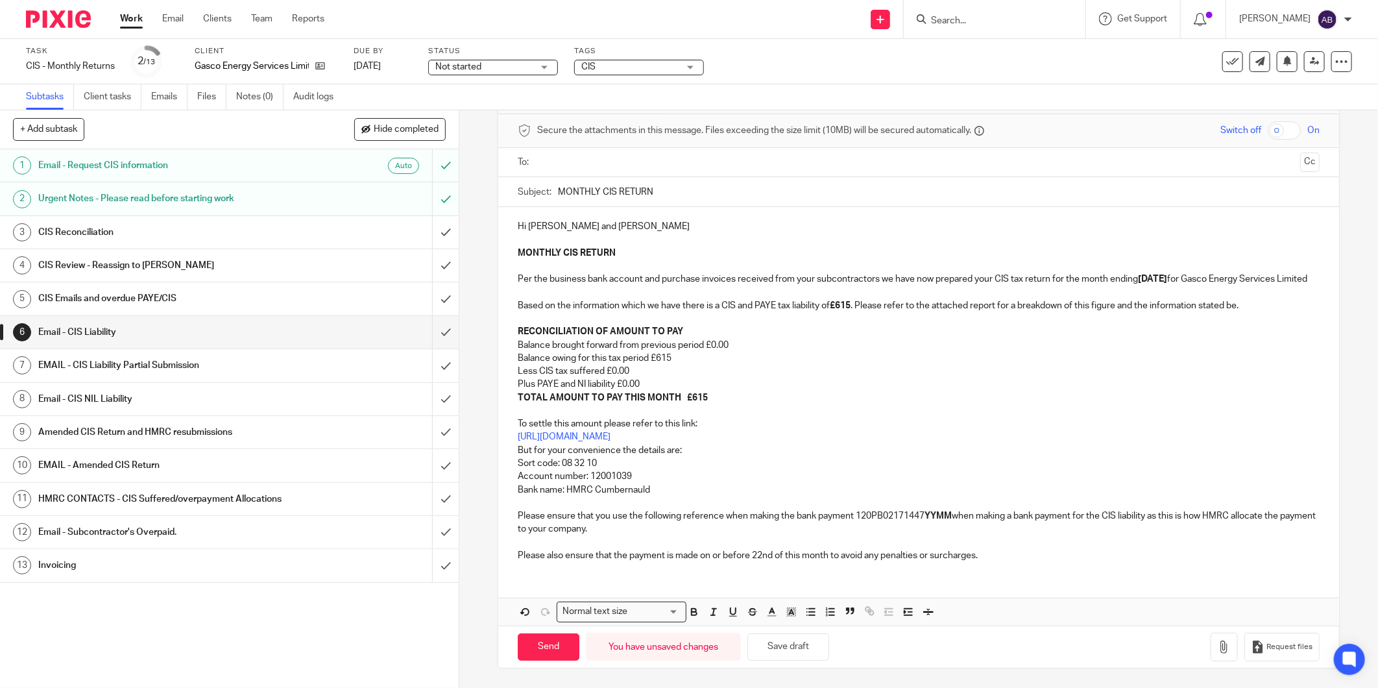
click at [933, 507] on p "To settle this amount please refer to this link: https://www.gov.uk/pay-paye-ta…" at bounding box center [919, 470] width 802 height 132
click at [933, 514] on strong "YYMM" at bounding box center [938, 515] width 27 height 9
click at [800, 652] on button "Save draft" at bounding box center [789, 647] width 82 height 28
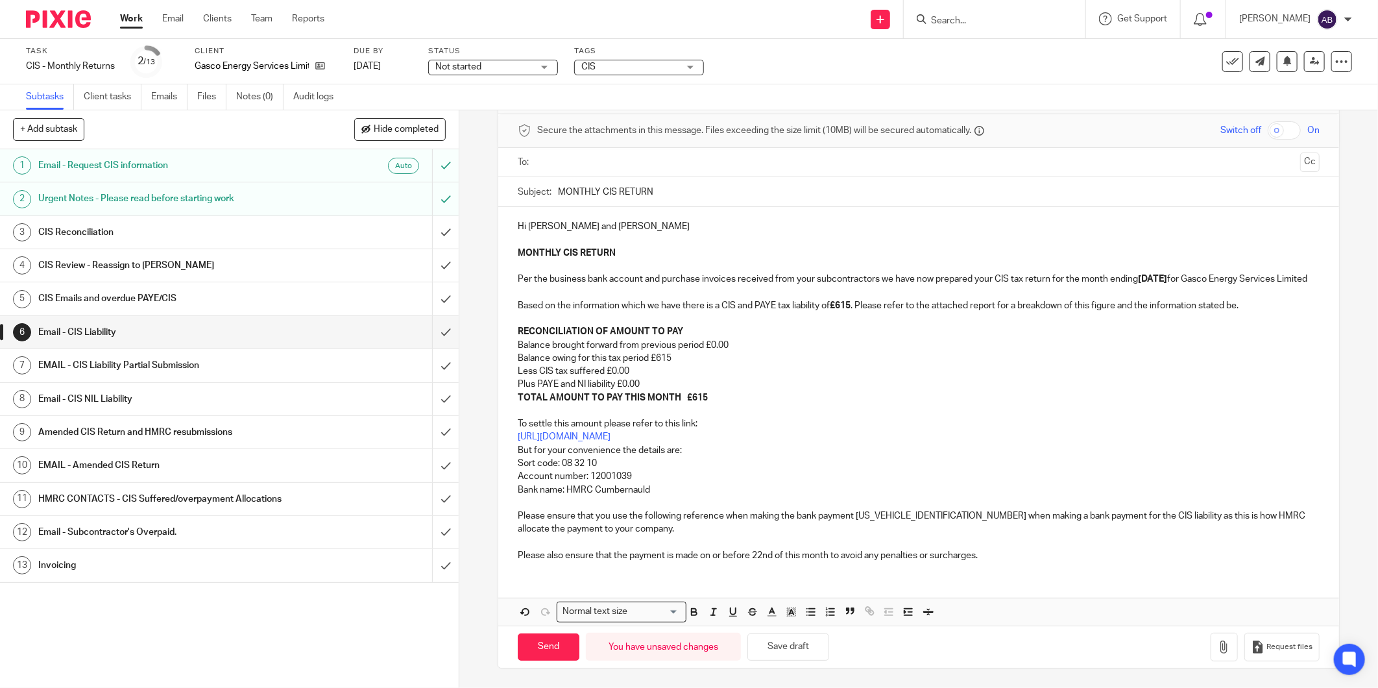
click at [657, 183] on input "MONTHLY CIS RETURN" at bounding box center [939, 191] width 762 height 29
type input "MONTHLY CIS RETURN -05th Sep-25"
click at [787, 654] on button "Save draft" at bounding box center [789, 647] width 82 height 28
click at [810, 650] on button "Save draft" at bounding box center [789, 647] width 82 height 28
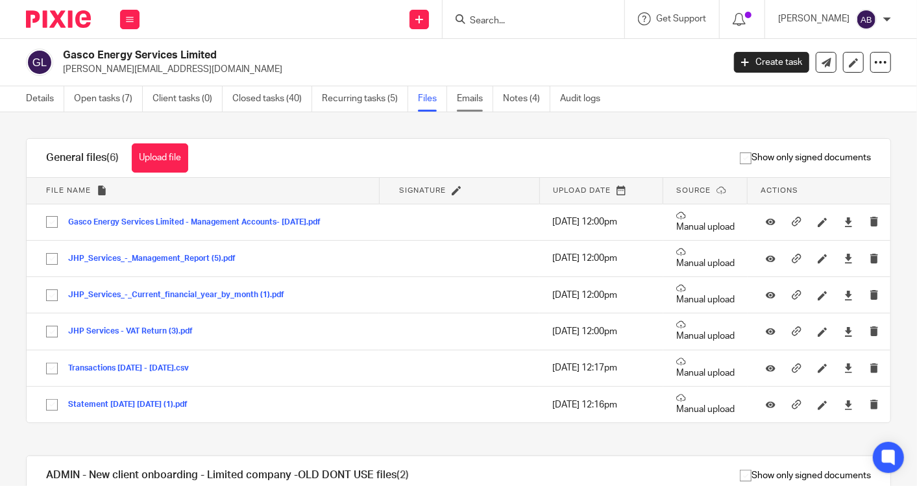
click at [461, 102] on link "Emails" at bounding box center [475, 98] width 36 height 25
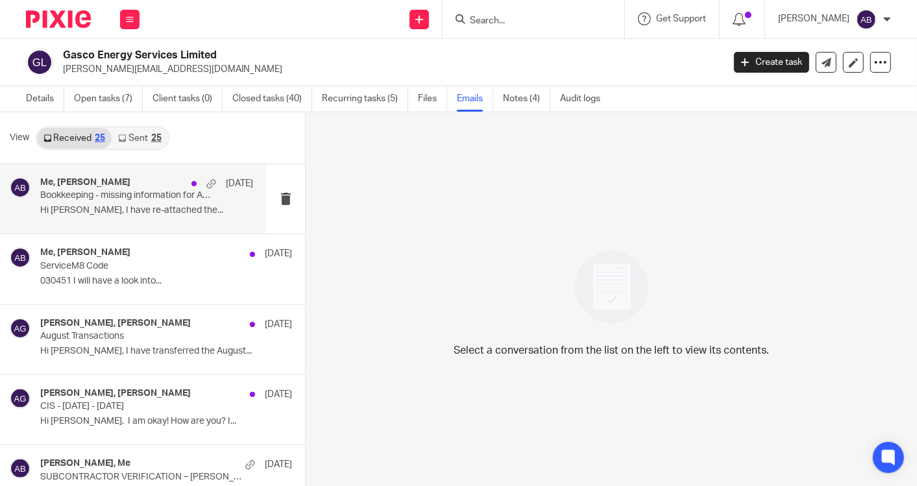
click at [142, 196] on p "Bookkeeping - missing information for Aug-25" at bounding box center [125, 195] width 170 height 11
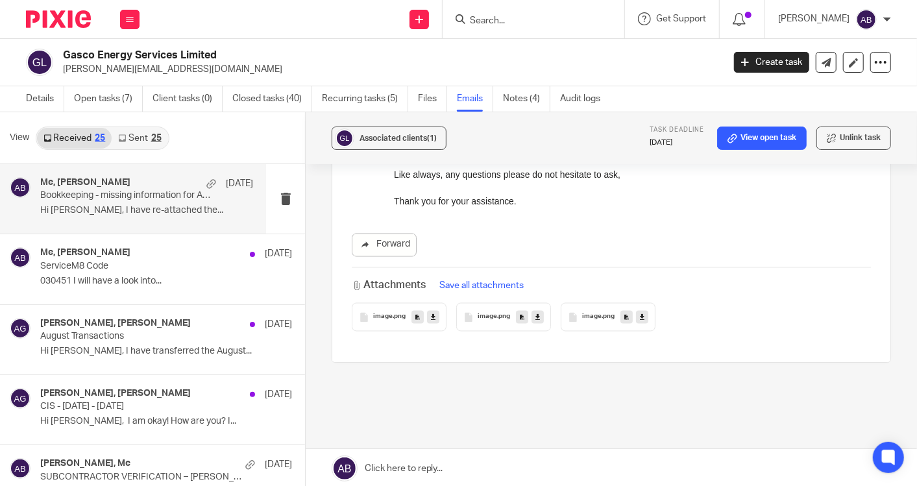
scroll to position [1298, 0]
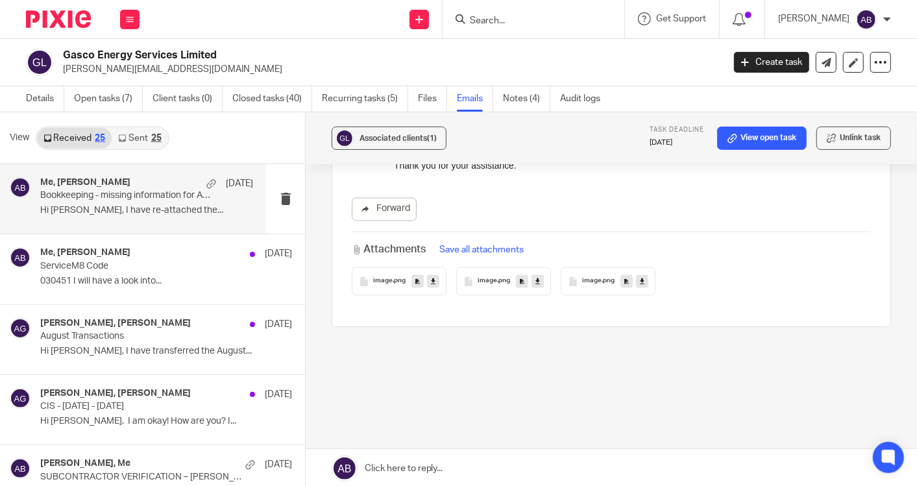
click at [146, 141] on link "Sent 25" at bounding box center [140, 138] width 56 height 21
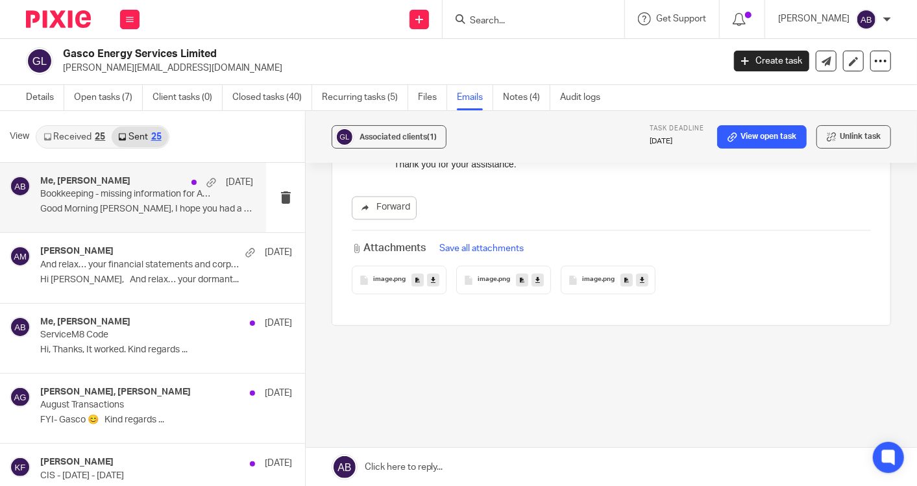
click at [147, 213] on p "Good Morning [PERSON_NAME], I hope you had a great..." at bounding box center [146, 209] width 213 height 11
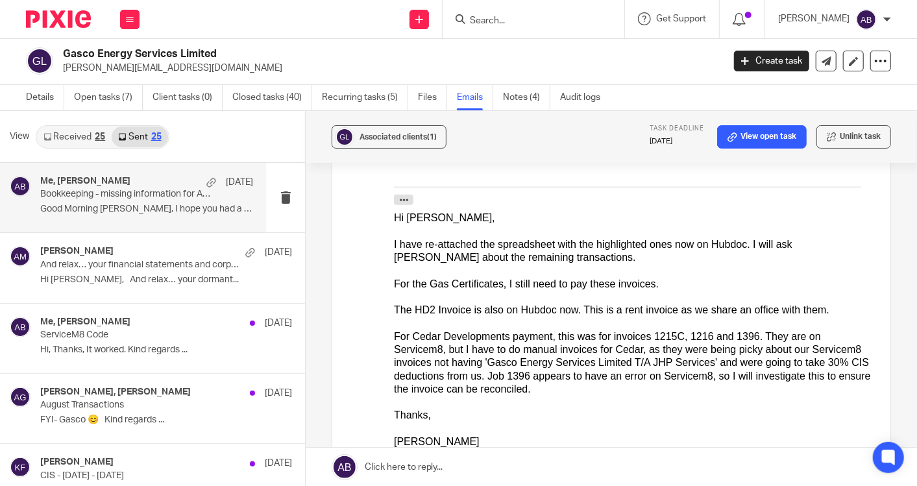
scroll to position [576, 0]
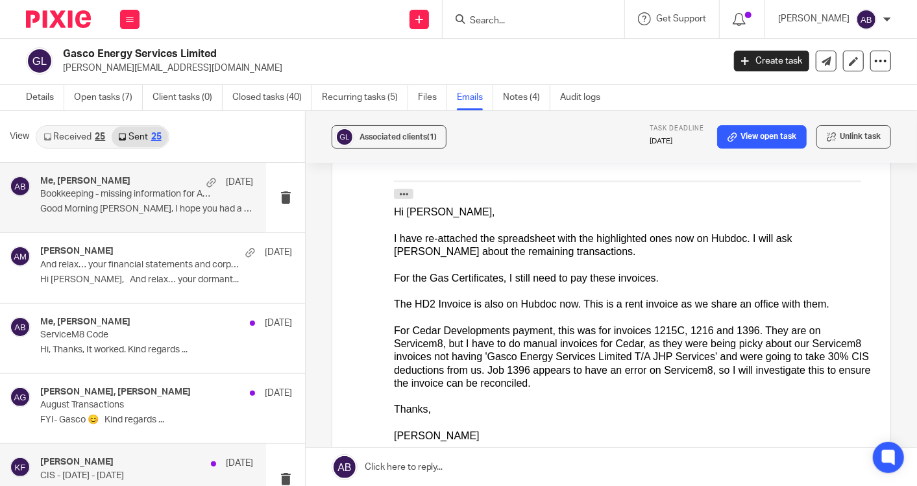
click at [88, 462] on h4 "[PERSON_NAME]" at bounding box center [76, 462] width 73 height 11
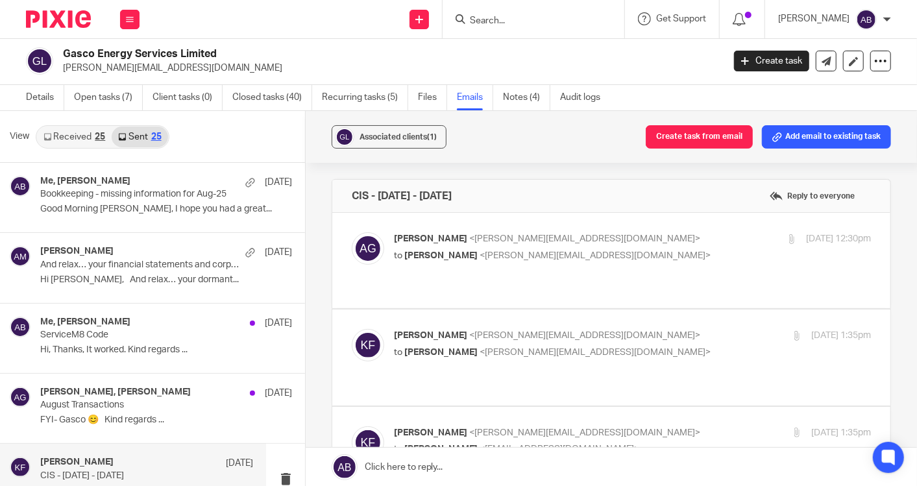
scroll to position [0, 0]
click at [634, 247] on div "[PERSON_NAME] <[PERSON_NAME][EMAIL_ADDRESS][DOMAIN_NAME]> to [PERSON_NAME] <[PE…" at bounding box center [553, 247] width 318 height 30
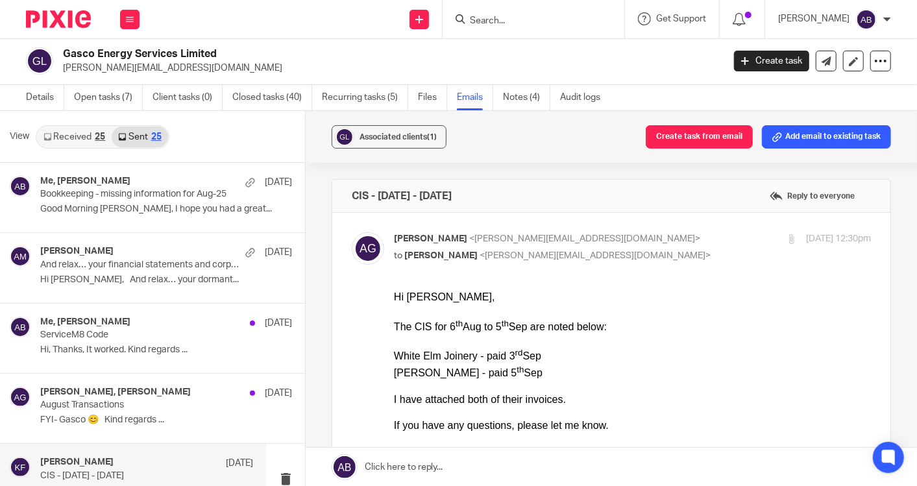
click at [634, 247] on div "[PERSON_NAME] <[PERSON_NAME][EMAIL_ADDRESS][DOMAIN_NAME]> to [PERSON_NAME] <[PE…" at bounding box center [553, 247] width 318 height 30
checkbox input "false"
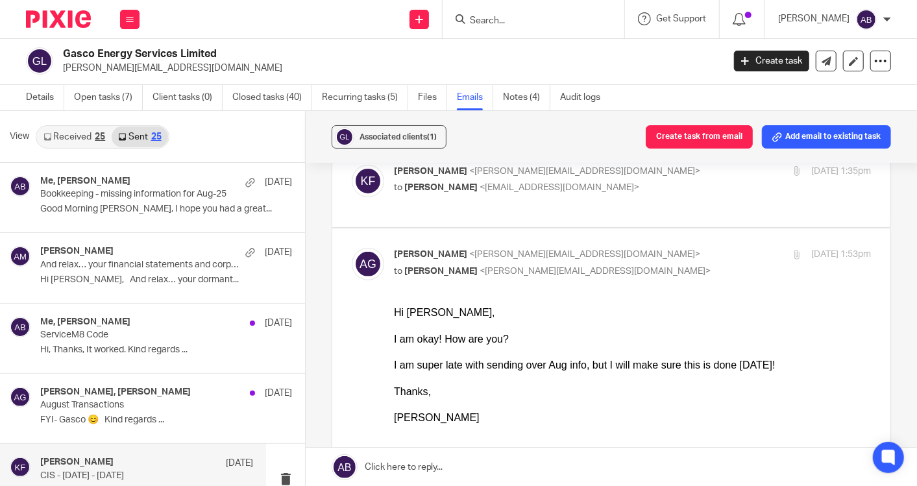
scroll to position [216, 0]
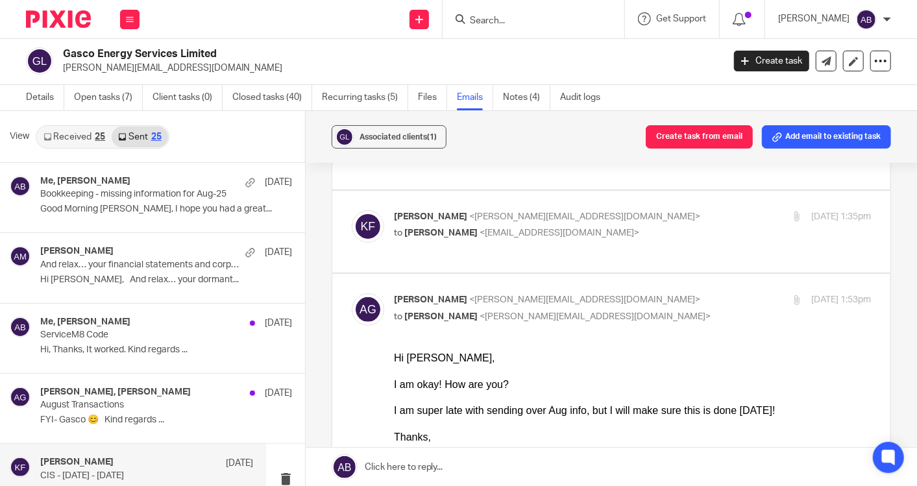
click at [656, 226] on p "to [PERSON_NAME] <[EMAIL_ADDRESS][DOMAIN_NAME]>" at bounding box center [553, 233] width 318 height 14
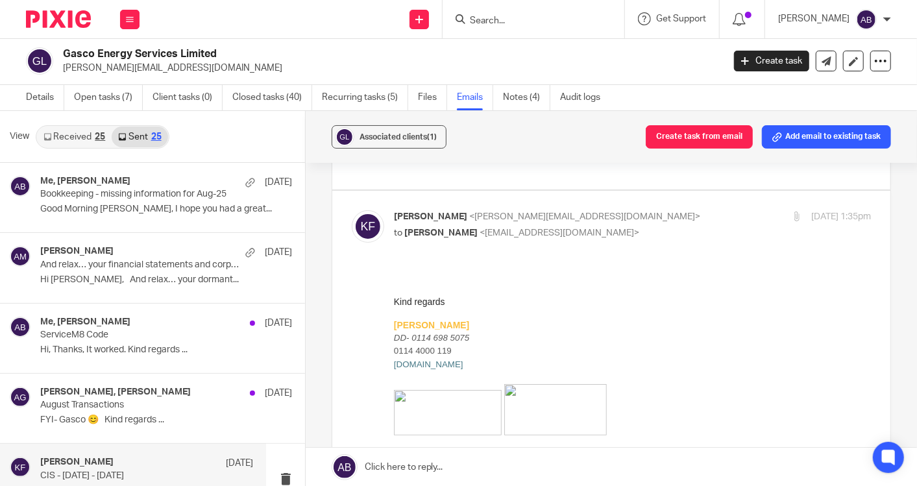
scroll to position [0, 0]
click at [656, 226] on p "to [PERSON_NAME] <[EMAIL_ADDRESS][DOMAIN_NAME]>" at bounding box center [553, 233] width 318 height 14
checkbox input "false"
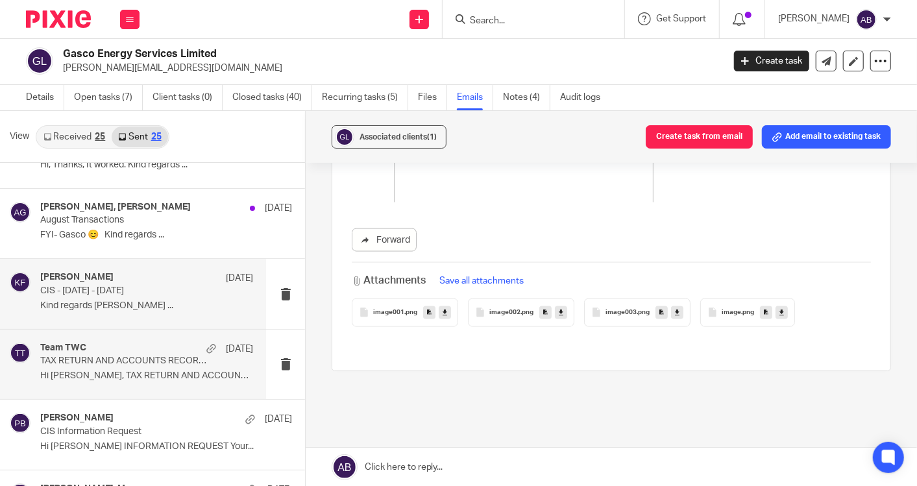
scroll to position [216, 0]
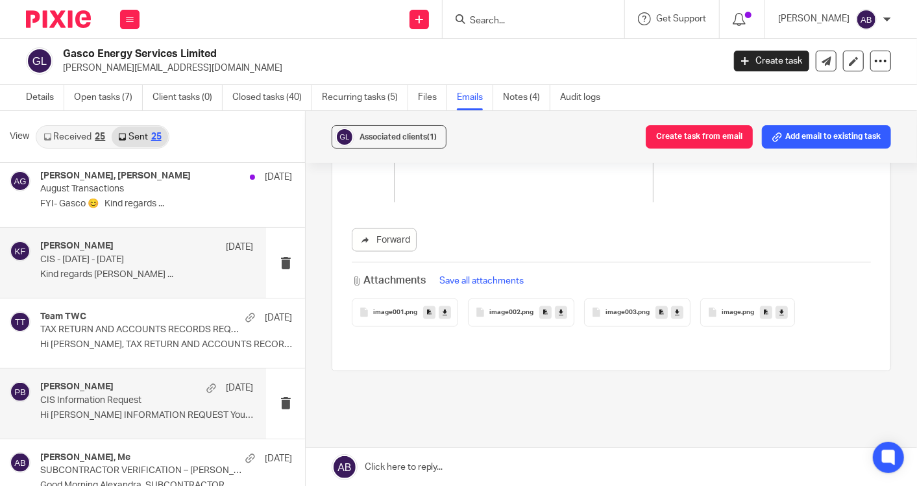
click at [122, 413] on p "Hi [PERSON_NAME] INFORMATION REQUEST Your..." at bounding box center [146, 415] width 213 height 11
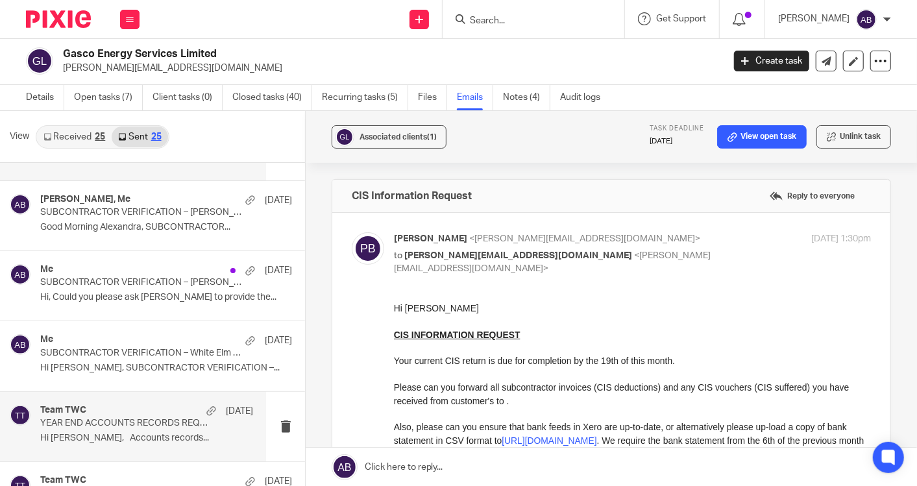
scroll to position [504, 0]
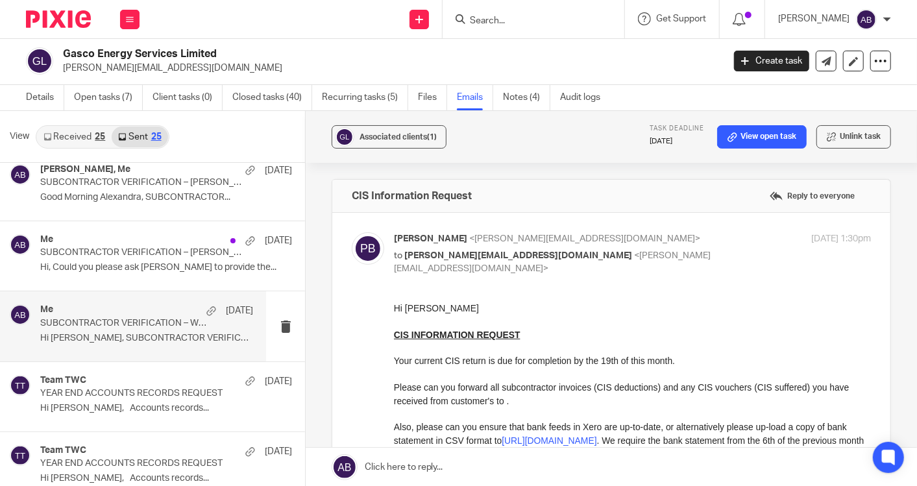
click at [116, 337] on p "Hi [PERSON_NAME], SUBCONTRACTOR VERIFICATION –..." at bounding box center [146, 338] width 213 height 11
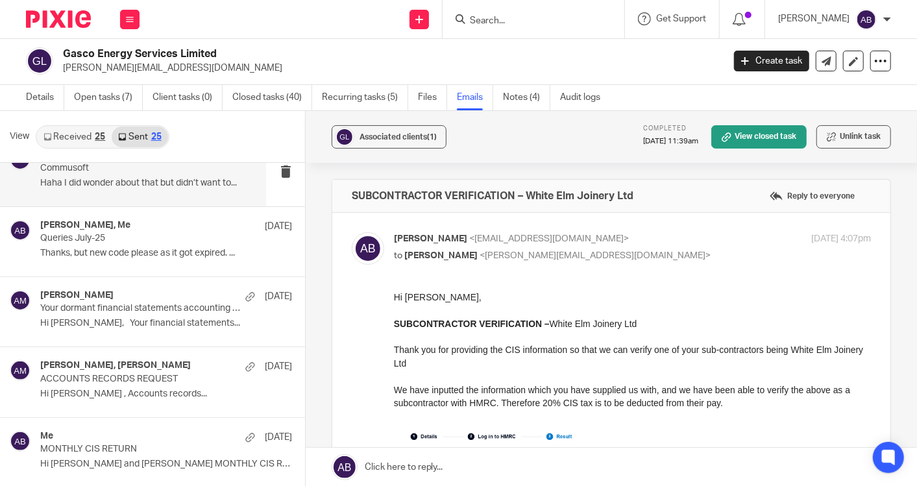
scroll to position [1153, 0]
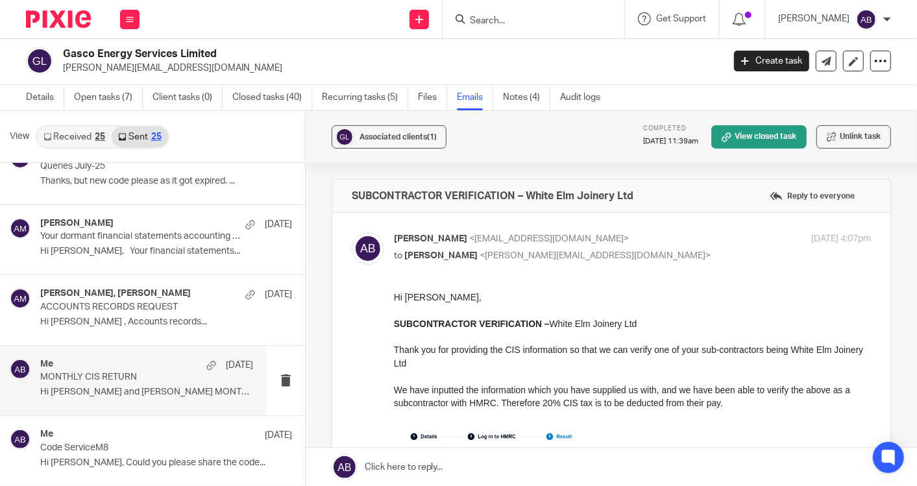
click at [103, 380] on div "Me [DATE] MONTHLY CIS RETURN Hi [PERSON_NAME] and [PERSON_NAME] MONTHLY CIS RET…" at bounding box center [146, 380] width 213 height 43
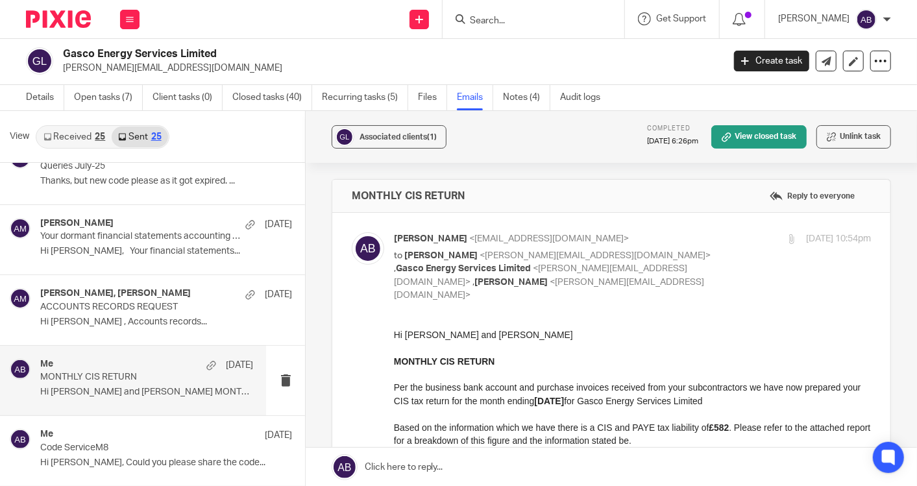
scroll to position [0, 0]
drag, startPoint x: 395, startPoint y: 334, endPoint x: 482, endPoint y: 336, distance: 87.0
drag, startPoint x: 487, startPoint y: 334, endPoint x: 376, endPoint y: 334, distance: 111.6
copy p "Hi [PERSON_NAME] and [PERSON_NAME]"
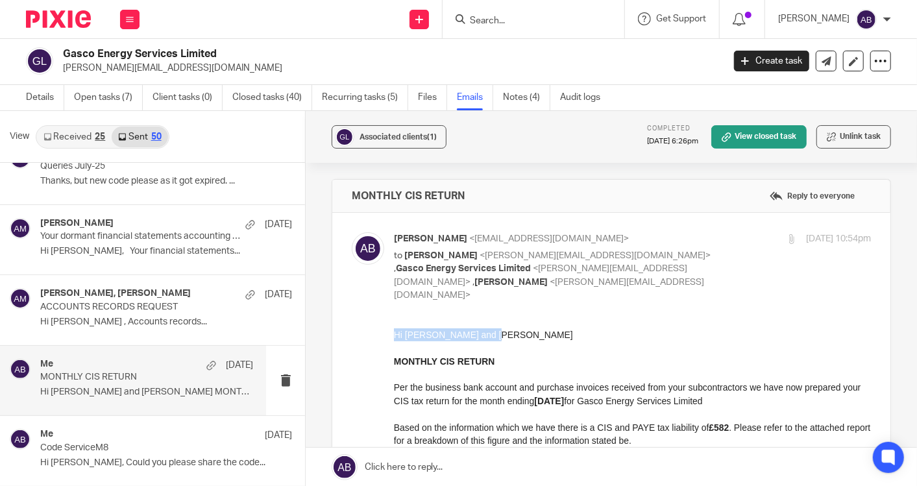
drag, startPoint x: 760, startPoint y: 404, endPoint x: 393, endPoint y: 386, distance: 367.7
click at [393, 386] on p "MONTHLY CIS RETURN Per the business bank account and purchase invoices received…" at bounding box center [631, 413] width 477 height 119
copy p "Per the business bank account and purchase invoices received from your subcontr…"
click at [535, 330] on p "Hi [PERSON_NAME] and [PERSON_NAME]" at bounding box center [631, 334] width 477 height 13
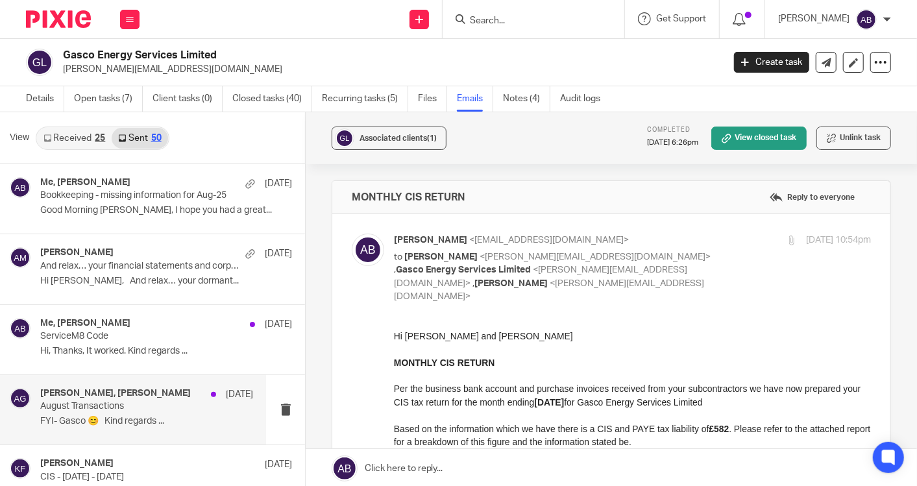
click at [98, 421] on p "FYI- Gasco 😊 Kind regards ..." at bounding box center [146, 421] width 213 height 11
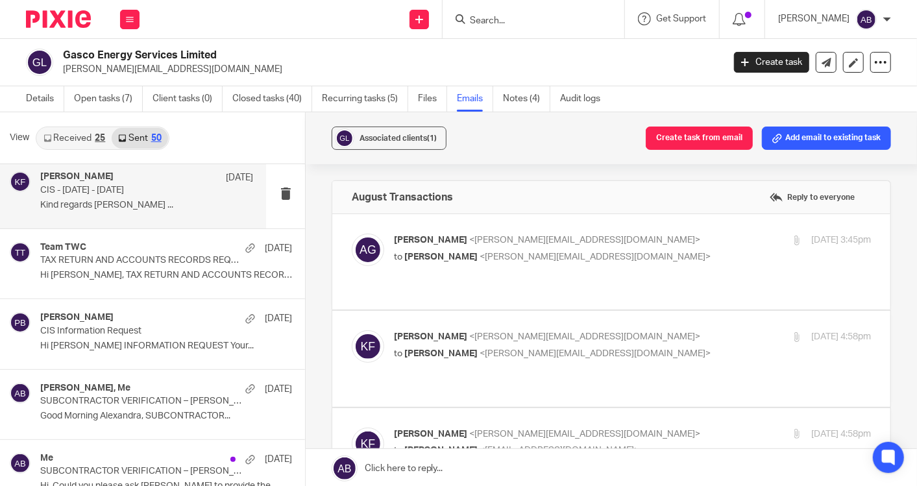
scroll to position [288, 0]
click at [103, 411] on p "Good Morning Alexandra, SUBCONTRACTOR..." at bounding box center [166, 414] width 252 height 11
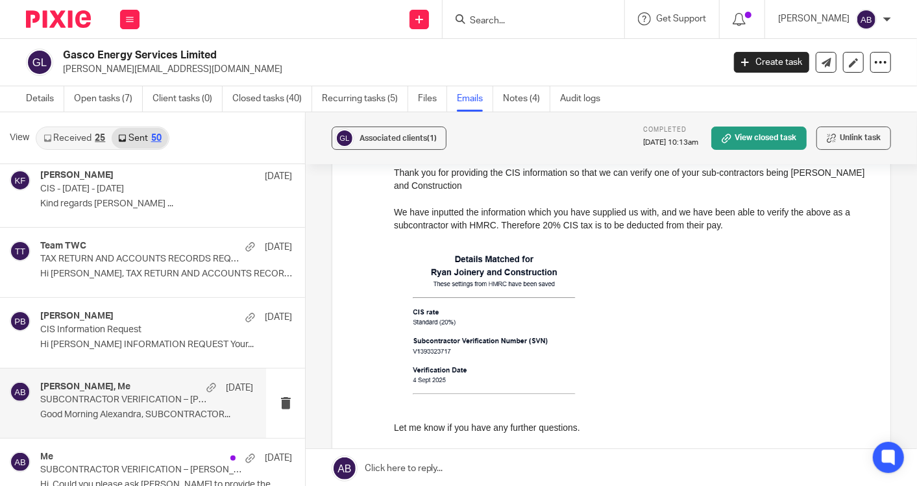
scroll to position [360, 0]
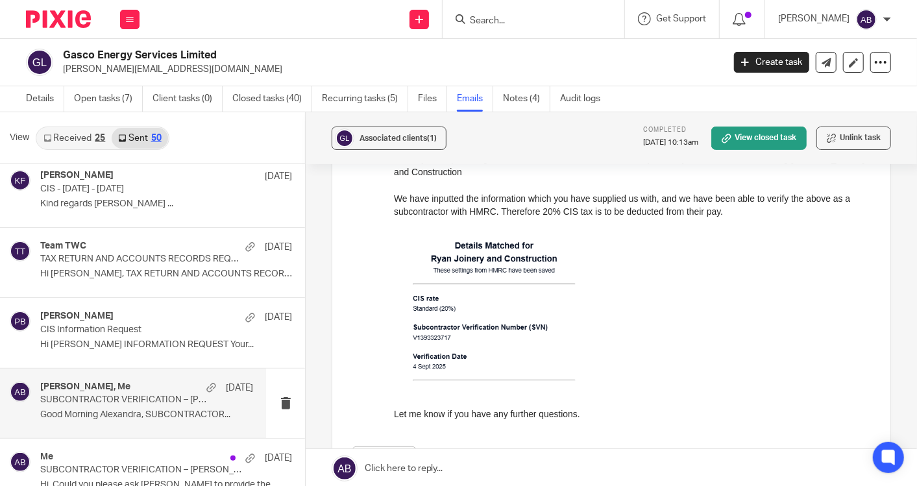
click at [476, 324] on img at bounding box center [496, 306] width 206 height 150
click at [463, 330] on img at bounding box center [496, 306] width 206 height 150
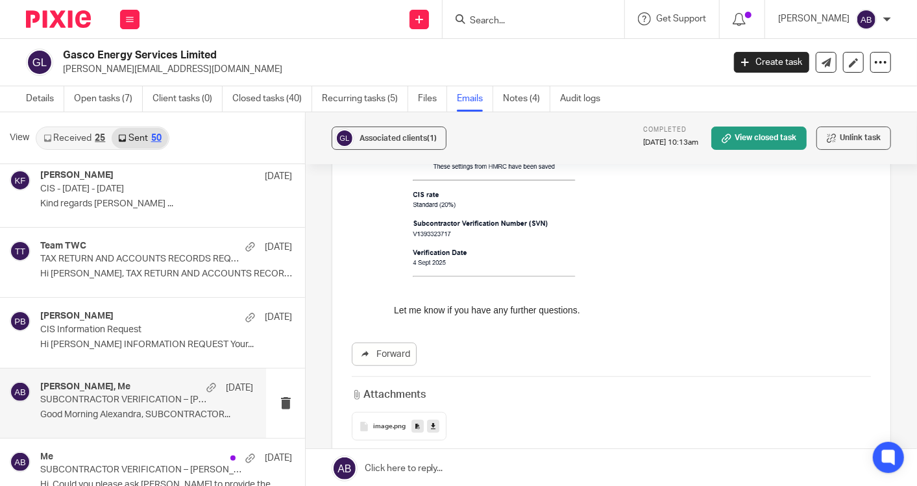
scroll to position [432, 0]
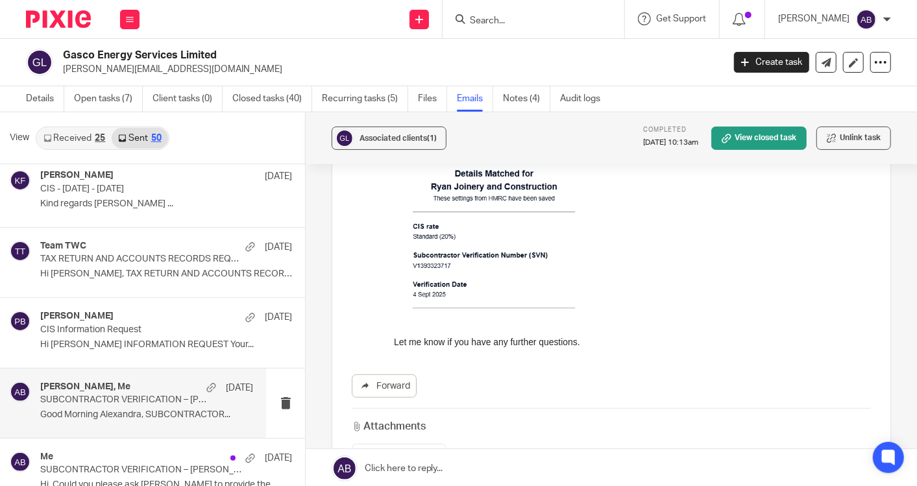
click at [439, 262] on img at bounding box center [496, 235] width 206 height 150
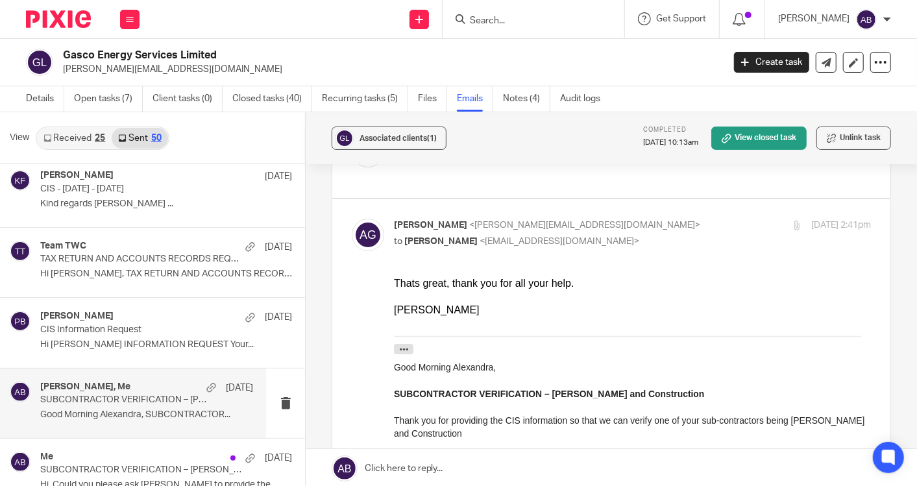
scroll to position [72, 0]
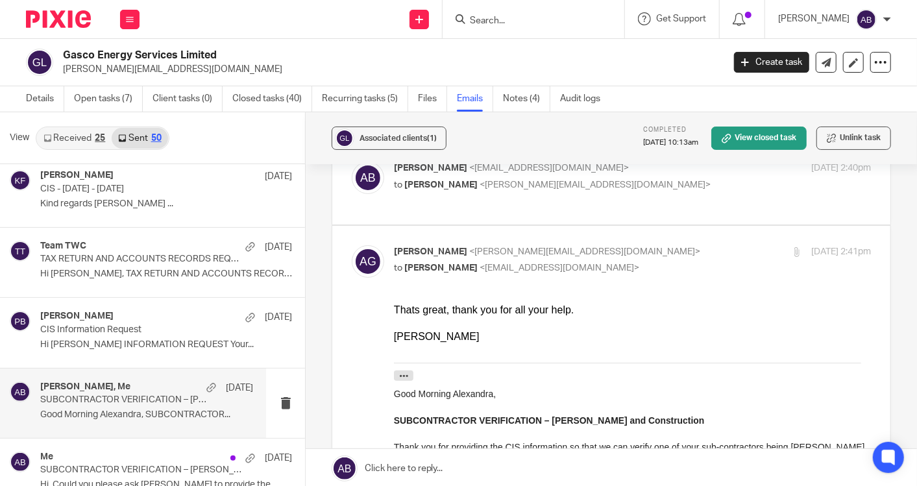
click at [652, 176] on div "[PERSON_NAME] <[EMAIL_ADDRESS][DOMAIN_NAME]> to [PERSON_NAME] <[PERSON_NAME][EM…" at bounding box center [553, 177] width 318 height 30
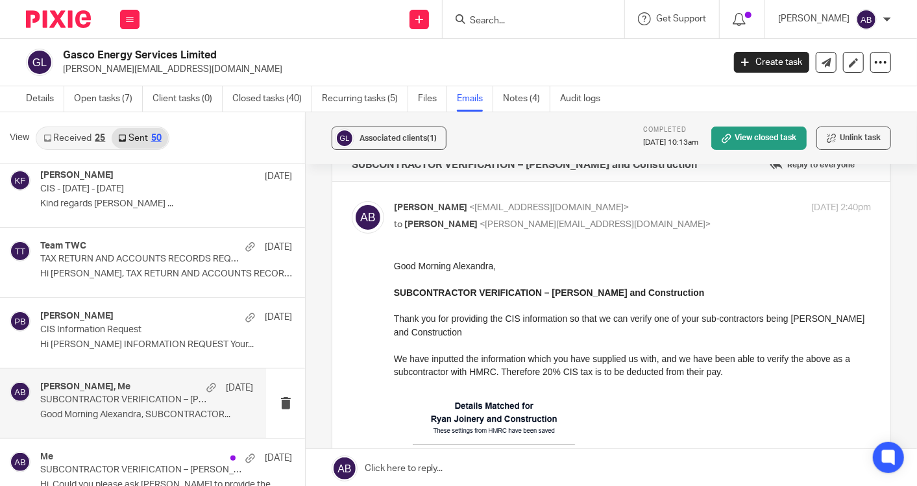
scroll to position [0, 0]
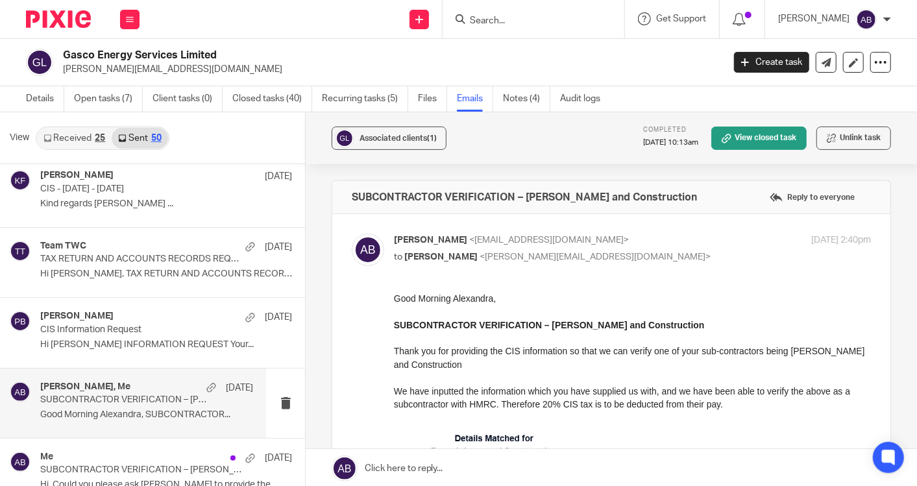
click at [668, 235] on p "[PERSON_NAME] <[EMAIL_ADDRESS][DOMAIN_NAME]>" at bounding box center [553, 241] width 318 height 14
checkbox input "false"
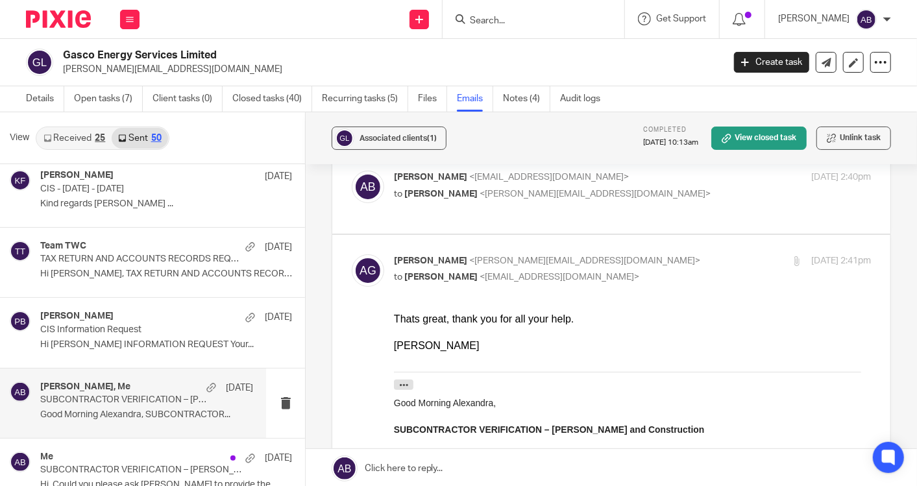
scroll to position [144, 0]
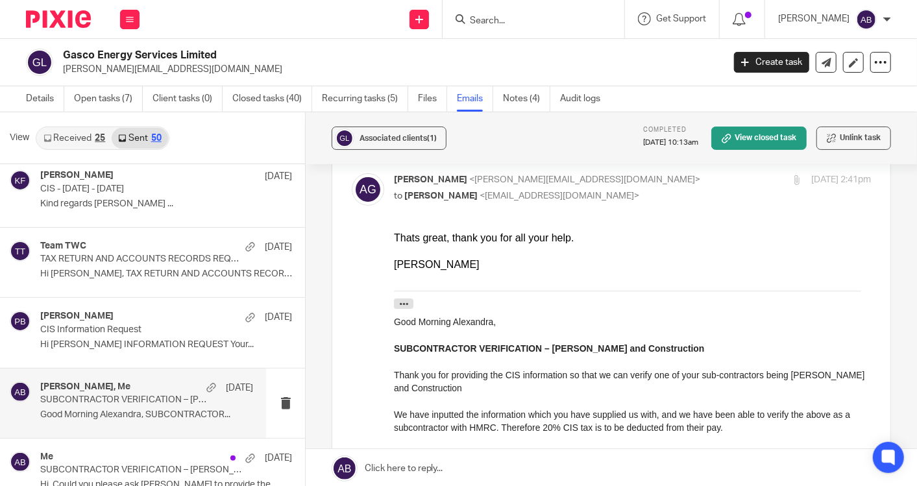
click at [655, 199] on div "[PERSON_NAME] <[EMAIL_ADDRESS][DOMAIN_NAME]> to [PERSON_NAME] <[PERSON_NAME][EM…" at bounding box center [553, 188] width 318 height 30
checkbox input "false"
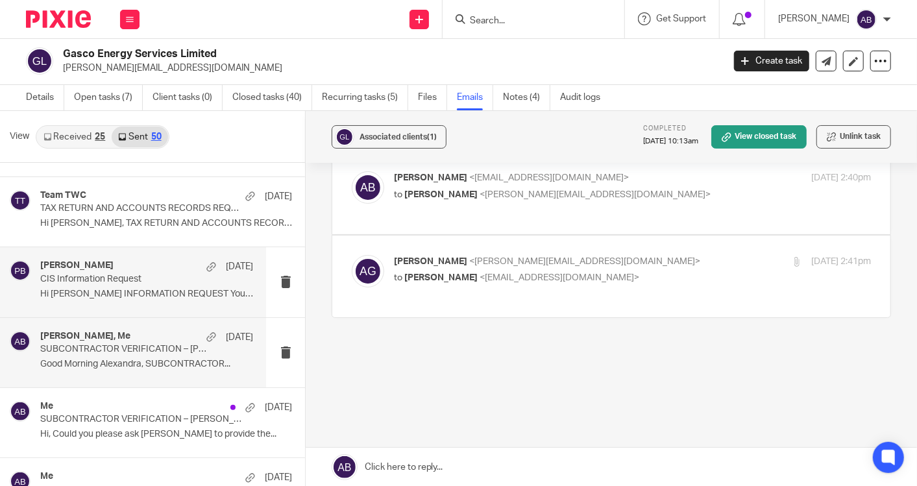
scroll to position [360, 0]
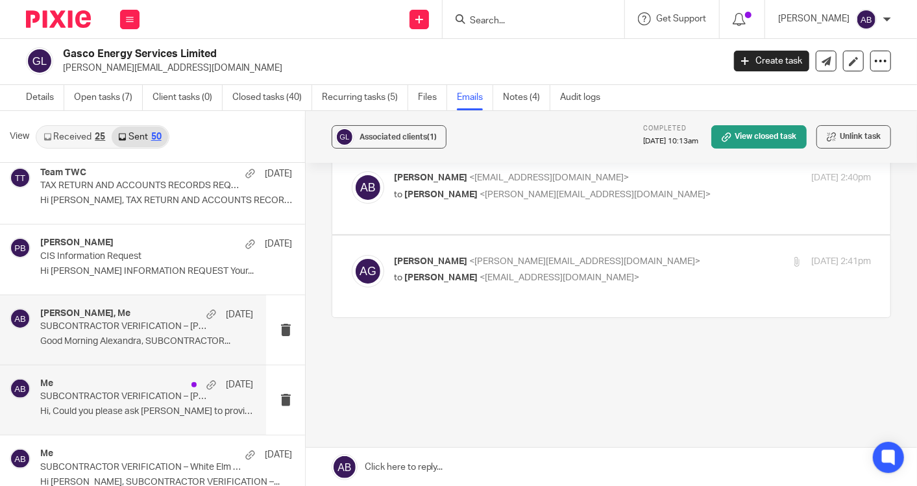
click at [123, 396] on p "SUBCONTRACTOR VERIFICATION – [PERSON_NAME]" at bounding box center [125, 396] width 170 height 11
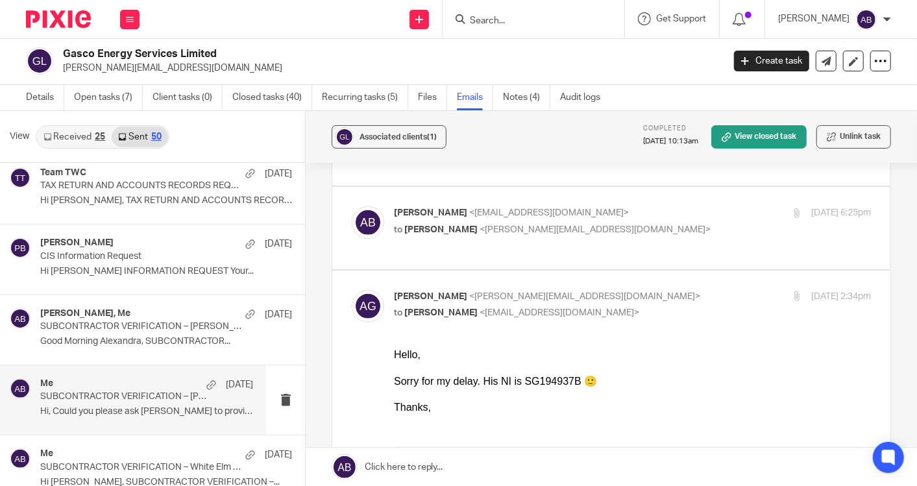
click at [535, 379] on div "Sorry for my delay. His NI is SG194937B 🙂" at bounding box center [631, 380] width 477 height 13
click at [537, 378] on div "Sorry for my delay. His NI is SG194937B 🙂" at bounding box center [631, 380] width 477 height 13
copy div "SG194937B"
click at [695, 220] on p "[PERSON_NAME] <[EMAIL_ADDRESS][DOMAIN_NAME]>" at bounding box center [553, 213] width 318 height 14
checkbox input "true"
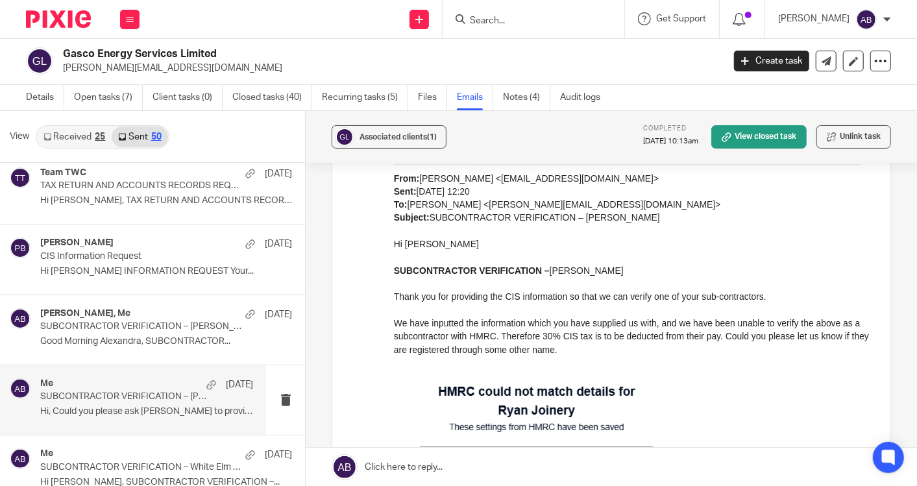
scroll to position [1947, 0]
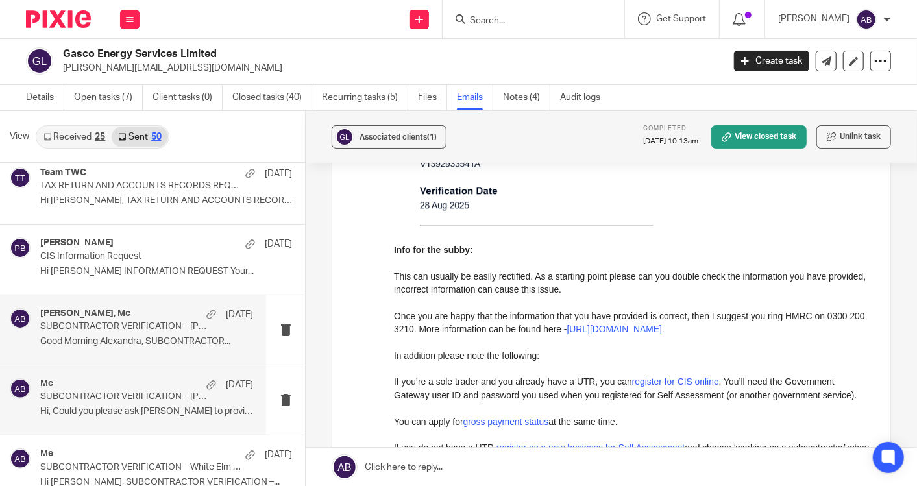
click at [132, 323] on p "SUBCONTRACTOR VERIFICATION – [PERSON_NAME] and Construction" at bounding box center [125, 326] width 170 height 11
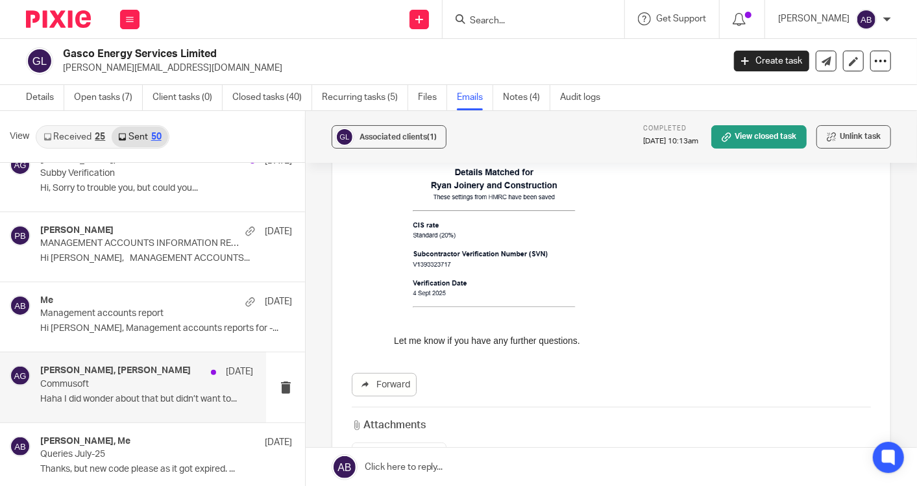
scroll to position [937, 0]
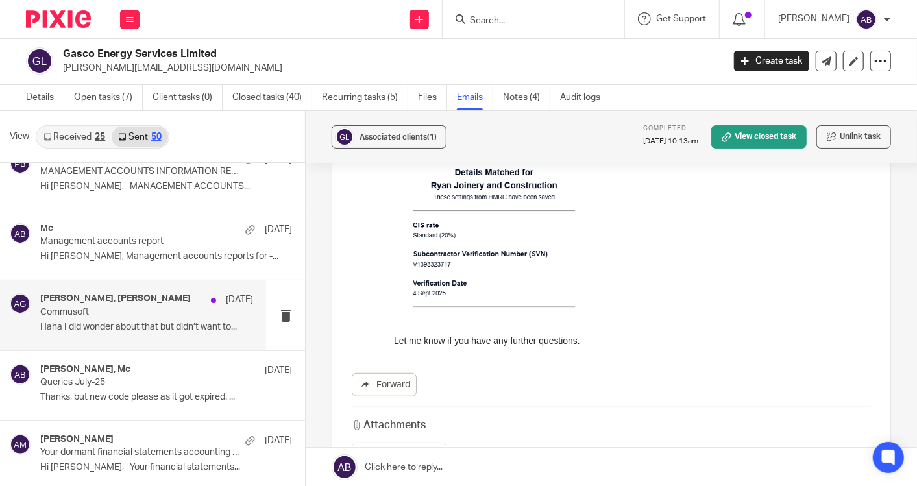
click at [123, 382] on p "Queries July-25" at bounding box center [140, 382] width 201 height 11
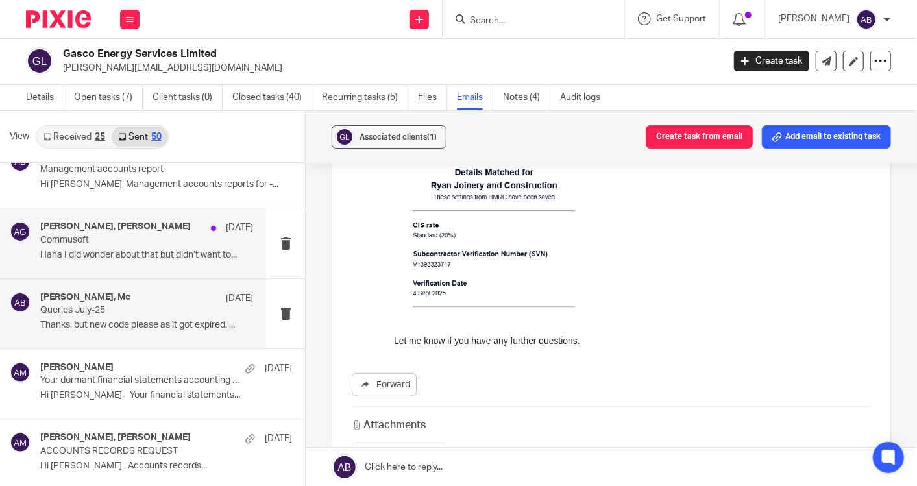
scroll to position [1153, 0]
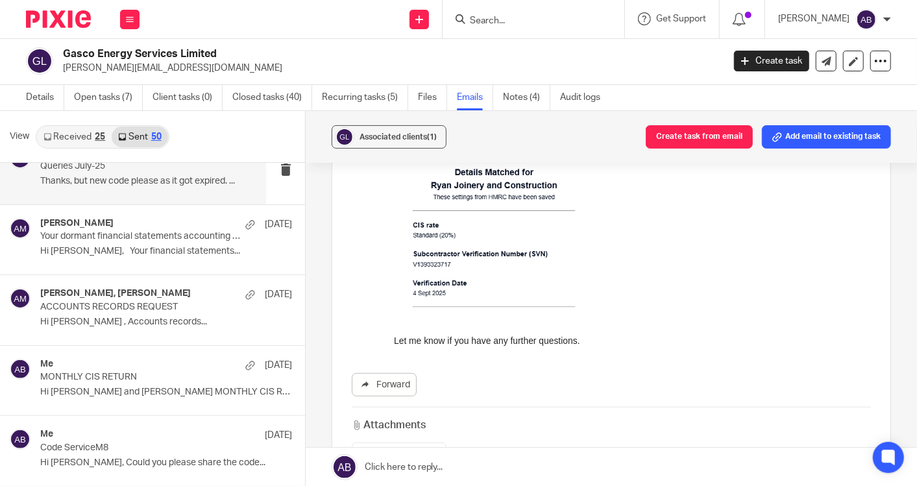
click at [123, 382] on div "Me [DATE] MONTHLY CIS RETURN Hi [PERSON_NAME] and [PERSON_NAME] MONTHLY CIS RET…" at bounding box center [166, 380] width 252 height 43
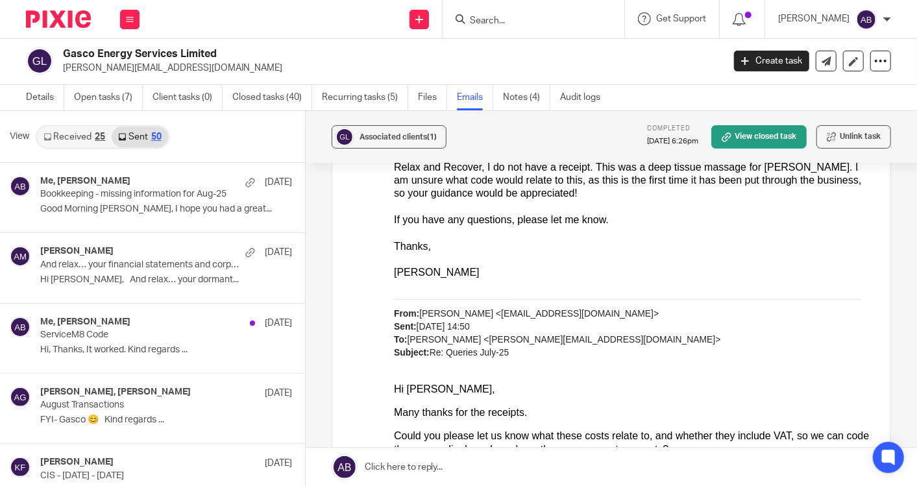
scroll to position [360, 0]
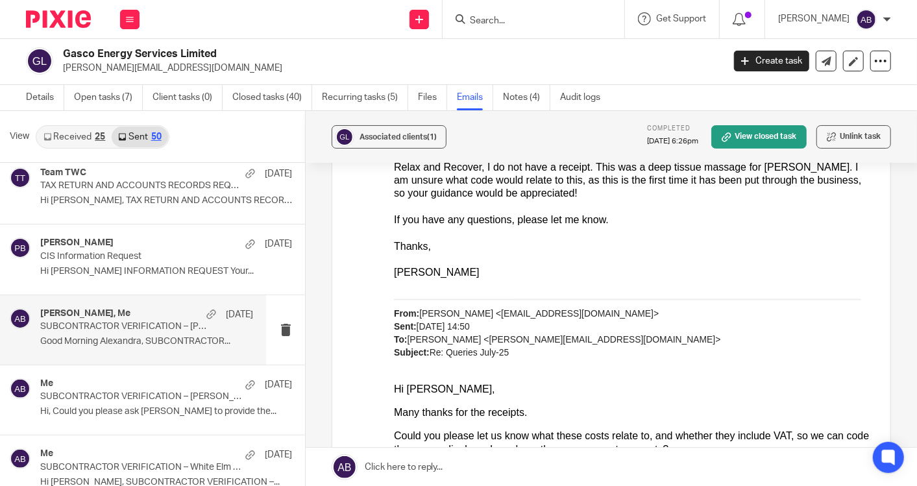
click at [153, 317] on div "[PERSON_NAME], Me [DATE]" at bounding box center [146, 314] width 213 height 13
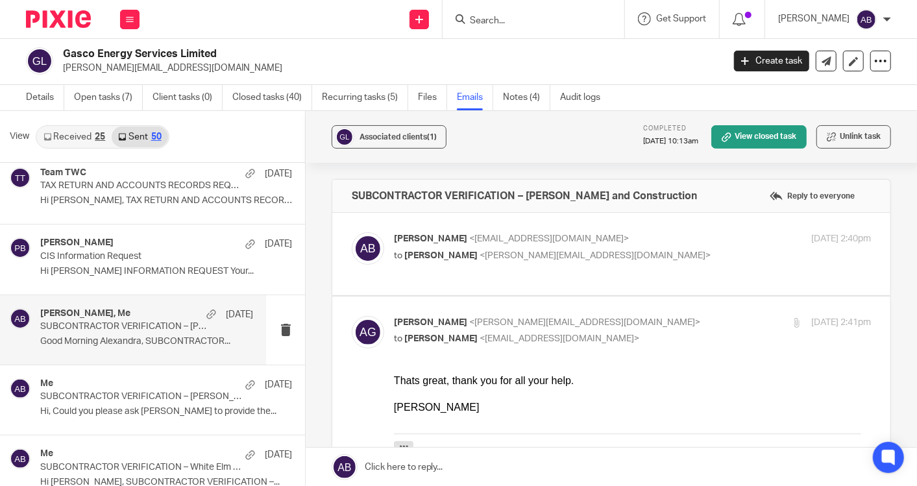
scroll to position [0, 0]
click at [161, 324] on p "SUBCONTRACTOR VERIFICATION – [PERSON_NAME] and Construction" at bounding box center [125, 326] width 170 height 11
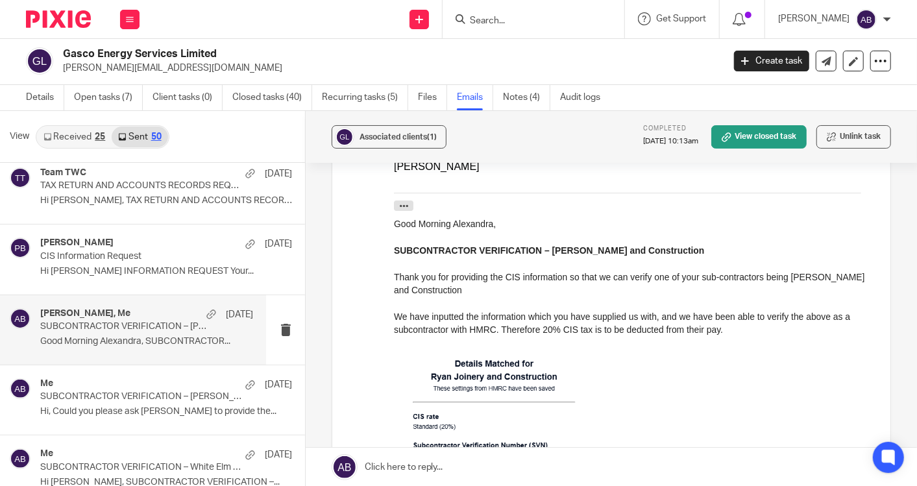
scroll to position [432, 0]
